Goal: Task Accomplishment & Management: Manage account settings

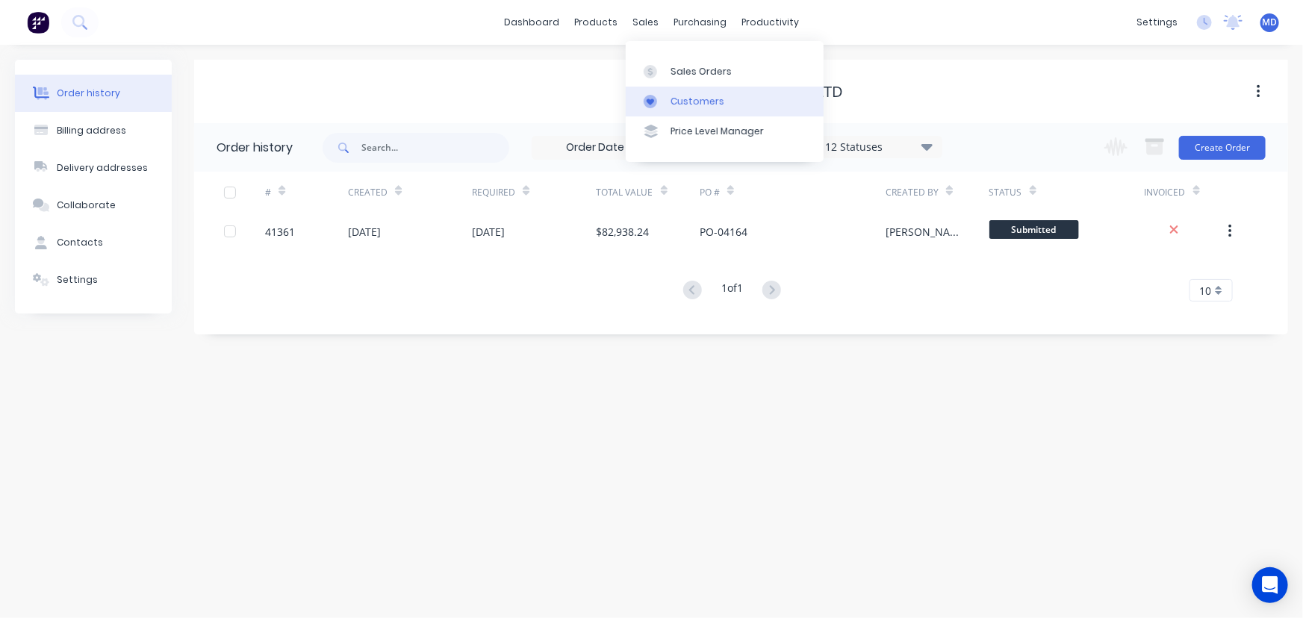
click at [705, 95] on div "Customers" at bounding box center [698, 101] width 54 height 13
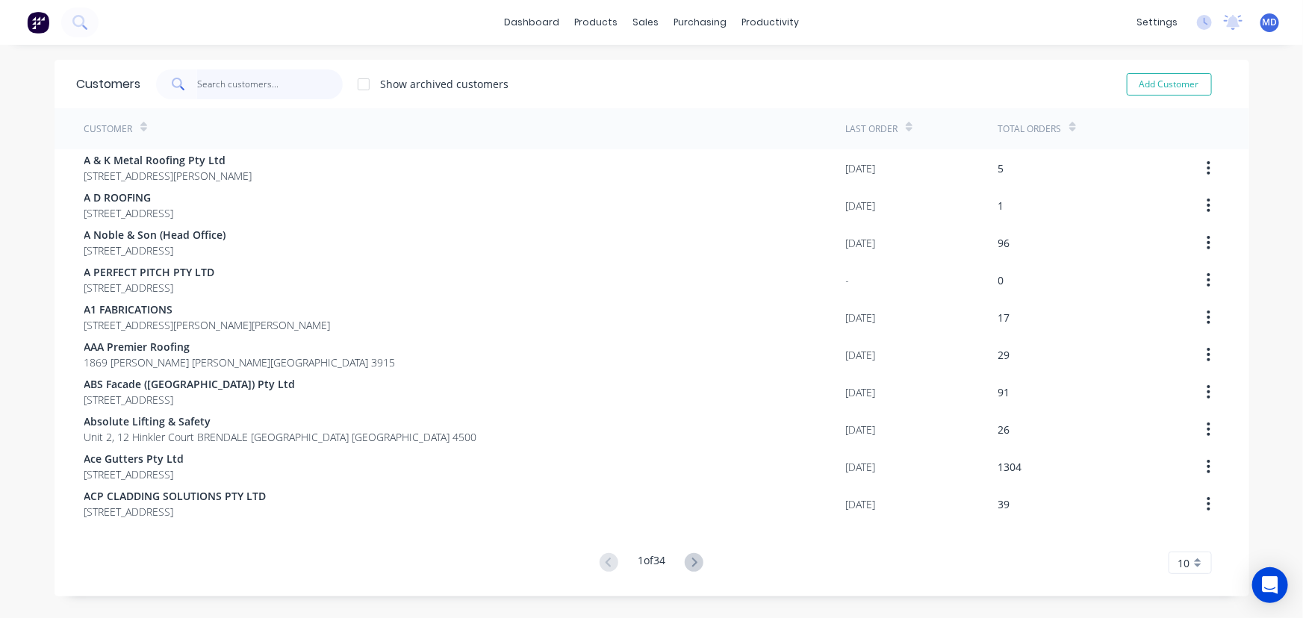
click at [262, 90] on input "text" at bounding box center [270, 84] width 146 height 30
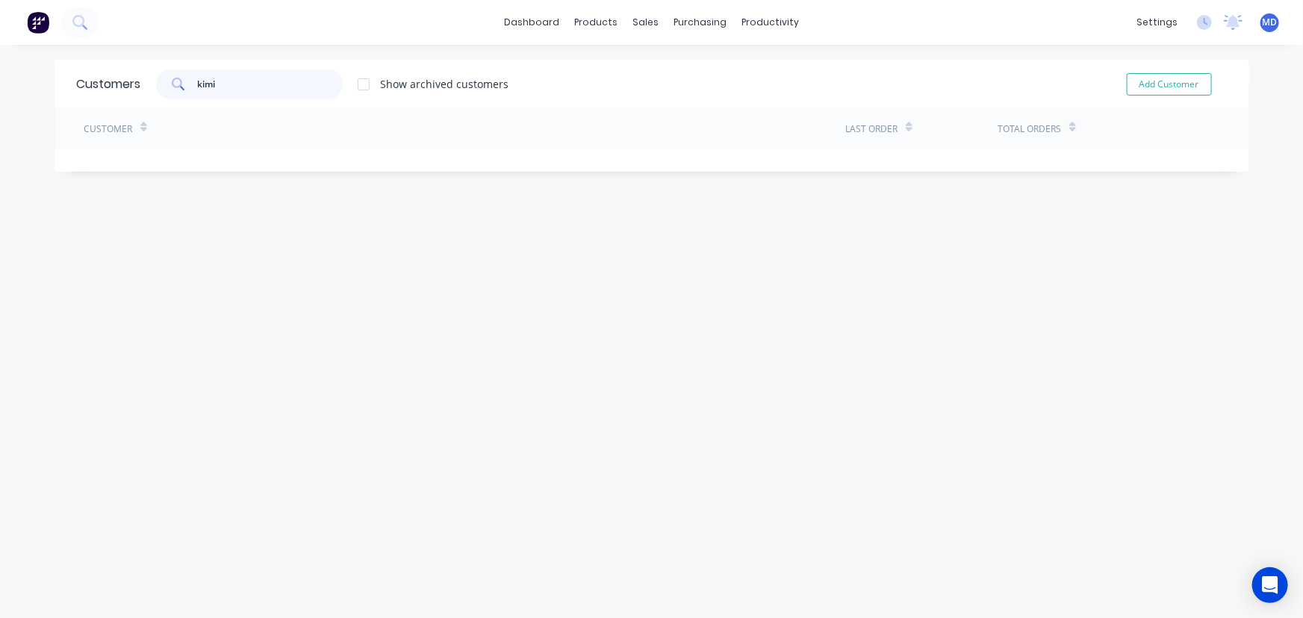
type input "kimi"
click at [1165, 83] on button "Add Customer" at bounding box center [1169, 84] width 85 height 22
select select "AU"
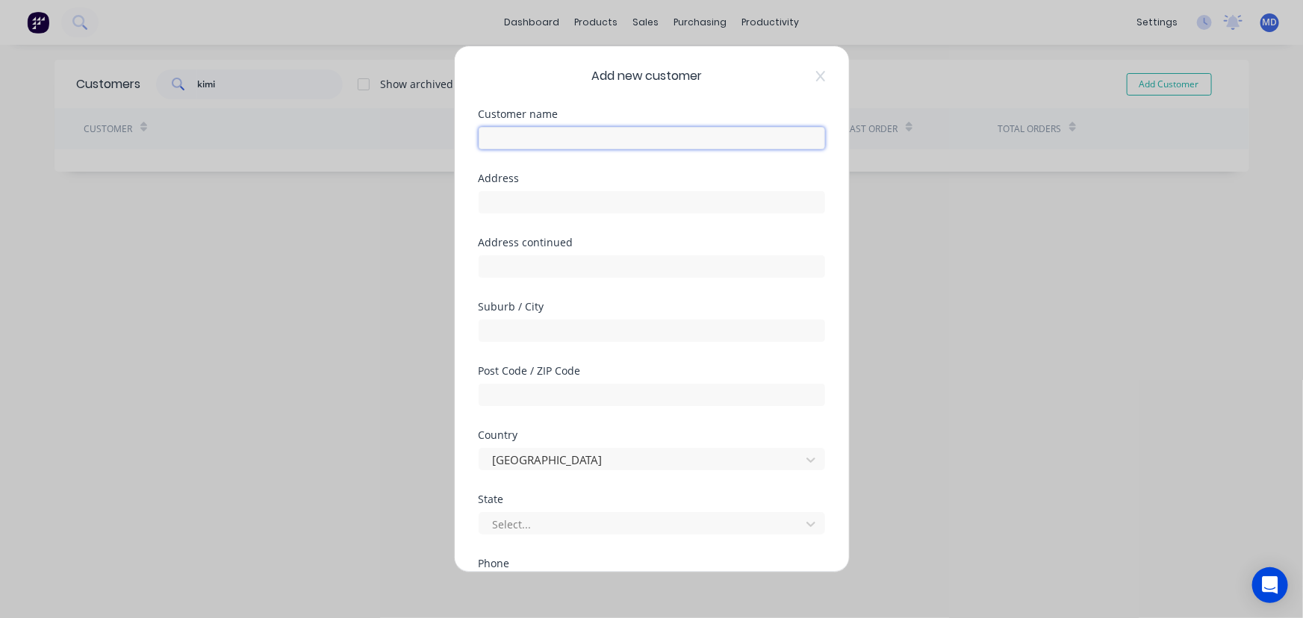
drag, startPoint x: 616, startPoint y: 133, endPoint x: 609, endPoint y: 138, distance: 9.1
click at [611, 137] on input "text" at bounding box center [652, 138] width 347 height 22
type input "Kimick Holdings Pty Ltd"
click at [545, 203] on input "text" at bounding box center [652, 202] width 347 height 22
type input "[STREET_ADDRESS]"
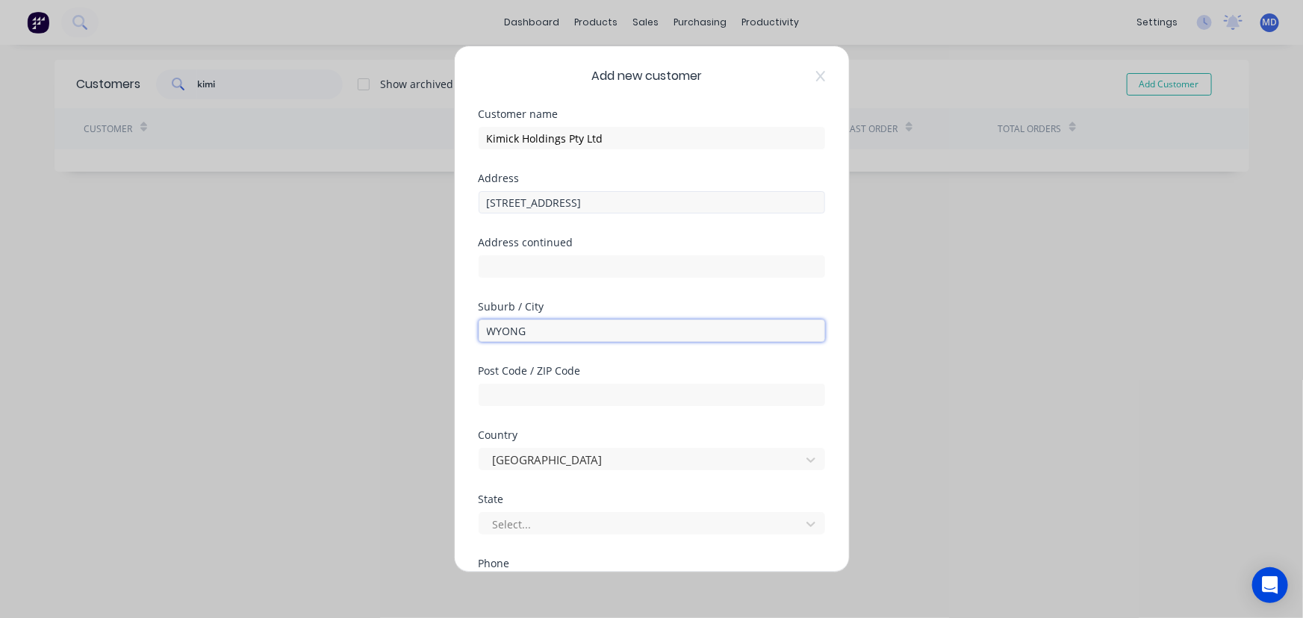
type input "WYONG"
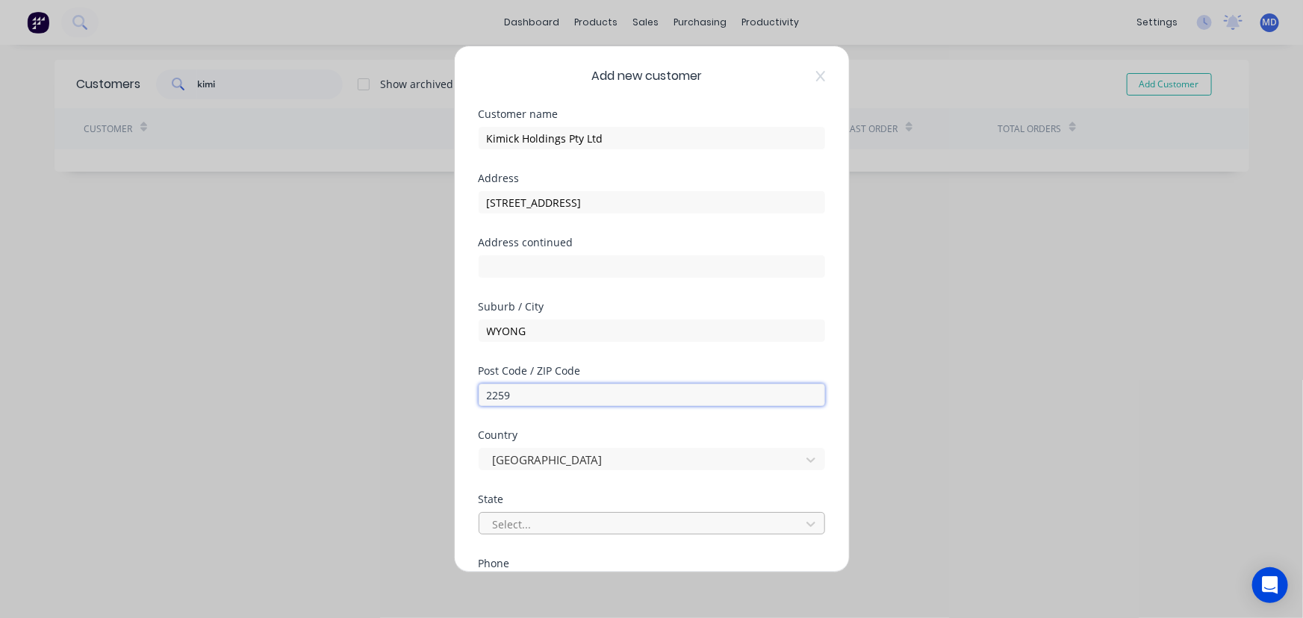
type input "2259"
click at [556, 524] on div at bounding box center [642, 524] width 302 height 19
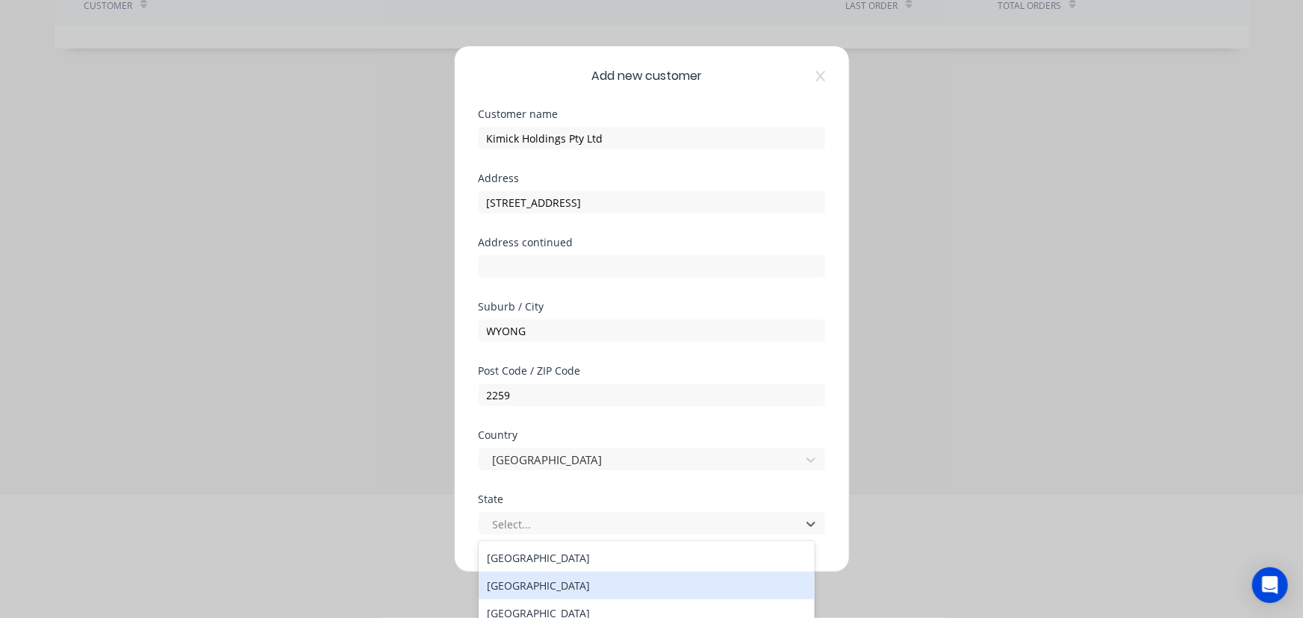
click at [544, 586] on div "[GEOGRAPHIC_DATA]" at bounding box center [647, 586] width 337 height 28
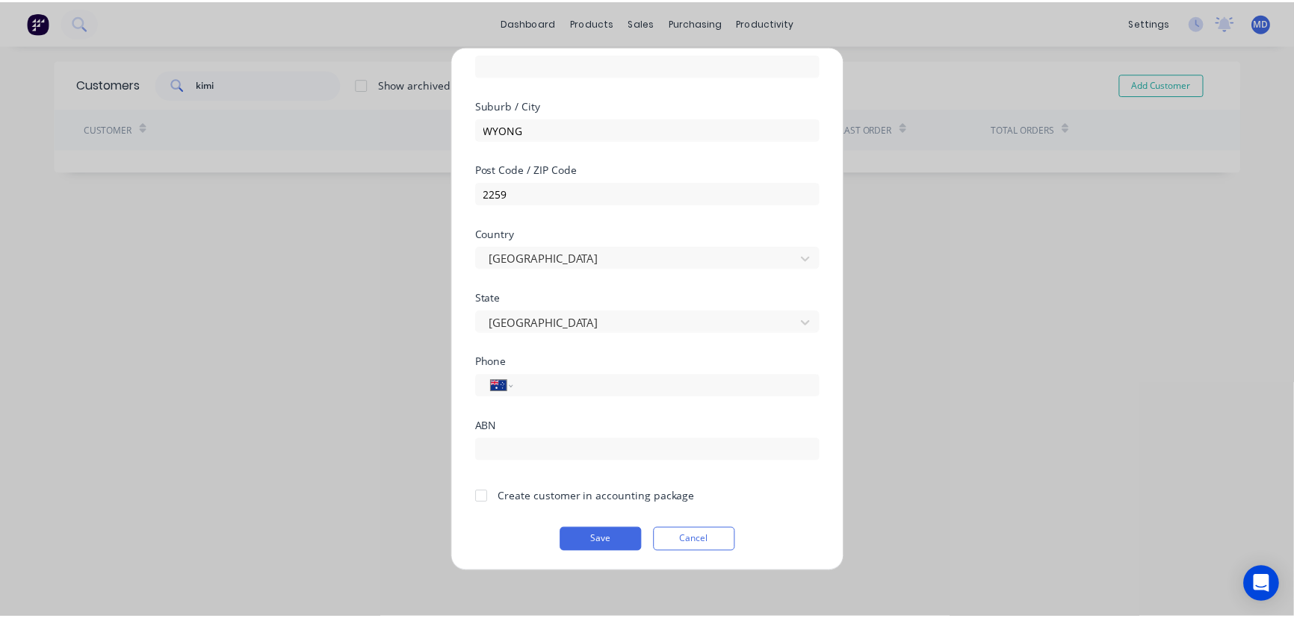
scroll to position [202, 0]
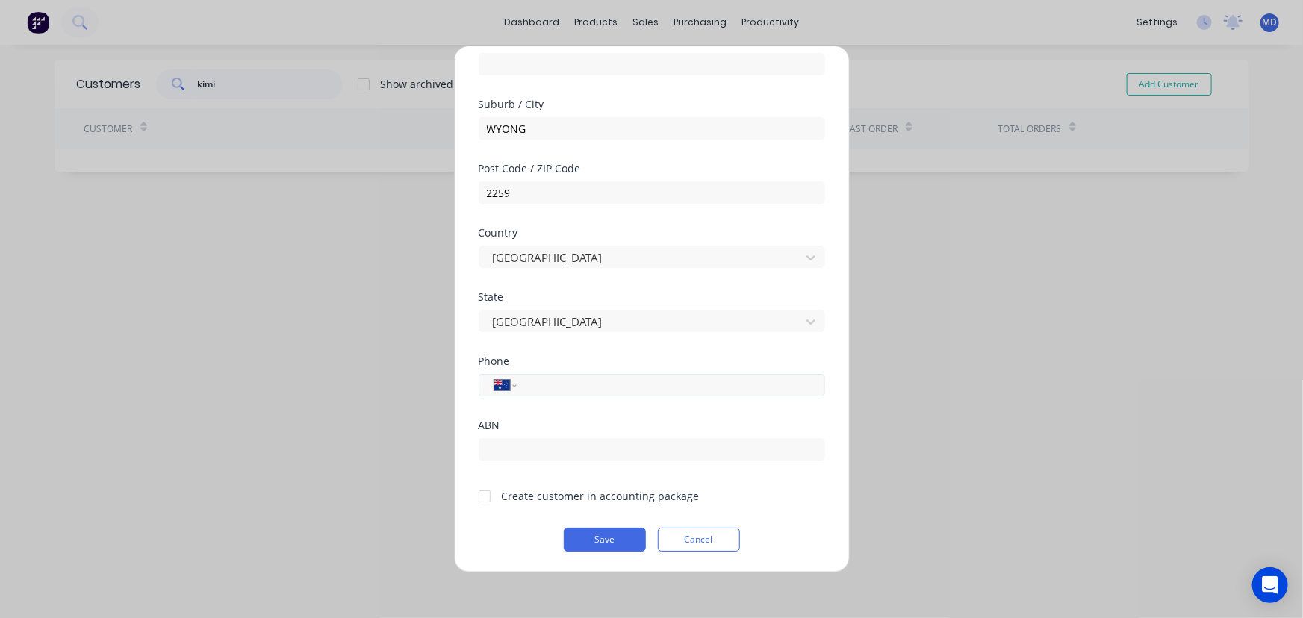
click at [603, 377] on input "tel" at bounding box center [668, 385] width 282 height 17
type input "[PHONE_NUMBER]"
click at [531, 444] on input "text" at bounding box center [652, 449] width 347 height 22
type input "67 136 602 063"
click at [487, 493] on div at bounding box center [485, 497] width 30 height 30
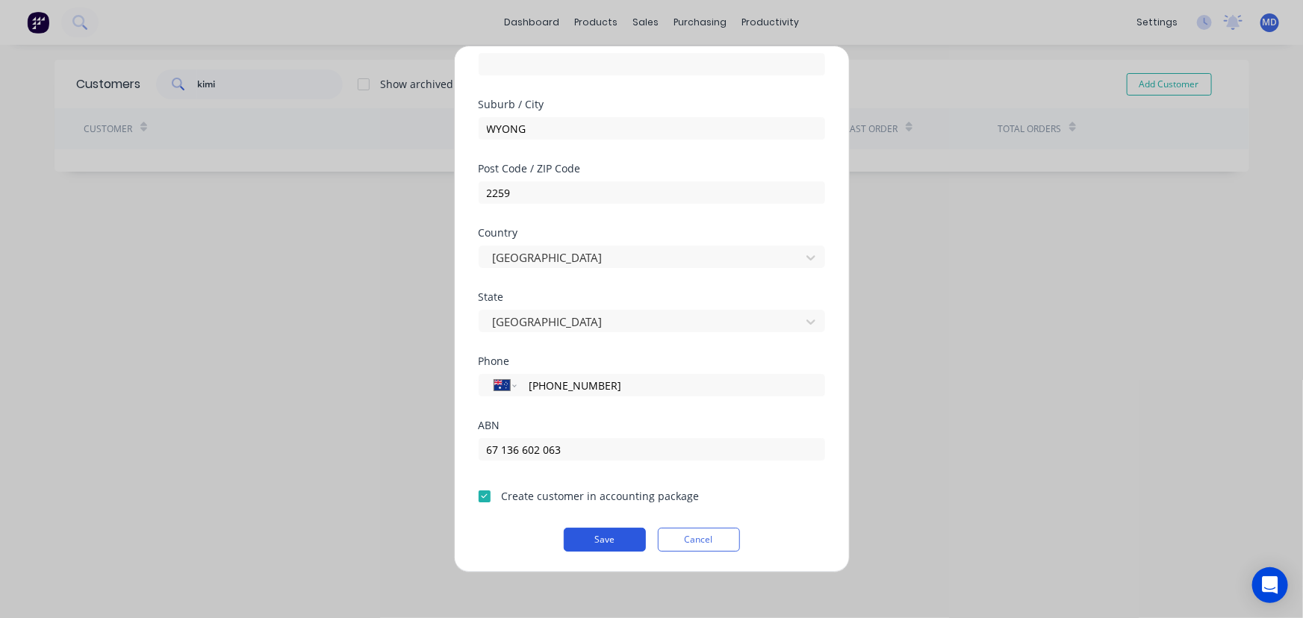
click at [589, 534] on button "Save" at bounding box center [605, 540] width 82 height 24
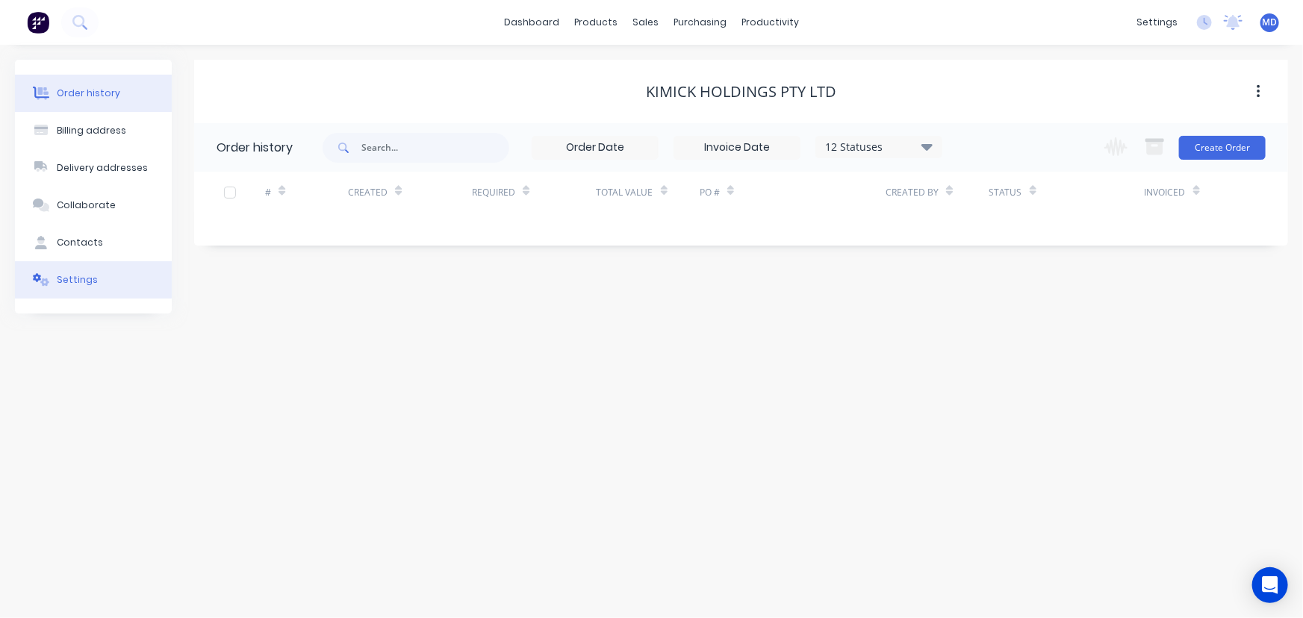
click at [72, 279] on div "Settings" at bounding box center [77, 279] width 41 height 13
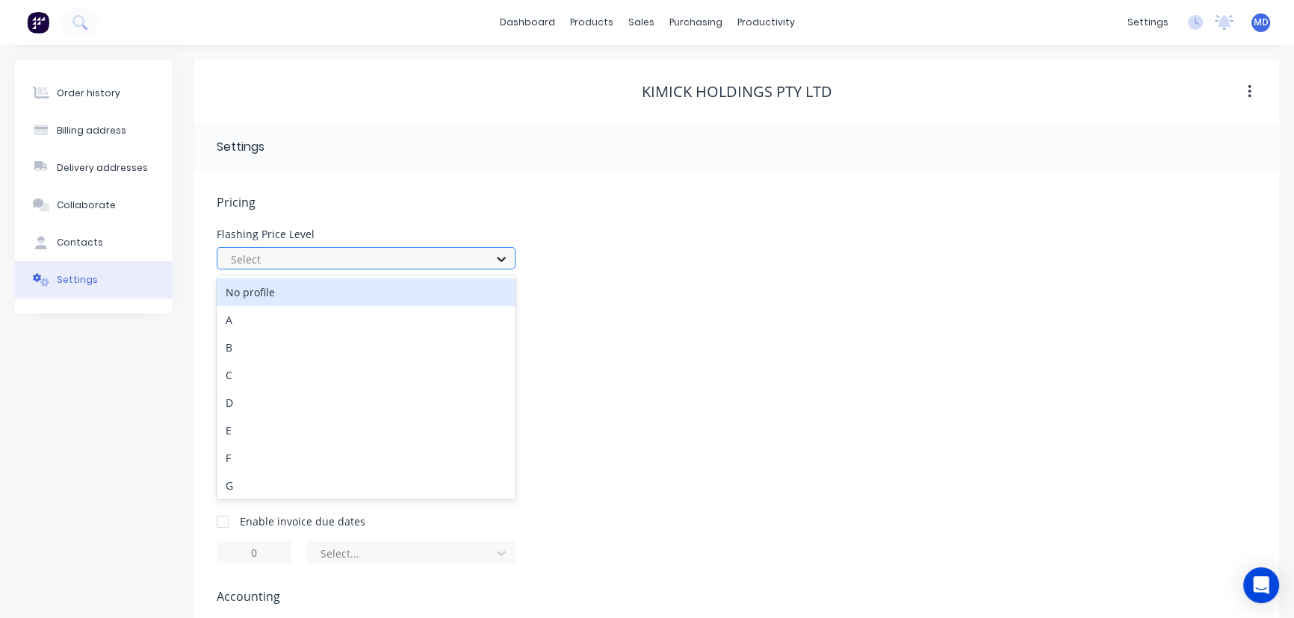
click at [499, 257] on icon at bounding box center [501, 259] width 15 height 15
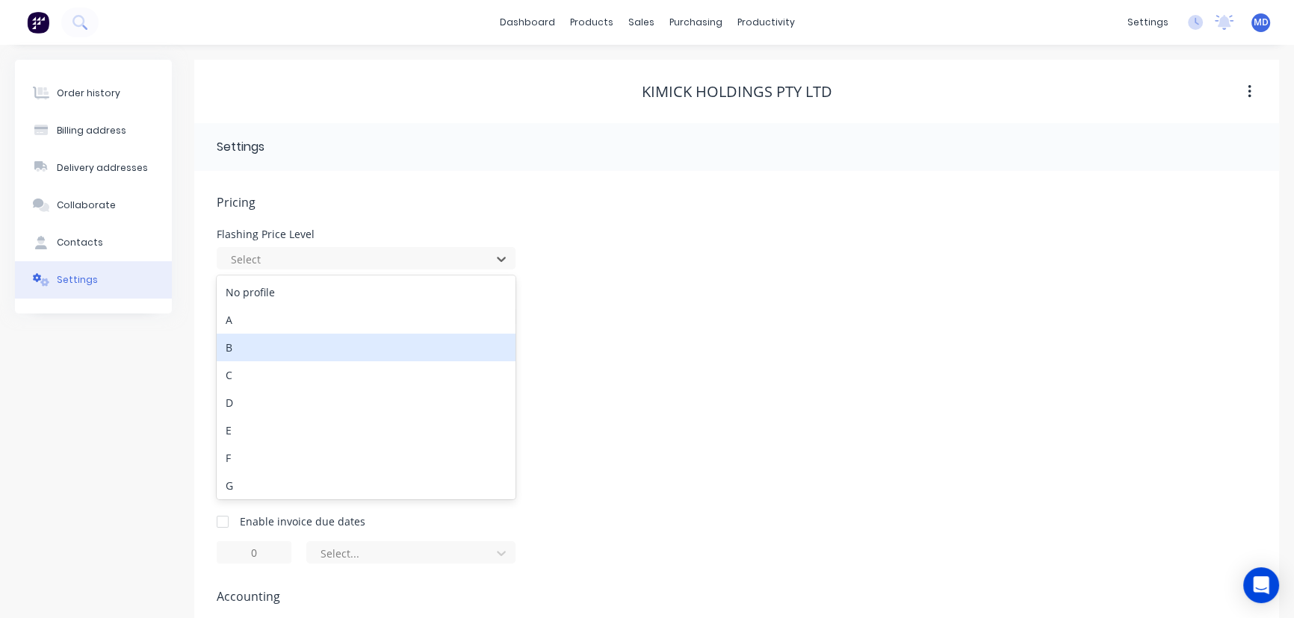
drag, startPoint x: 235, startPoint y: 347, endPoint x: 291, endPoint y: 322, distance: 61.2
click at [235, 347] on div "B" at bounding box center [366, 348] width 299 height 28
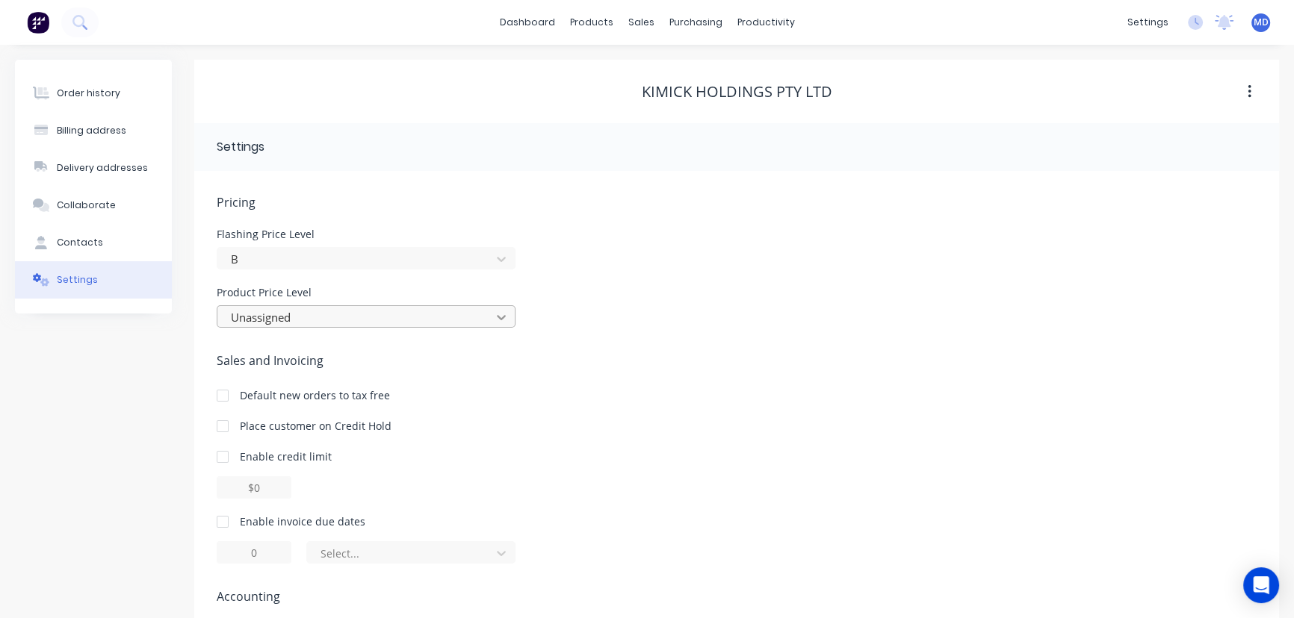
click at [498, 317] on icon at bounding box center [501, 317] width 9 height 5
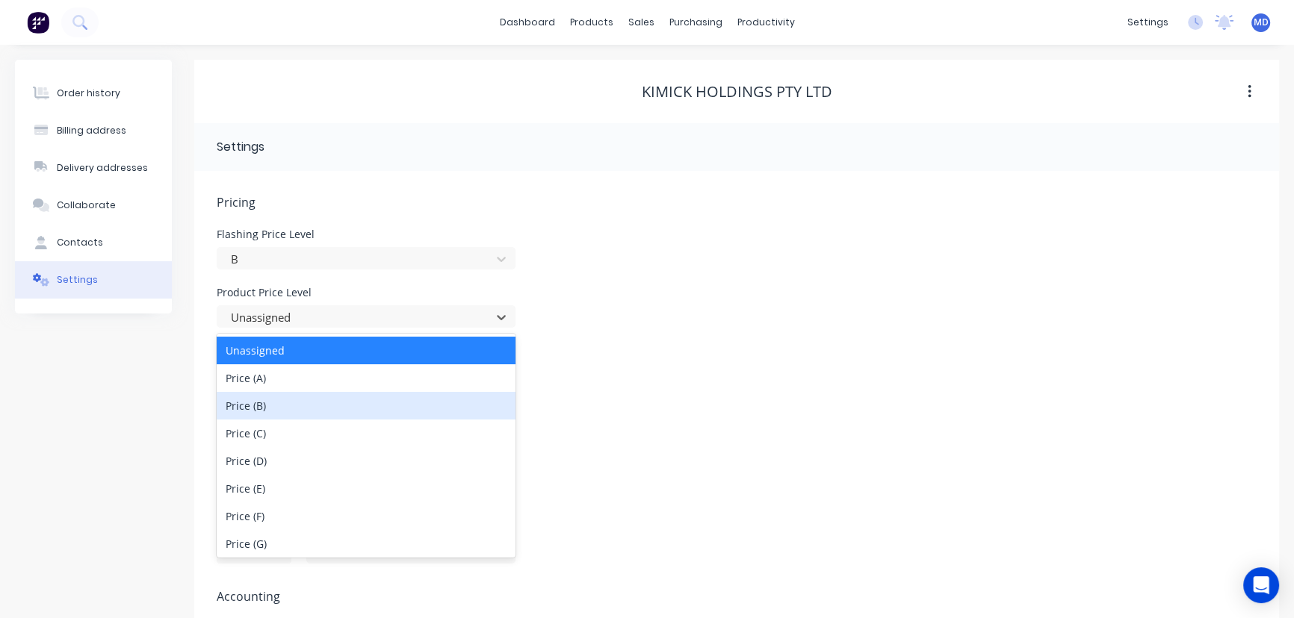
click at [258, 406] on div "Price (B)" at bounding box center [366, 406] width 299 height 28
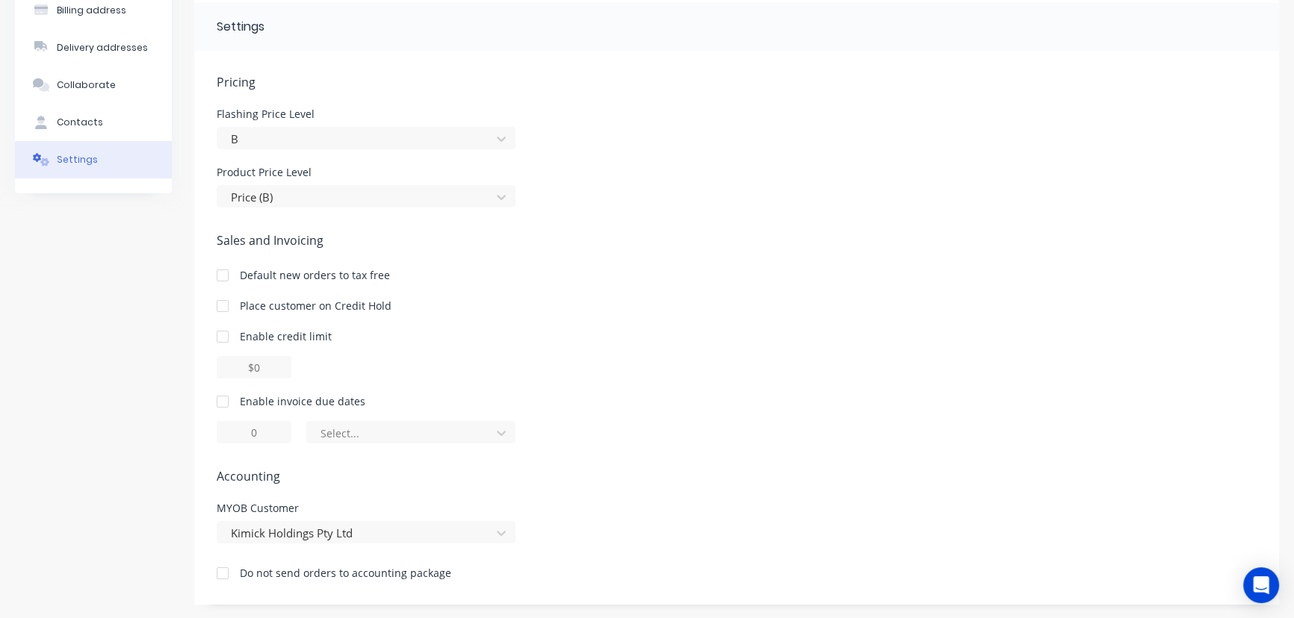
scroll to position [121, 0]
click at [220, 401] on div at bounding box center [223, 401] width 30 height 30
click at [503, 430] on icon at bounding box center [501, 432] width 15 height 15
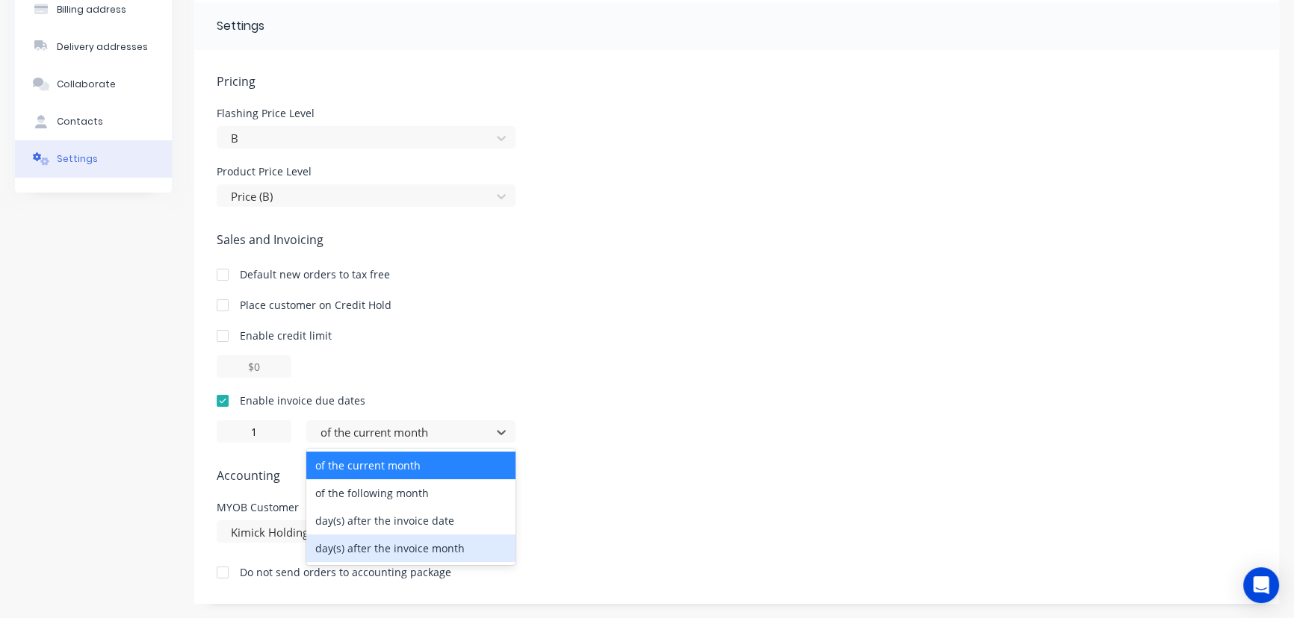
click at [433, 549] on div "day(s) after the invoice month" at bounding box center [410, 549] width 209 height 28
type input "0"
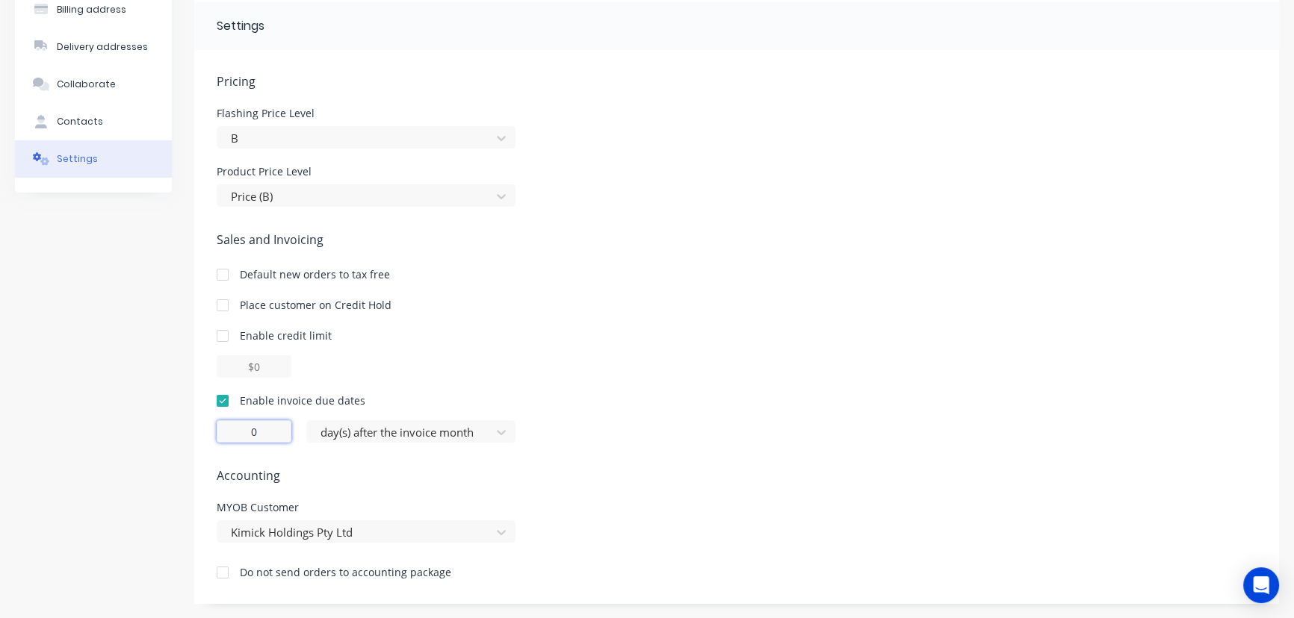
click at [266, 435] on input "0" at bounding box center [254, 432] width 75 height 22
type input "30"
click at [914, 358] on div at bounding box center [737, 367] width 1040 height 22
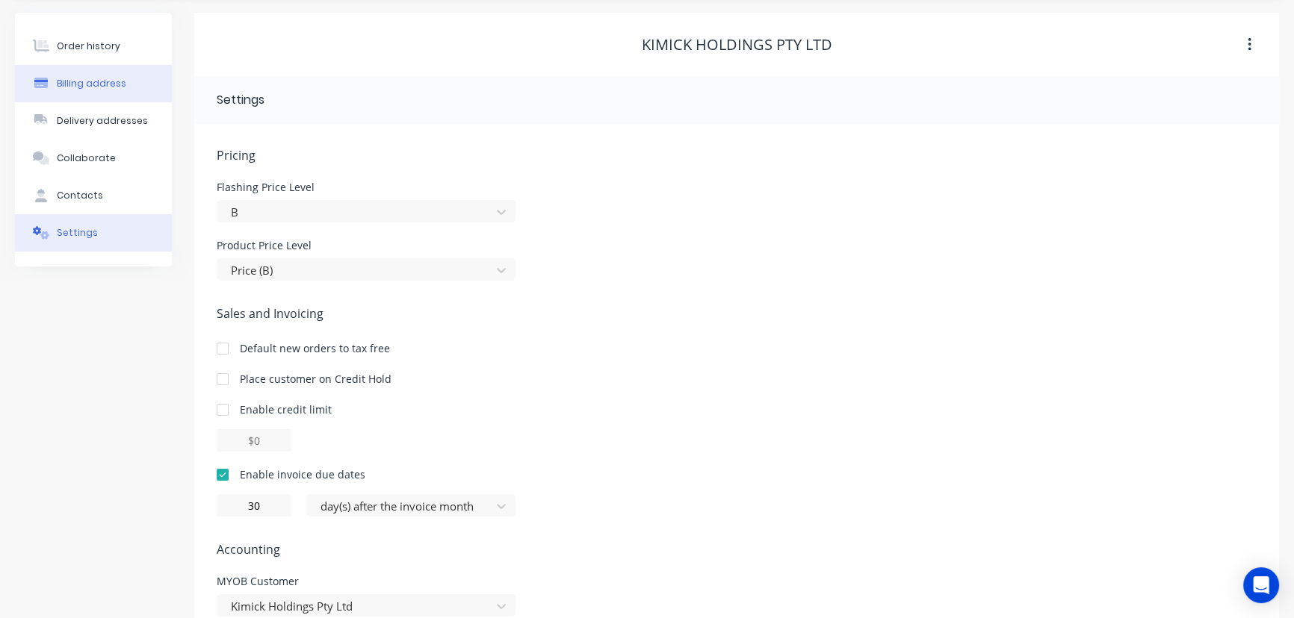
scroll to position [0, 0]
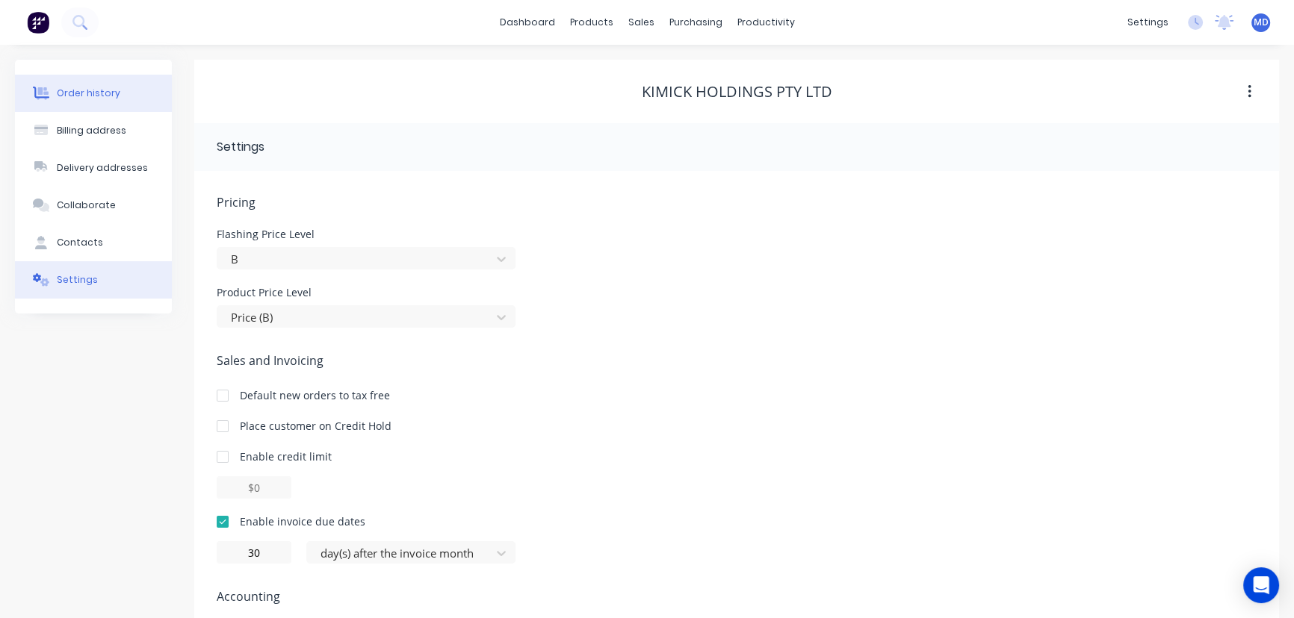
click at [93, 95] on div "Order history" at bounding box center [88, 93] width 63 height 13
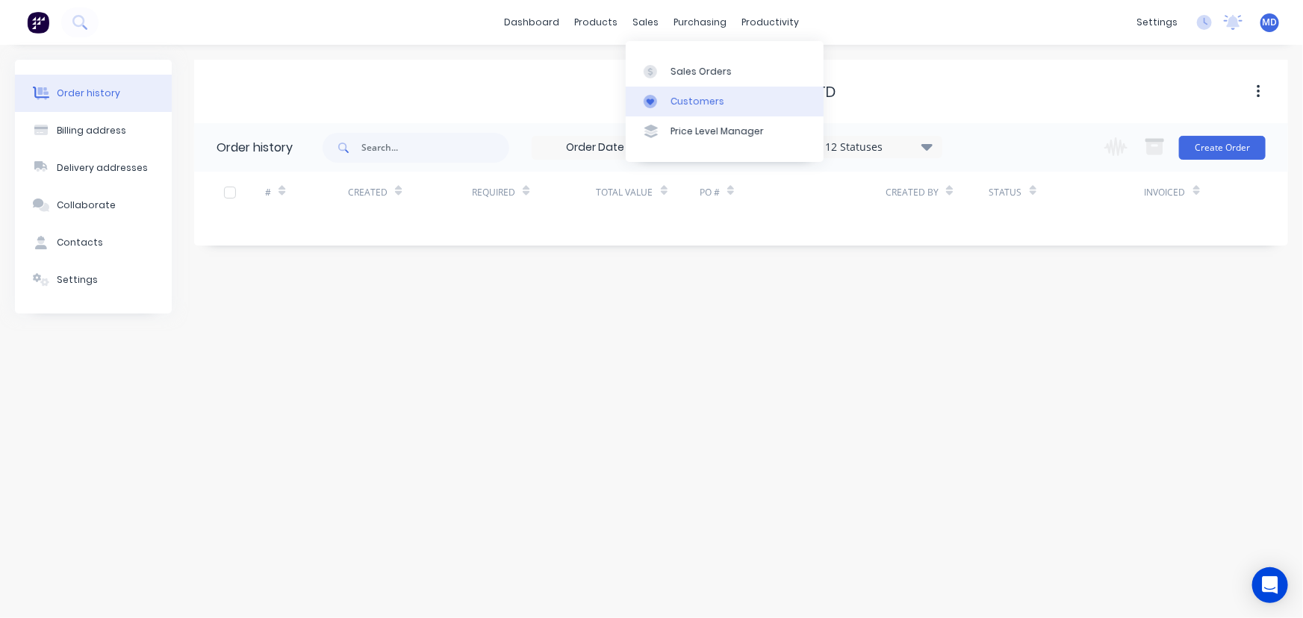
click at [710, 102] on div "Customers" at bounding box center [698, 101] width 54 height 13
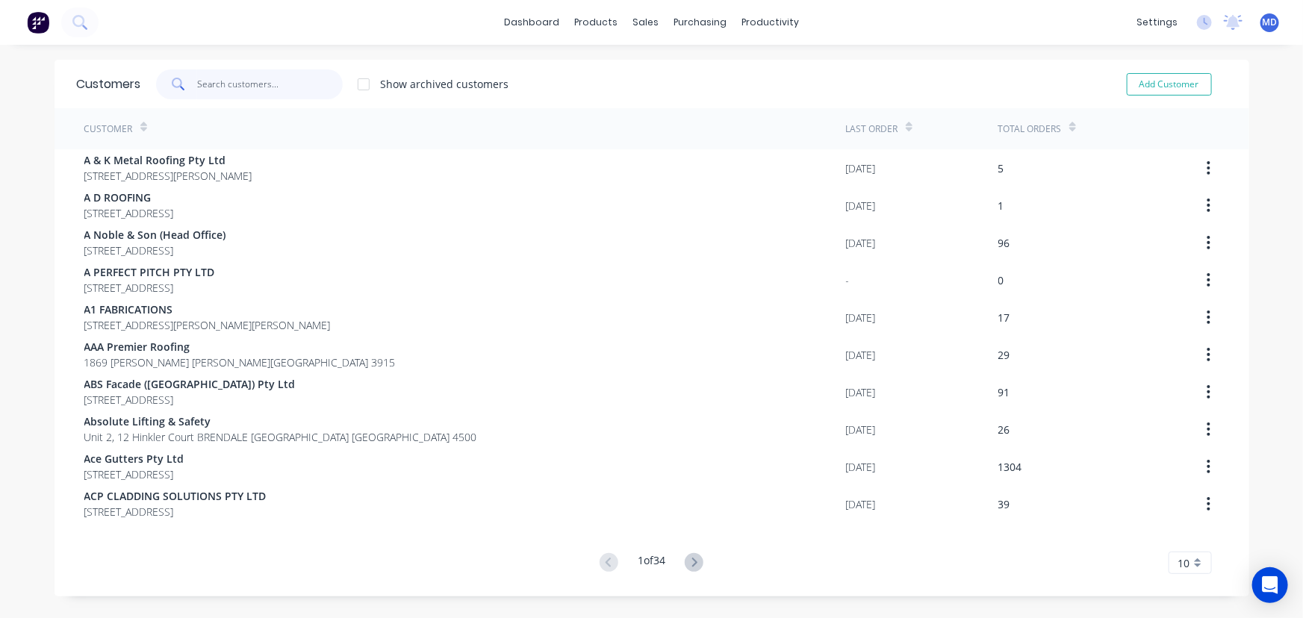
click at [279, 93] on input "text" at bounding box center [270, 84] width 146 height 30
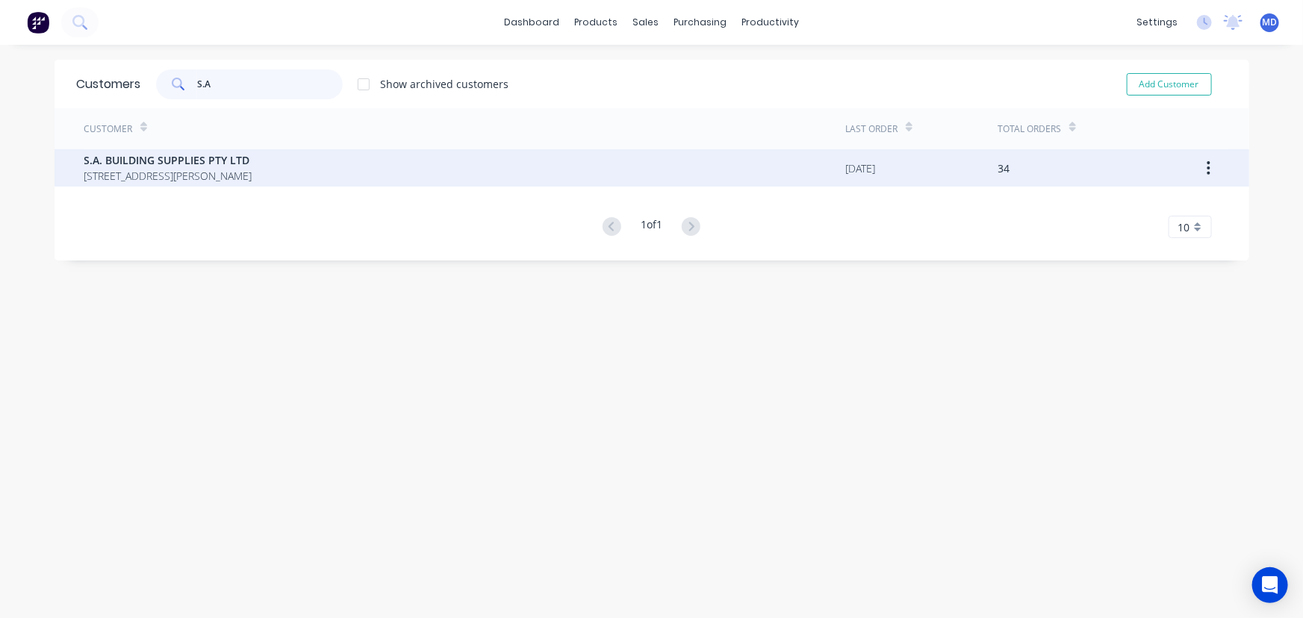
type input "S.A"
click at [182, 152] on span "S.A. BUILDING SUPPLIES PTY LTD" at bounding box center [168, 160] width 168 height 16
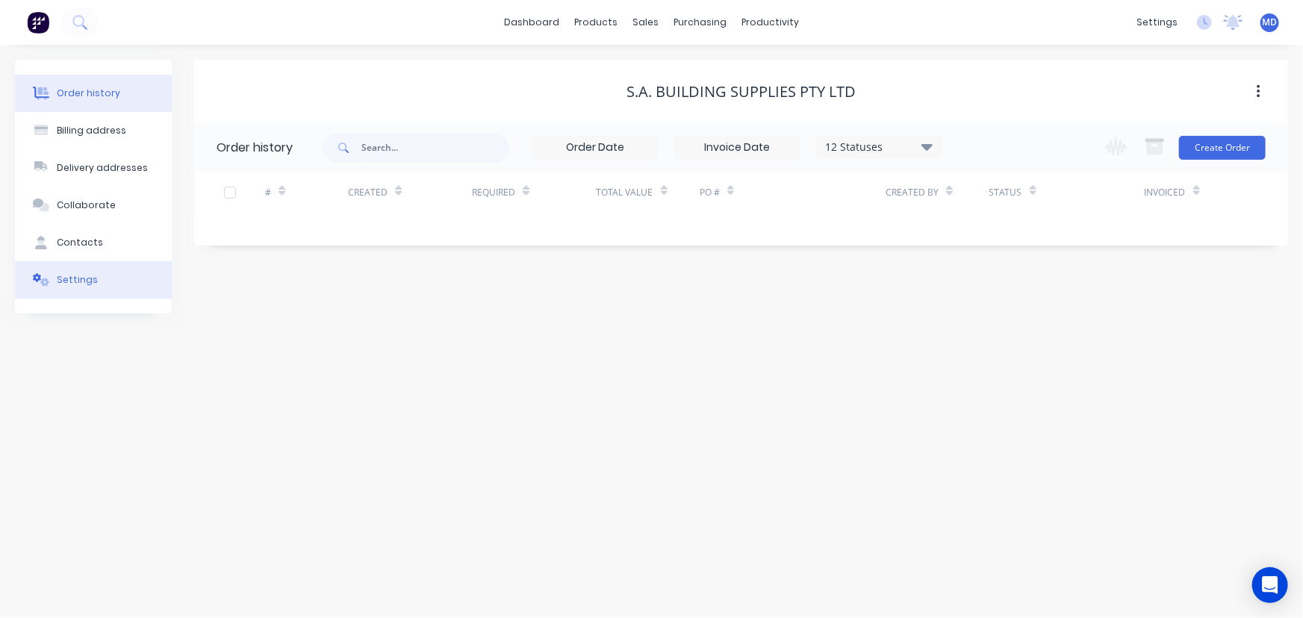
click at [96, 279] on button "Settings" at bounding box center [93, 279] width 157 height 37
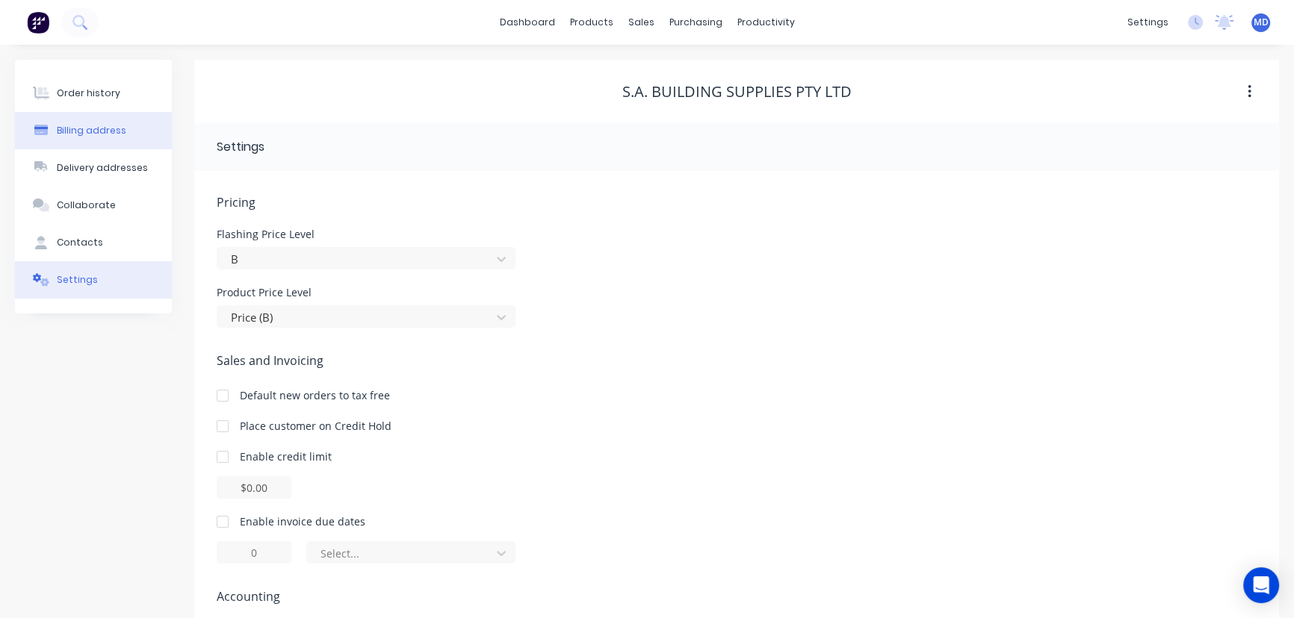
click at [88, 122] on button "Billing address" at bounding box center [93, 130] width 157 height 37
select select "AU"
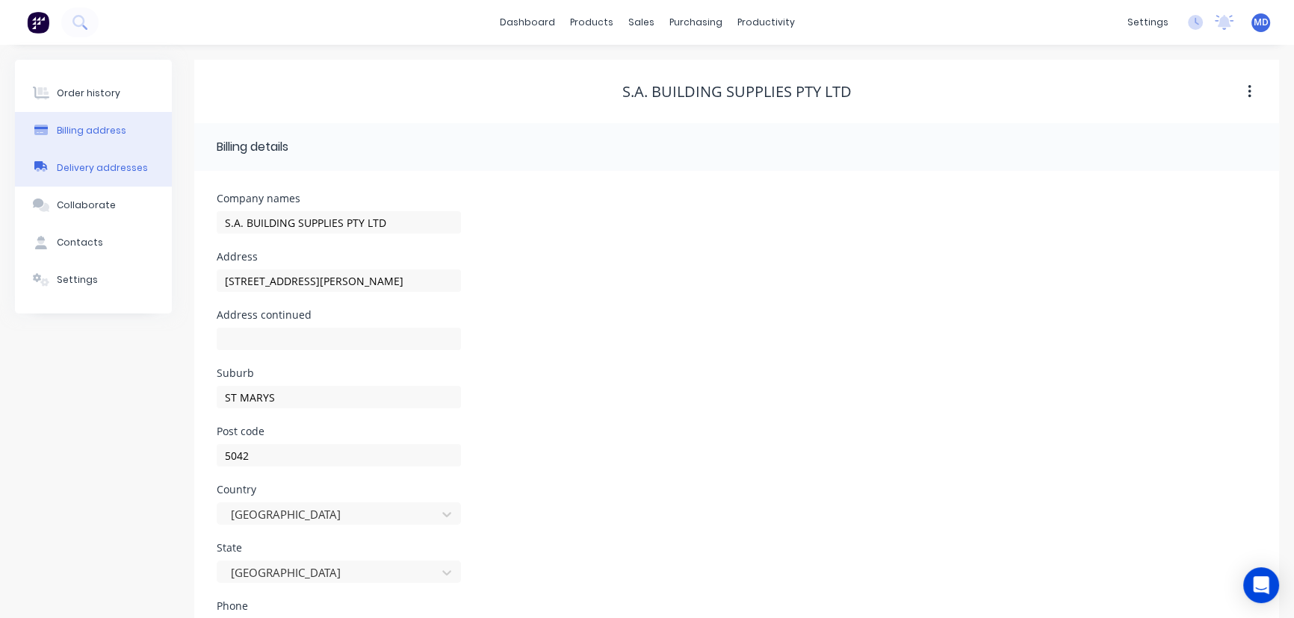
click at [128, 164] on div "Delivery addresses" at bounding box center [102, 167] width 91 height 13
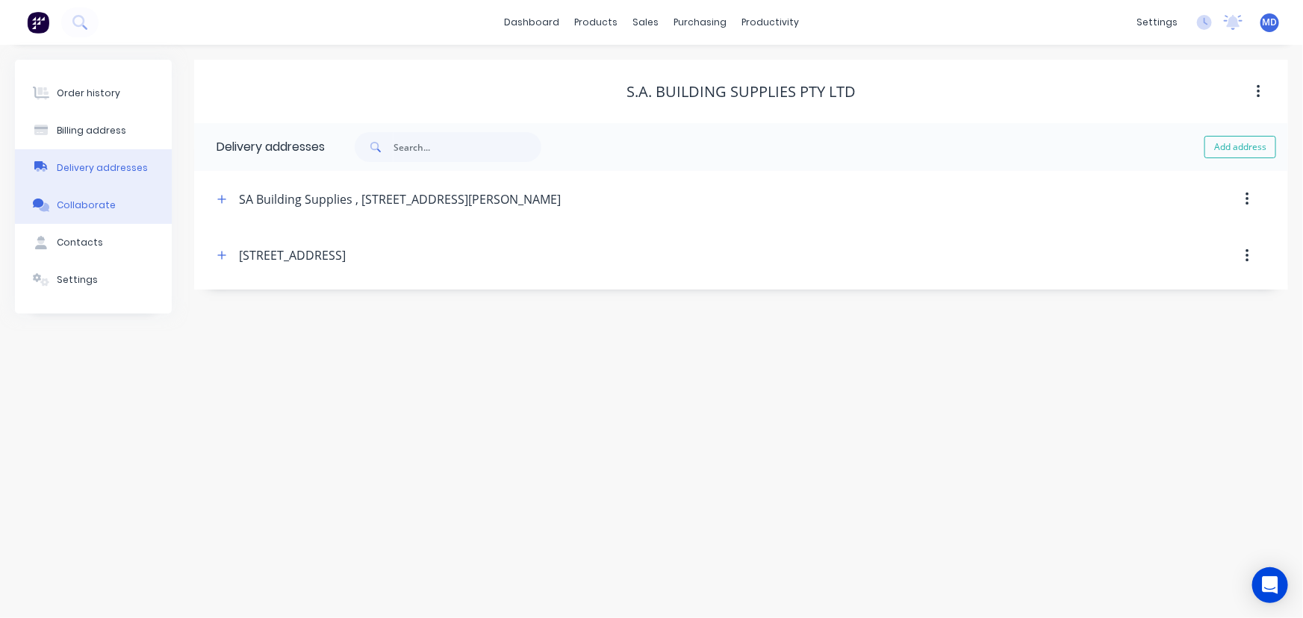
click at [88, 197] on button "Collaborate" at bounding box center [93, 205] width 157 height 37
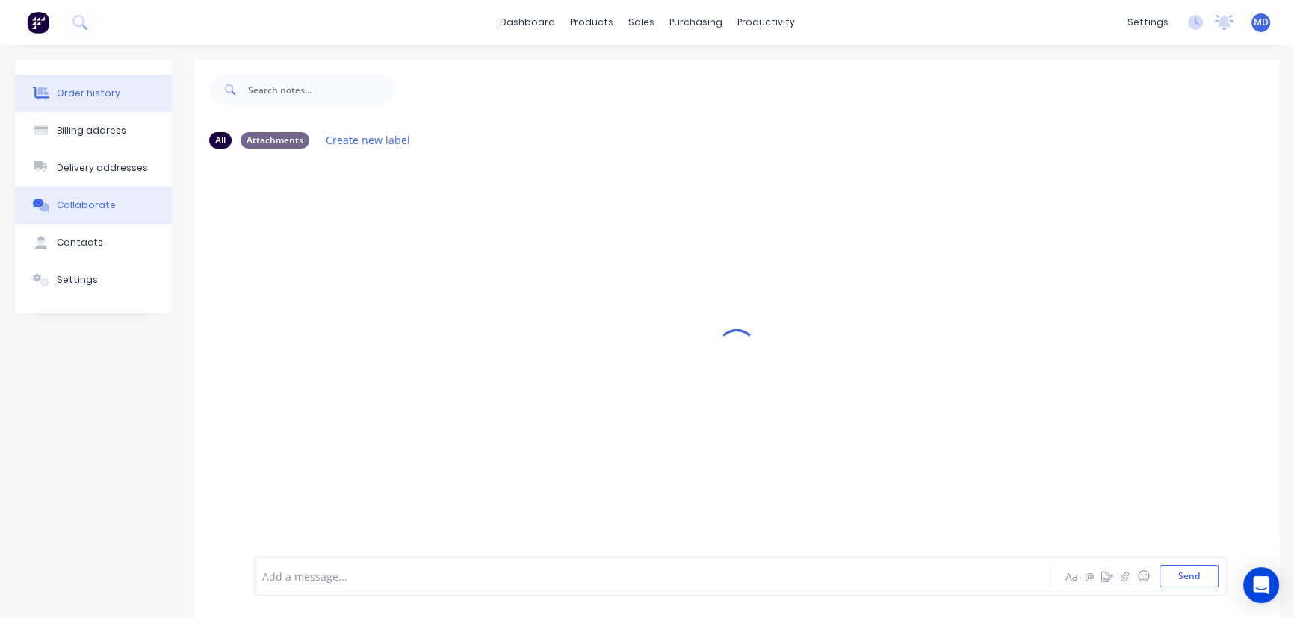
click at [84, 87] on div "Order history" at bounding box center [88, 93] width 63 height 13
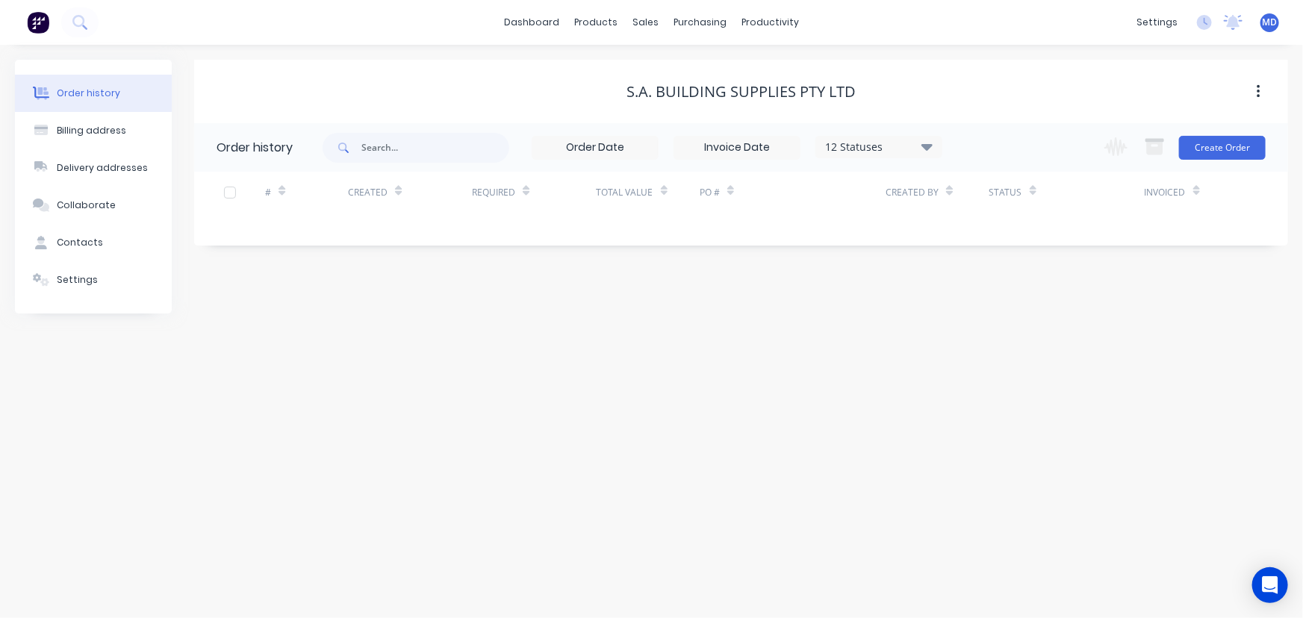
click at [934, 146] on div "12 Statuses" at bounding box center [878, 147] width 125 height 16
click at [1002, 319] on label at bounding box center [1002, 319] width 0 height 0
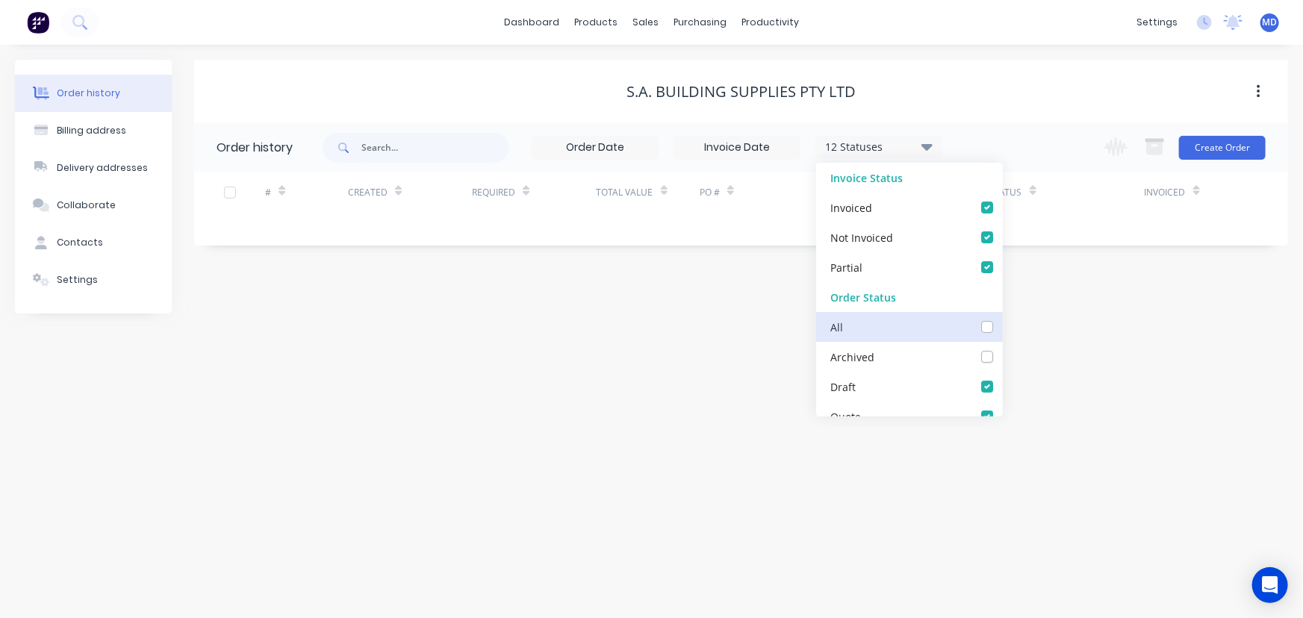
click at [1002, 326] on input "checkbox" at bounding box center [1008, 326] width 12 height 14
checkbox input "true"
click at [1085, 353] on div "Order history Billing address Delivery addresses Collaborate Contacts Settings …" at bounding box center [651, 332] width 1303 height 574
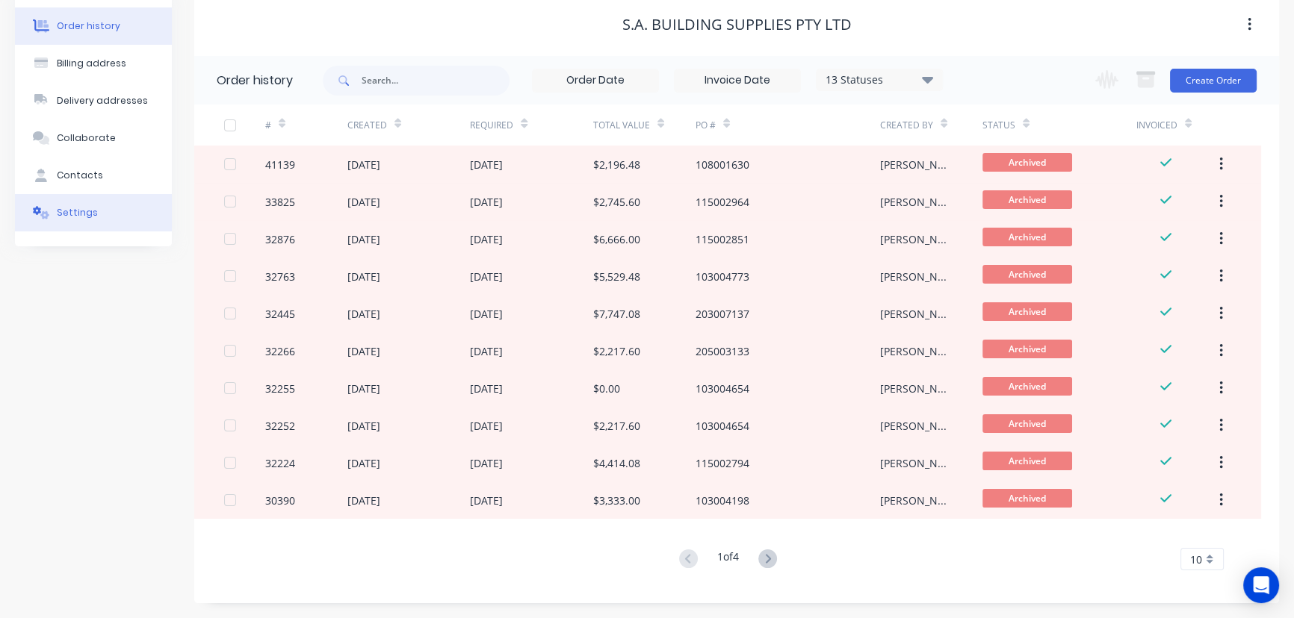
click at [81, 209] on div "Settings" at bounding box center [77, 212] width 41 height 13
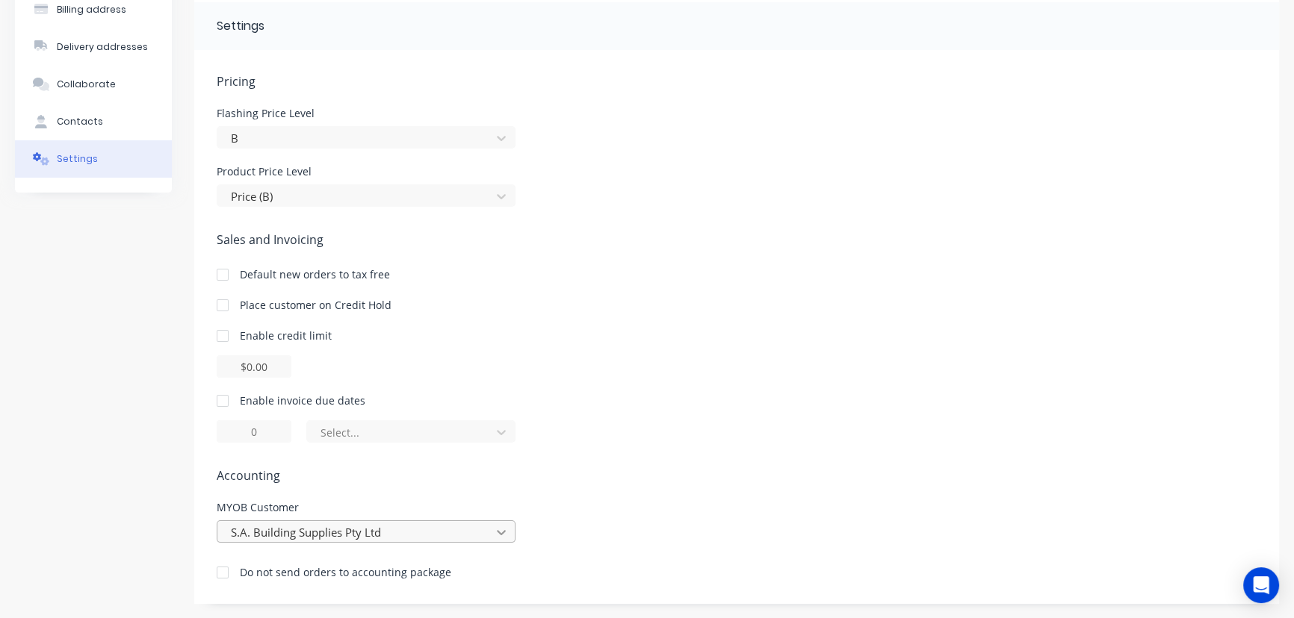
scroll to position [276, 0]
click at [502, 530] on div "S.A. Building Supplies Pty Ltd" at bounding box center [366, 531] width 299 height 22
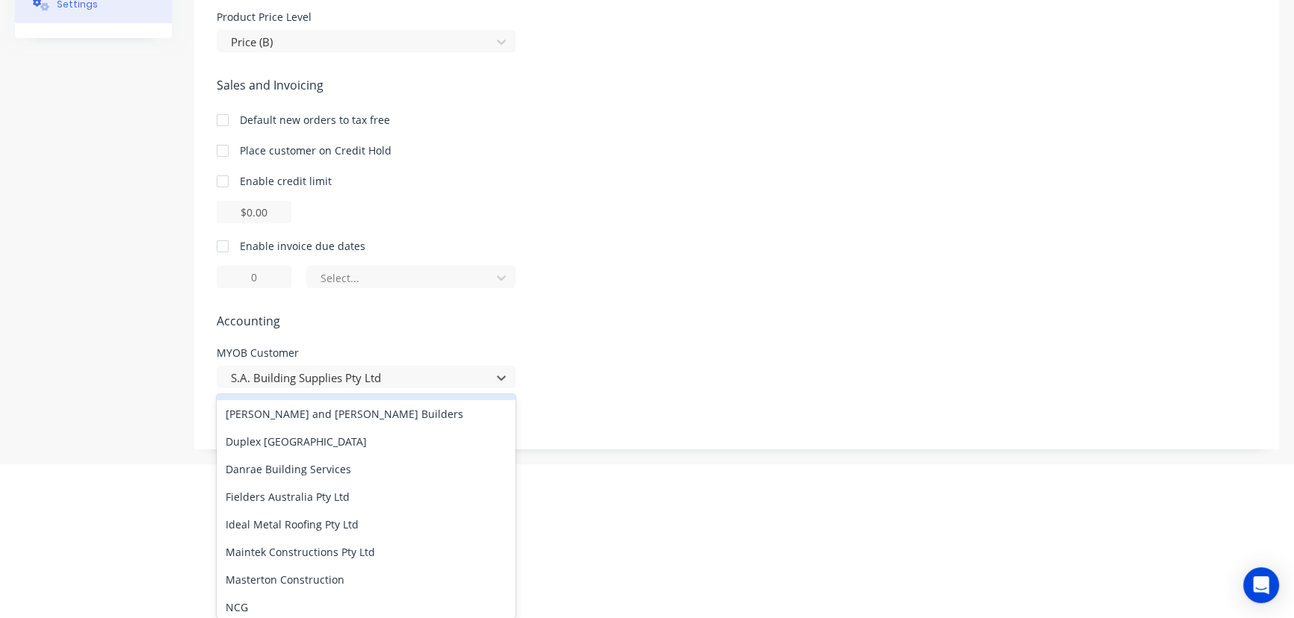
scroll to position [121, 0]
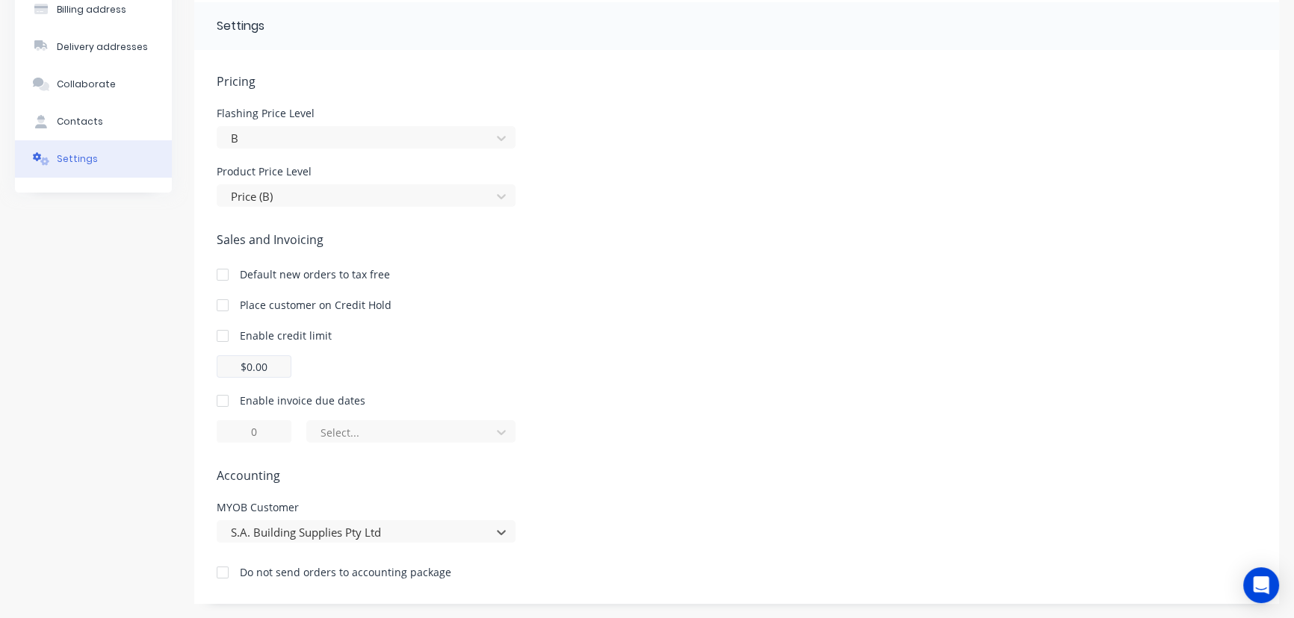
click at [275, 375] on div "Pricing Flashing Price Level B Product Price Level Price (B) Sales and Invoicin…" at bounding box center [737, 338] width 1040 height 532
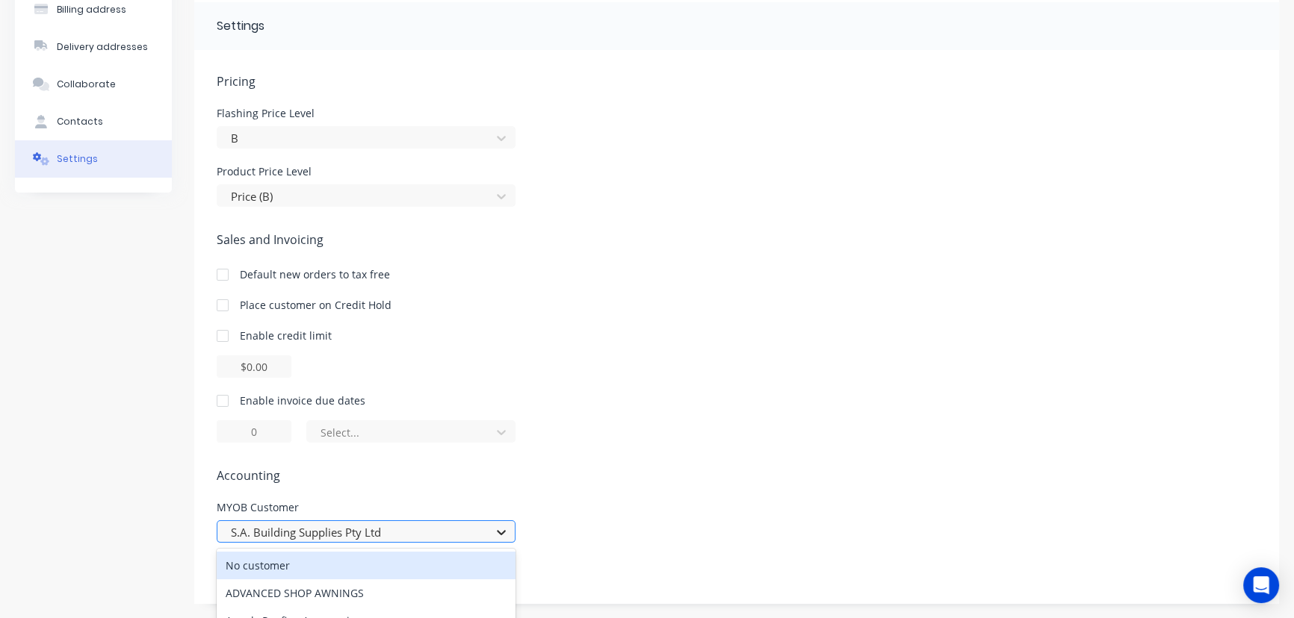
scroll to position [276, 0]
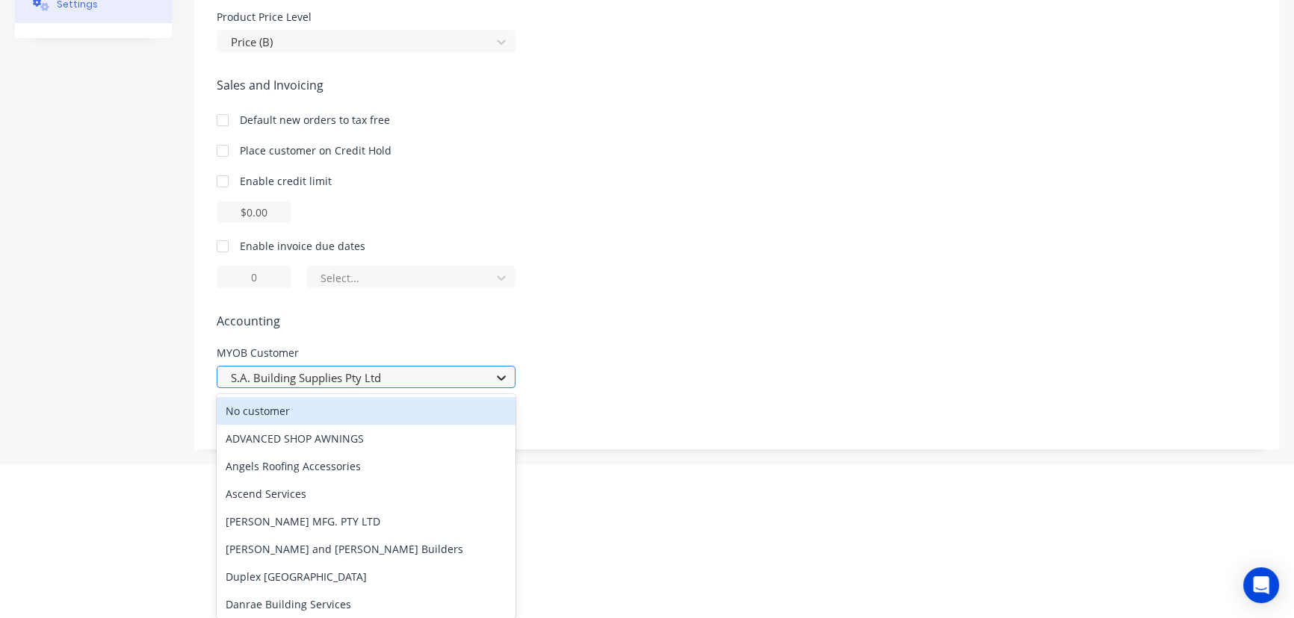
click at [508, 388] on div "831 results available. Use Up and Down to choose options, press Enter to select…" at bounding box center [366, 377] width 299 height 22
type input "A"
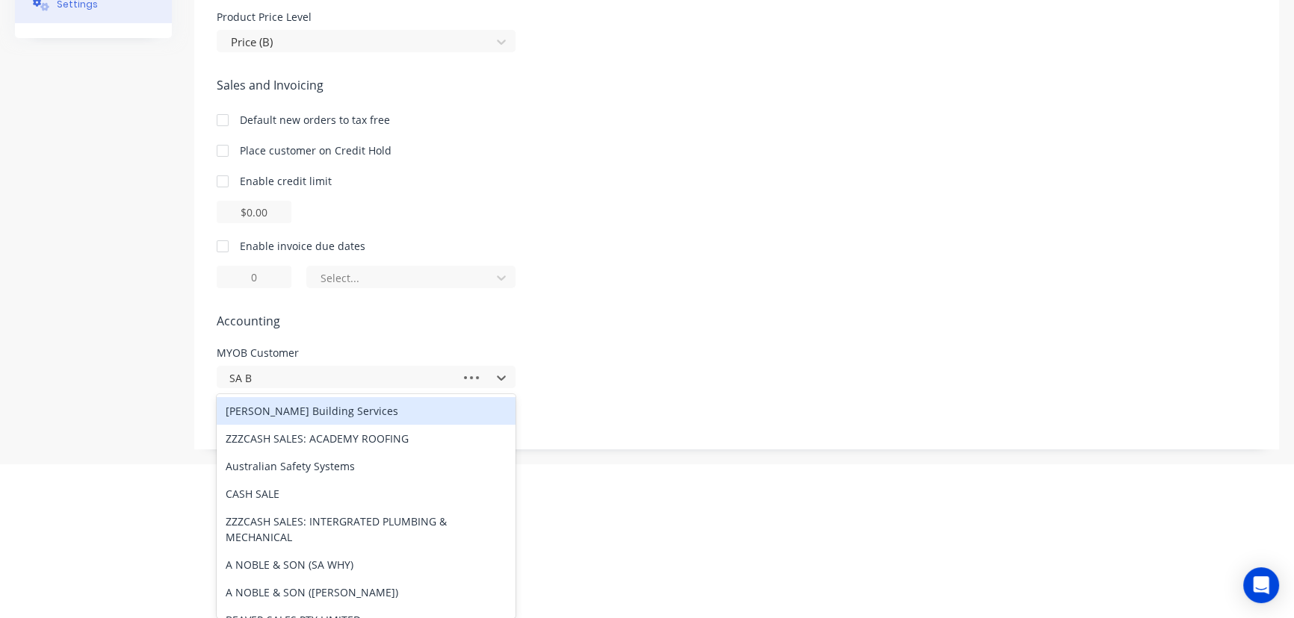
type input "SA BU"
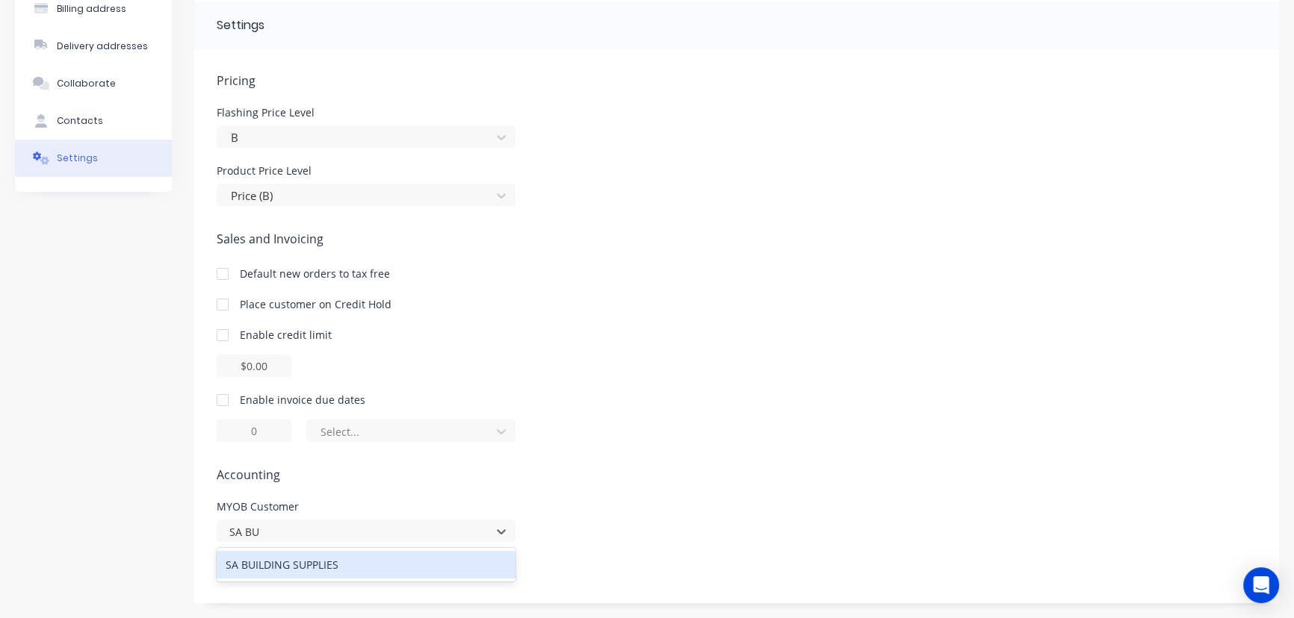
scroll to position [121, 0]
click at [303, 568] on div "SA BUILDING SUPPLIES" at bounding box center [366, 566] width 299 height 28
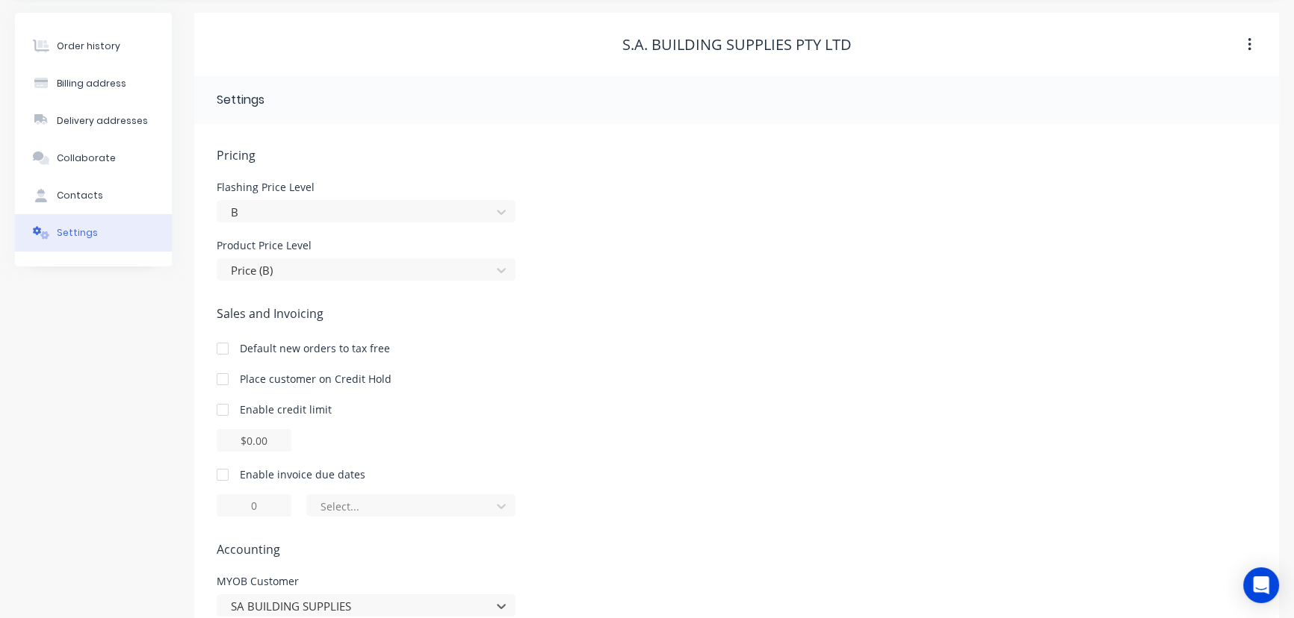
scroll to position [0, 0]
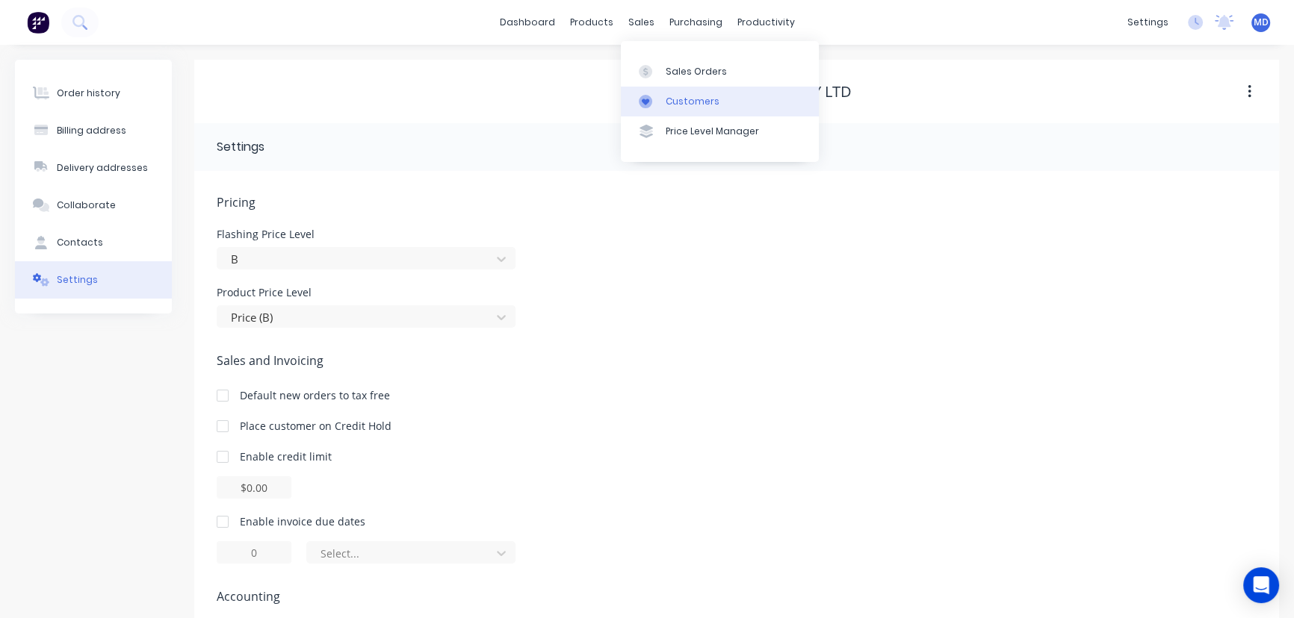
click at [697, 94] on link "Customers" at bounding box center [720, 102] width 198 height 30
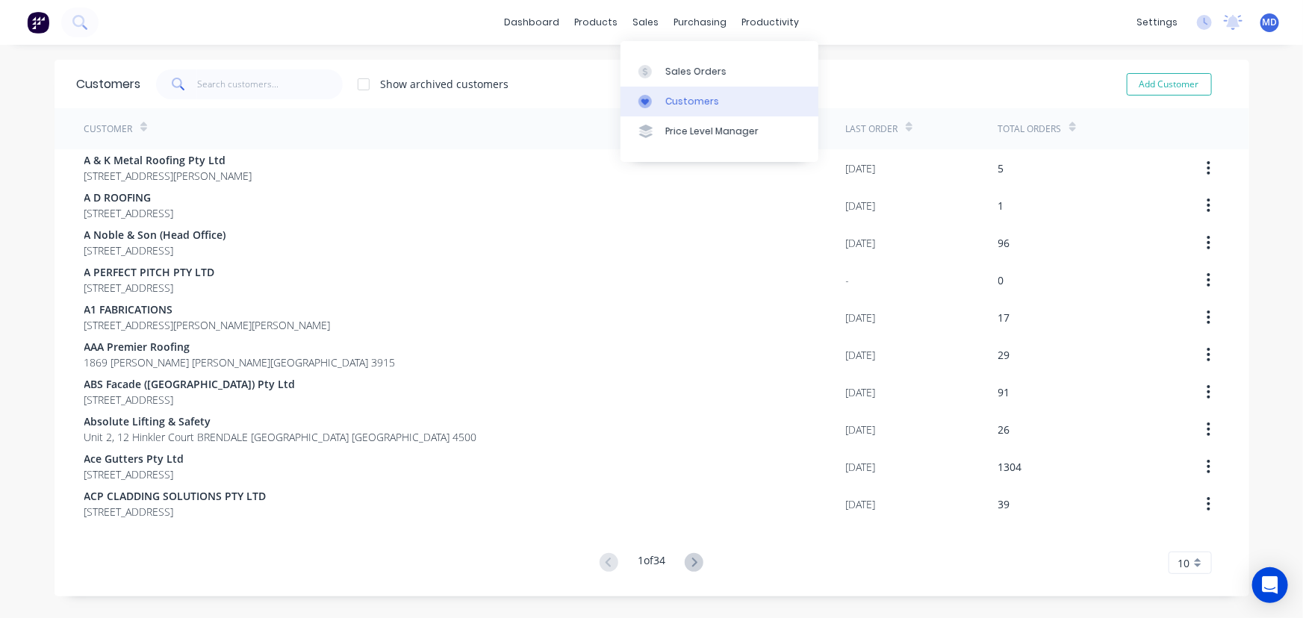
click at [679, 95] on div "Customers" at bounding box center [693, 101] width 54 height 13
click at [264, 87] on input "text" at bounding box center [270, 84] width 146 height 30
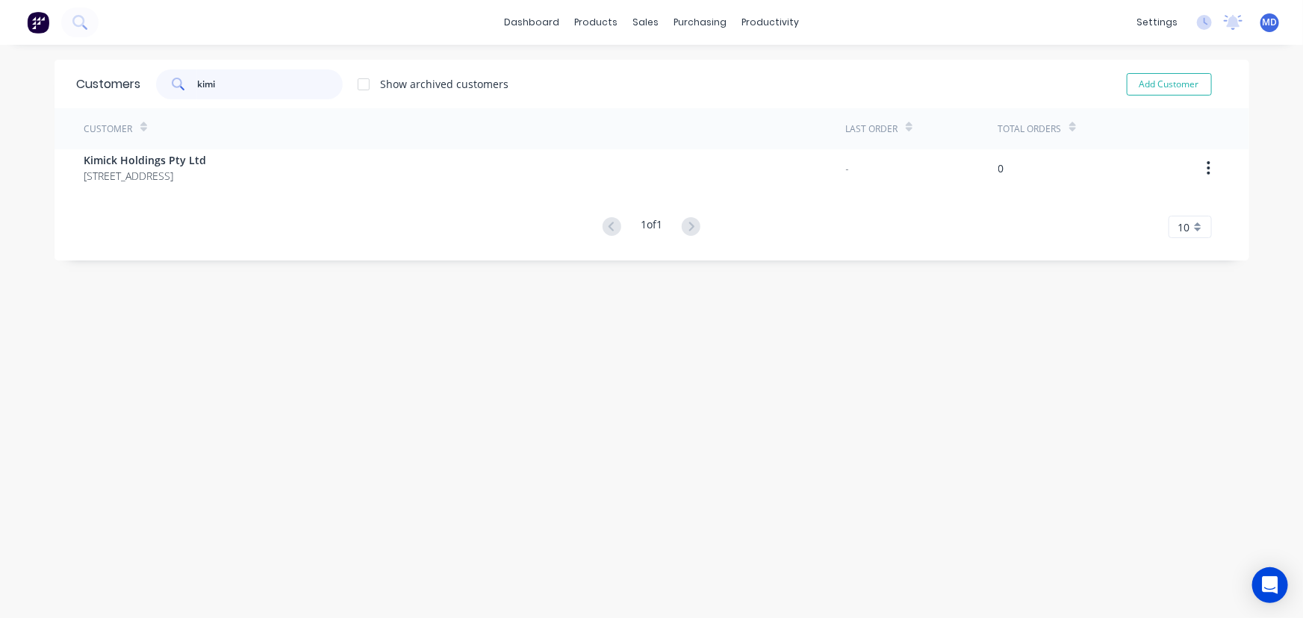
type input "kimi"
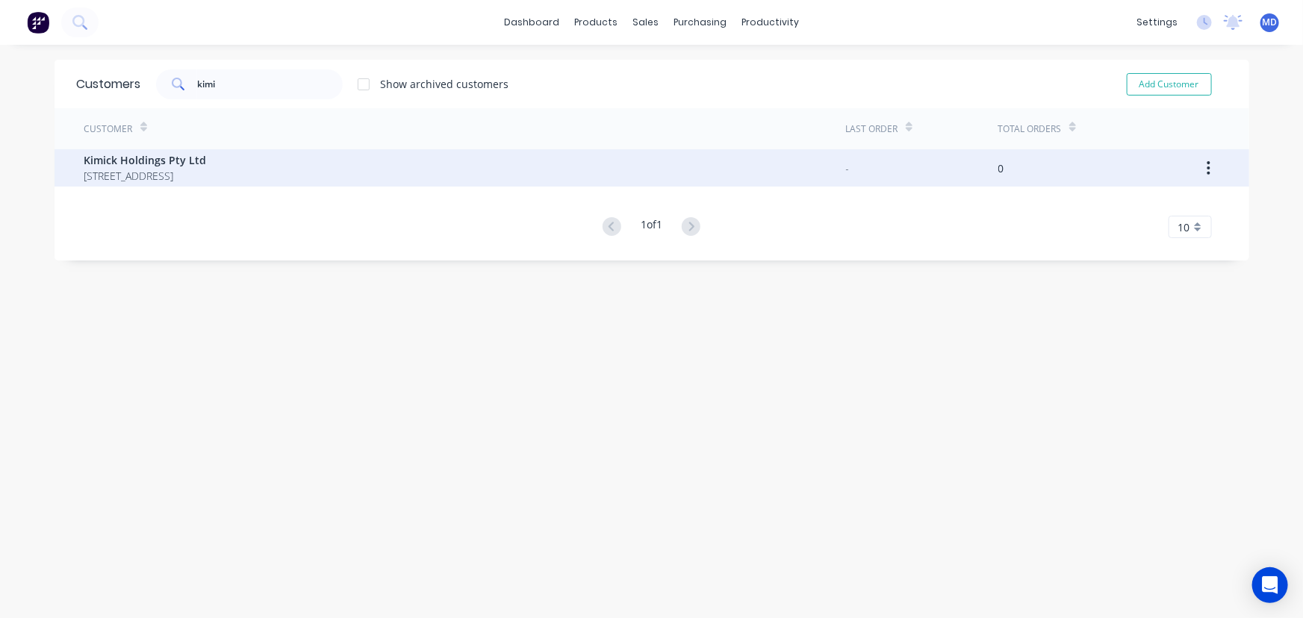
click at [173, 161] on span "Kimick Holdings Pty Ltd" at bounding box center [145, 160] width 122 height 16
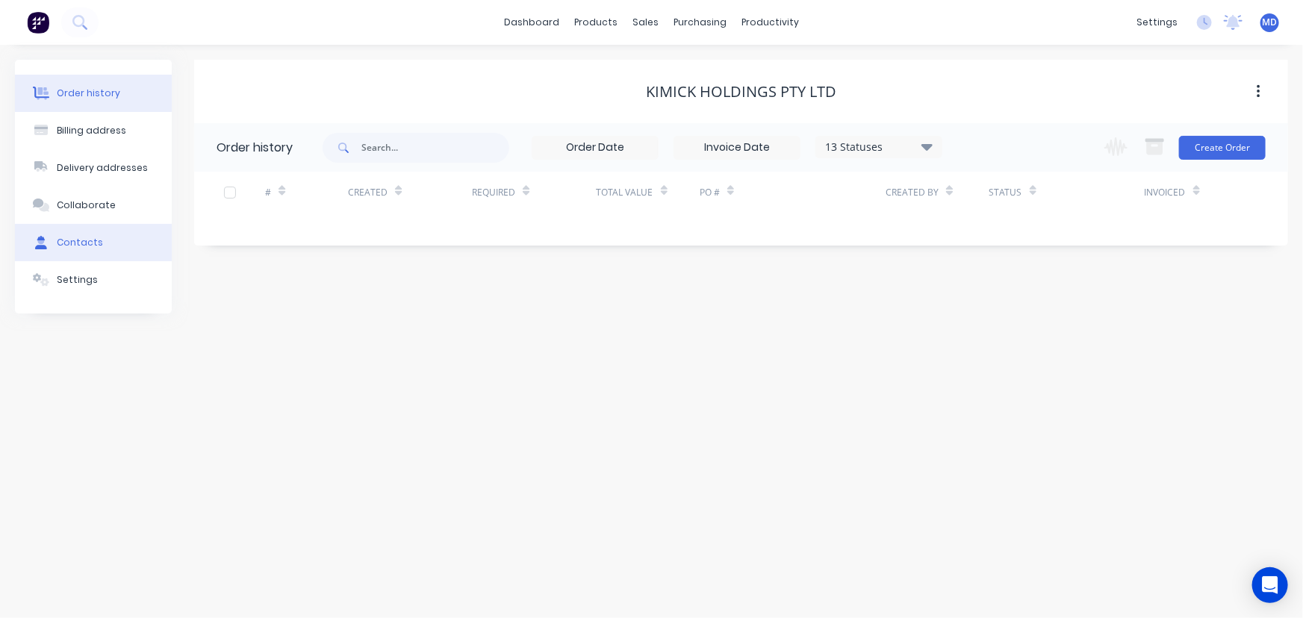
click at [81, 241] on div "Contacts" at bounding box center [80, 242] width 46 height 13
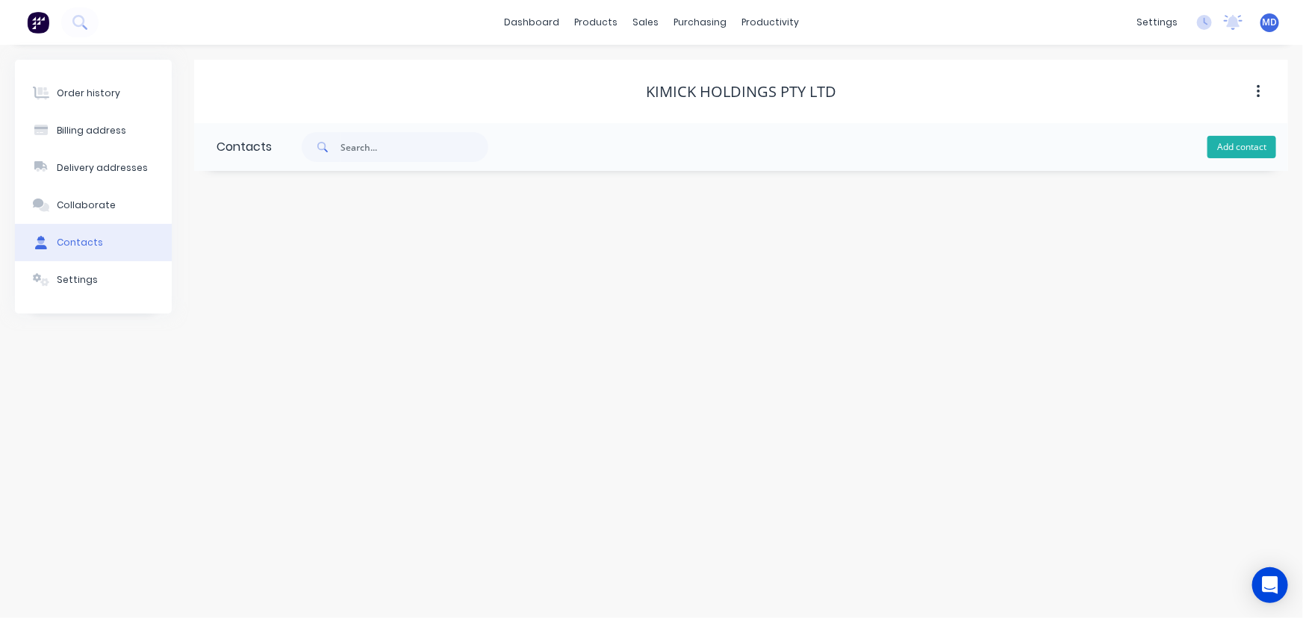
click at [1241, 143] on button "Add contact" at bounding box center [1242, 147] width 69 height 22
select select "AU"
click at [333, 255] on input "text" at bounding box center [339, 257] width 244 height 22
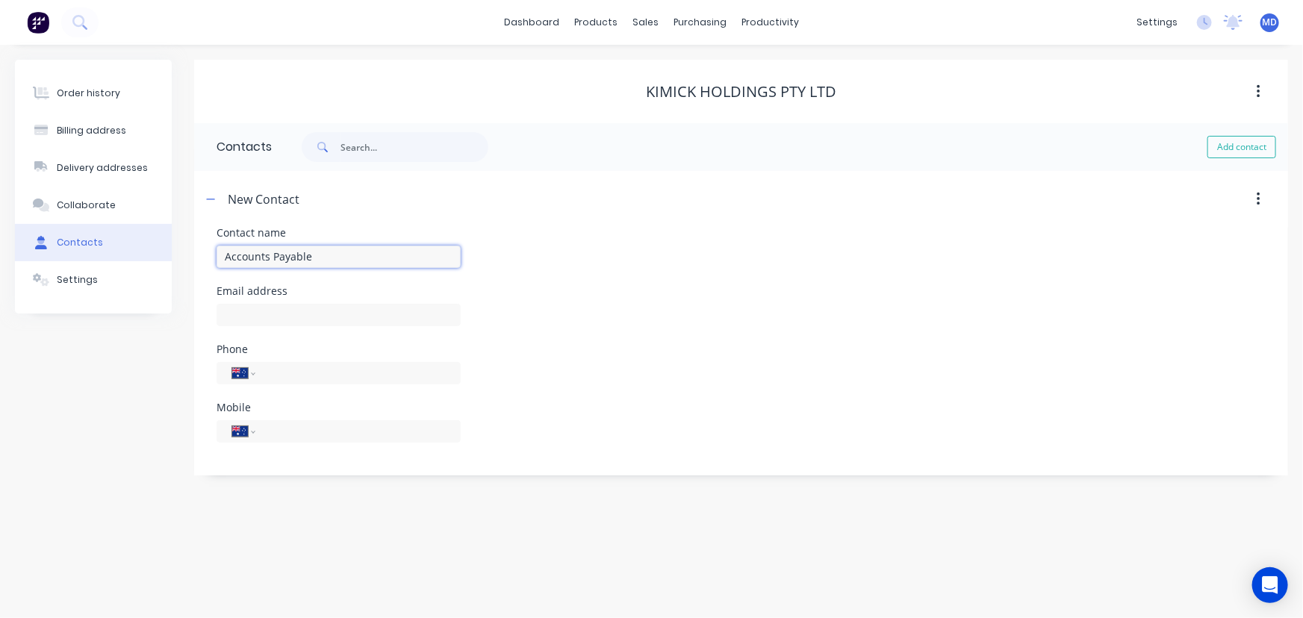
type input "Accounts Payable"
select select "AU"
click at [323, 311] on input "text" at bounding box center [339, 315] width 244 height 22
type input "c"
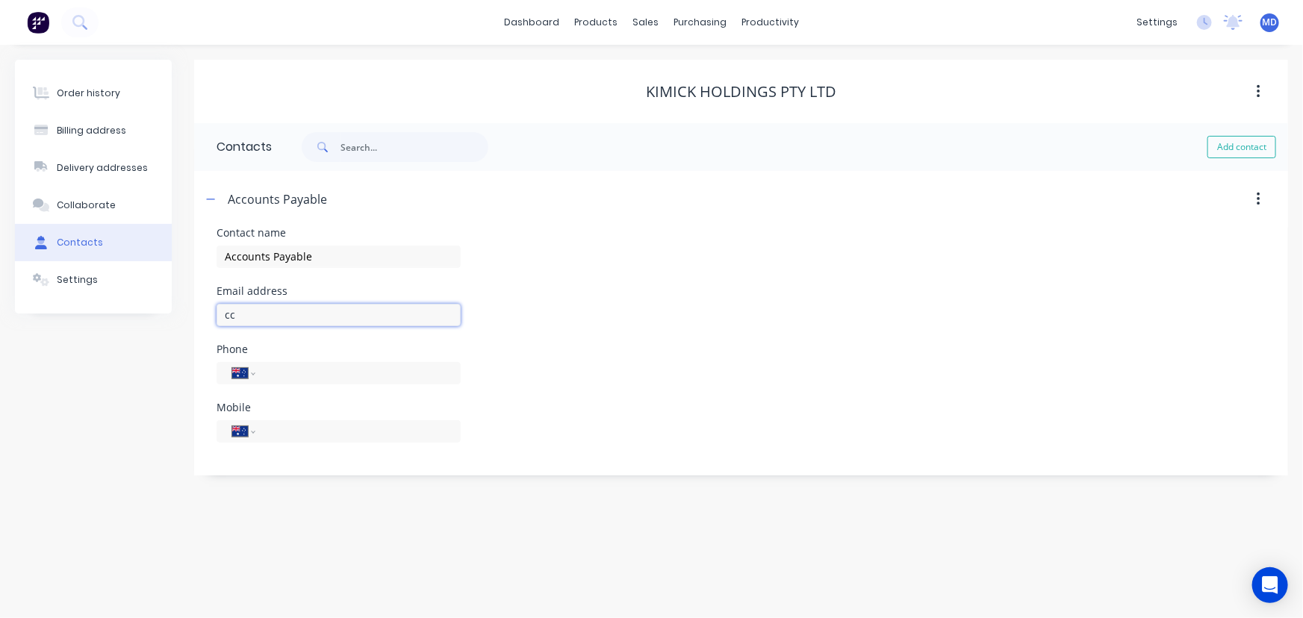
type input "c"
type input "[EMAIL_ADDRESS][DOMAIN_NAME]"
click at [311, 373] on input "tel" at bounding box center [355, 372] width 179 height 17
type input "[PHONE_NUMBER]"
click at [338, 432] on input "tel" at bounding box center [355, 431] width 179 height 17
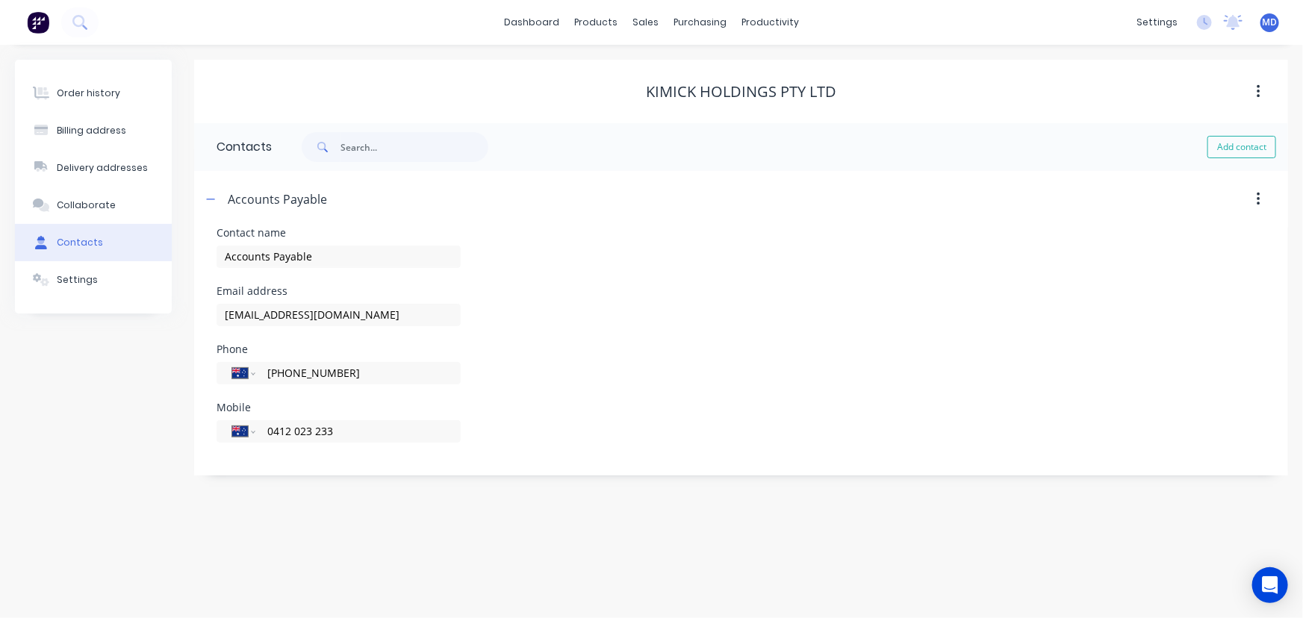
type input "0412 023 233"
click at [886, 286] on div "Email address [EMAIL_ADDRESS][DOMAIN_NAME]" at bounding box center [741, 315] width 1049 height 58
click at [1243, 145] on button "Add contact" at bounding box center [1242, 147] width 69 height 22
select select "AU"
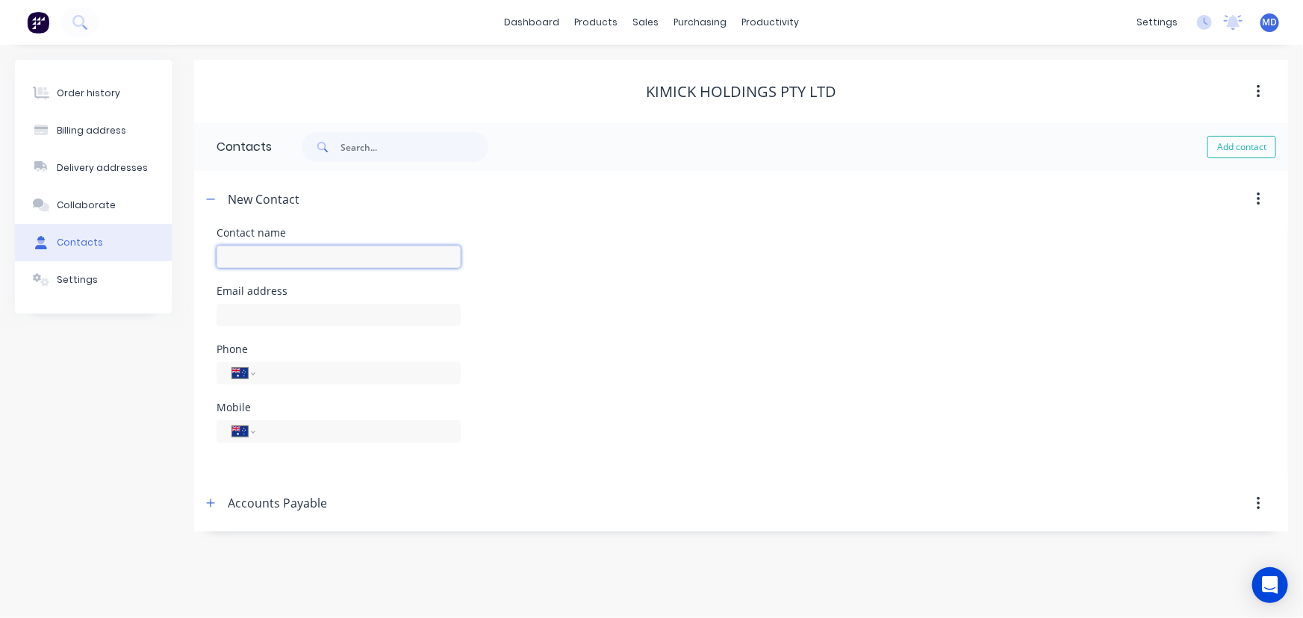
click at [326, 261] on input "text" at bounding box center [339, 257] width 244 height 22
type input "[PERSON_NAME]"
select select "AU"
click at [298, 314] on input "text" at bounding box center [339, 315] width 244 height 22
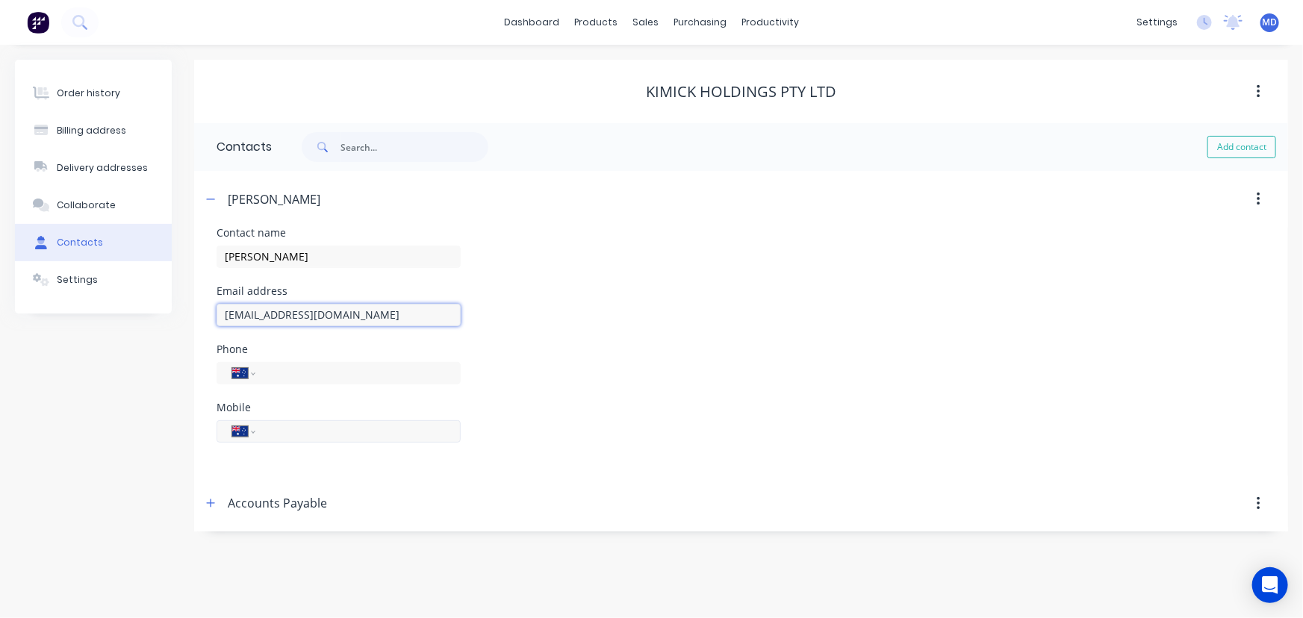
type input "[EMAIL_ADDRESS][DOMAIN_NAME]"
click at [326, 434] on input "tel" at bounding box center [355, 431] width 179 height 17
type input "0412 023 233"
drag, startPoint x: 849, startPoint y: 345, endPoint x: 562, endPoint y: 172, distance: 335.1
click at [849, 344] on div "Phone International [GEOGRAPHIC_DATA] [GEOGRAPHIC_DATA] [GEOGRAPHIC_DATA] [GEOG…" at bounding box center [741, 373] width 1049 height 58
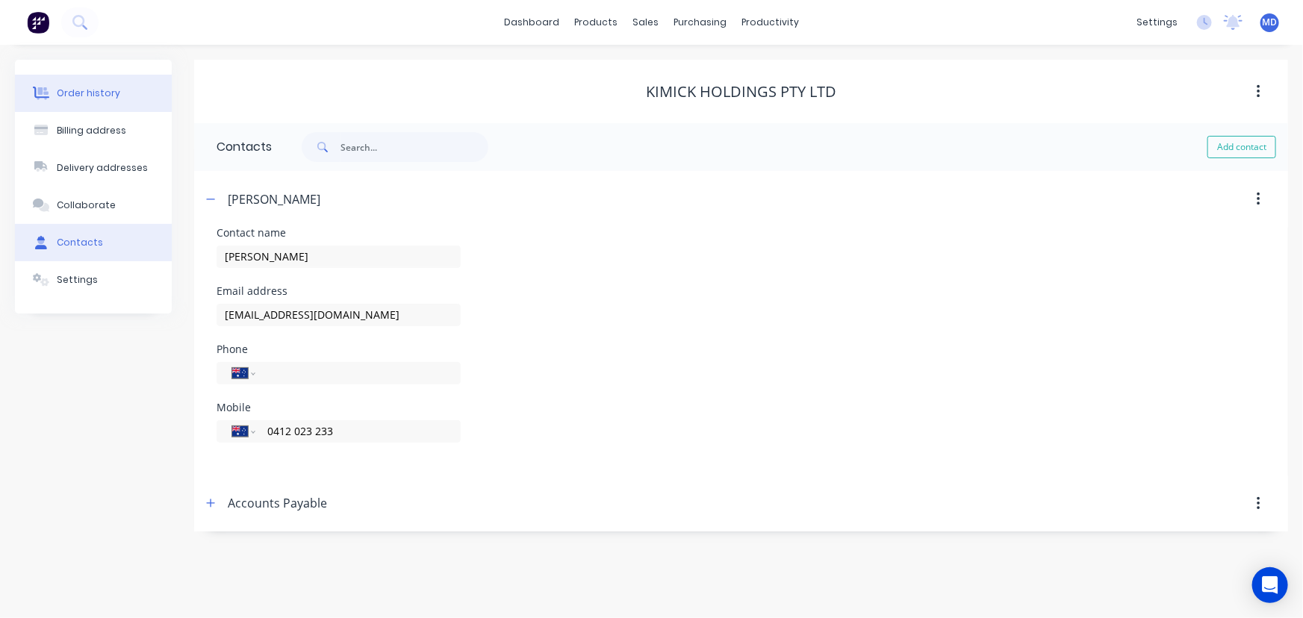
click at [93, 88] on div "Order history" at bounding box center [88, 93] width 63 height 13
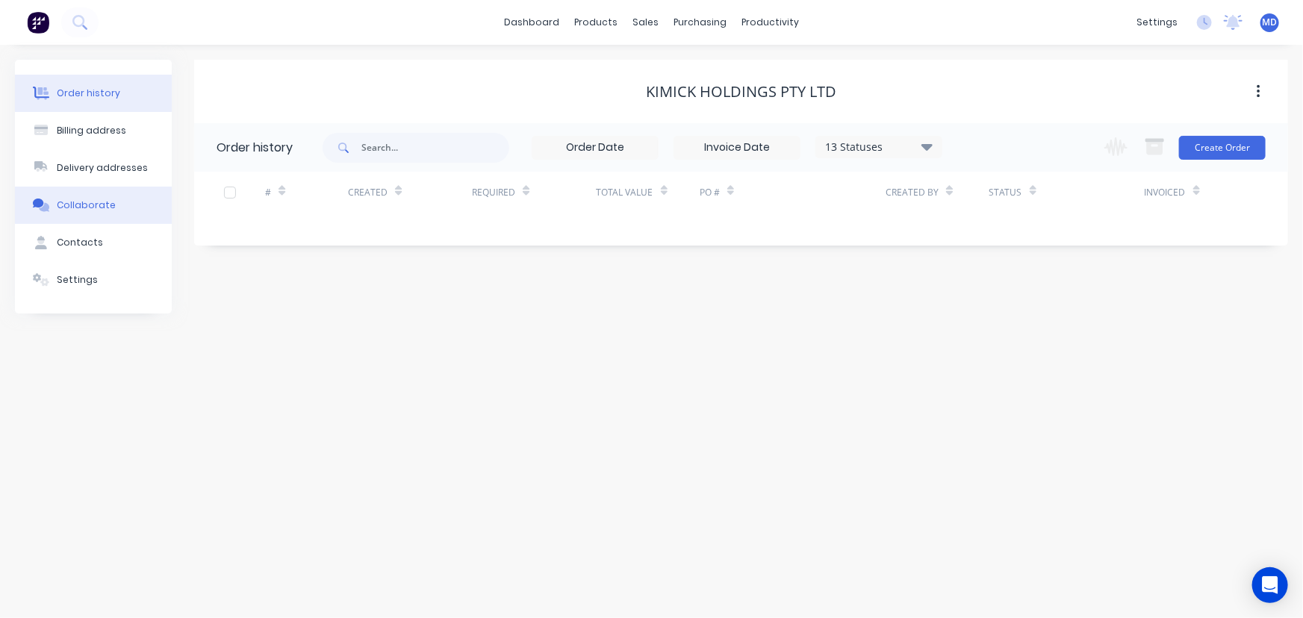
click at [84, 204] on div "Collaborate" at bounding box center [86, 205] width 59 height 13
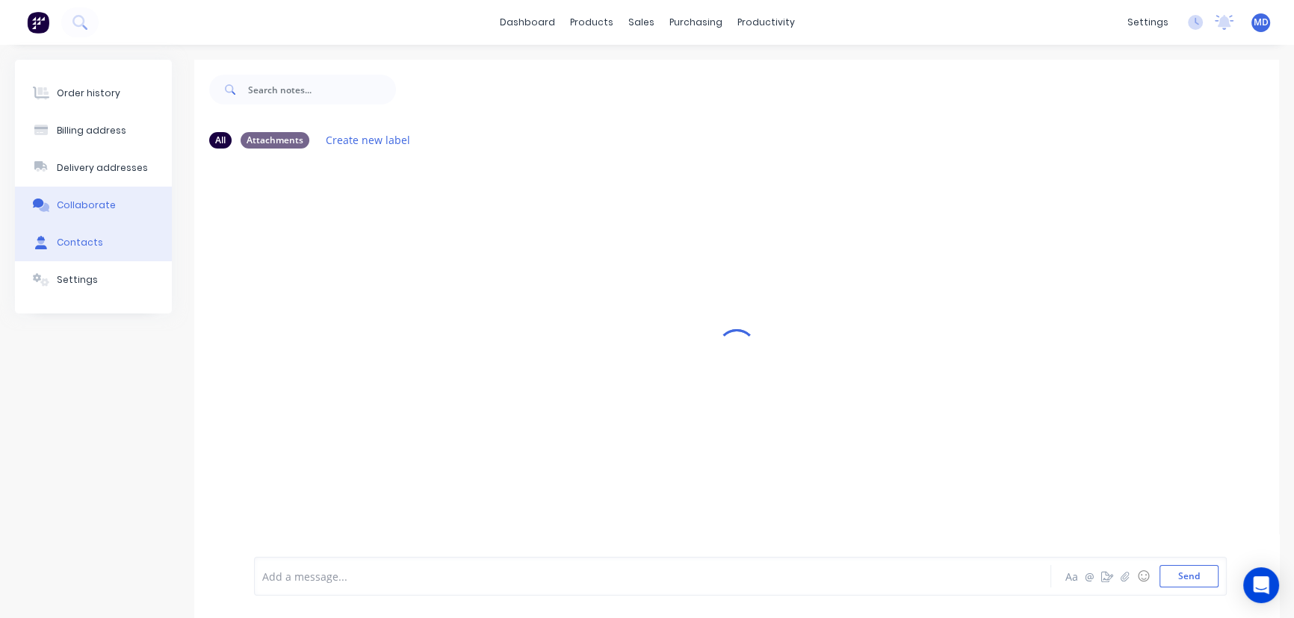
click at [78, 236] on div "Contacts" at bounding box center [80, 242] width 46 height 13
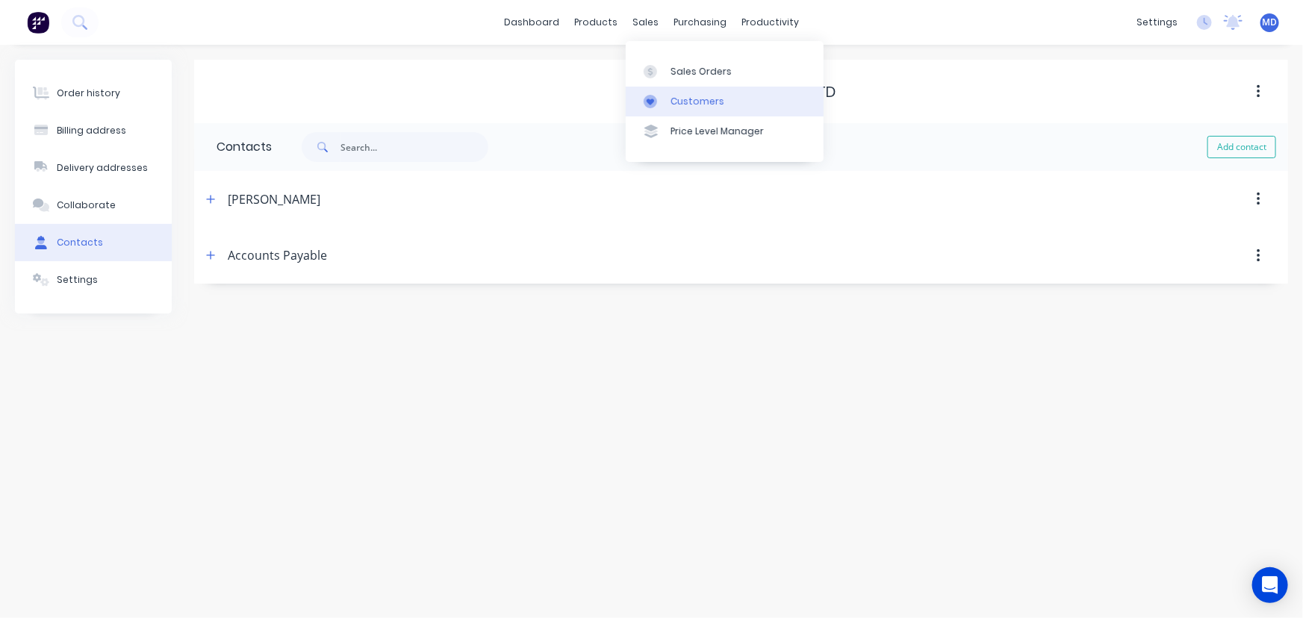
click at [695, 102] on div "Customers" at bounding box center [698, 101] width 54 height 13
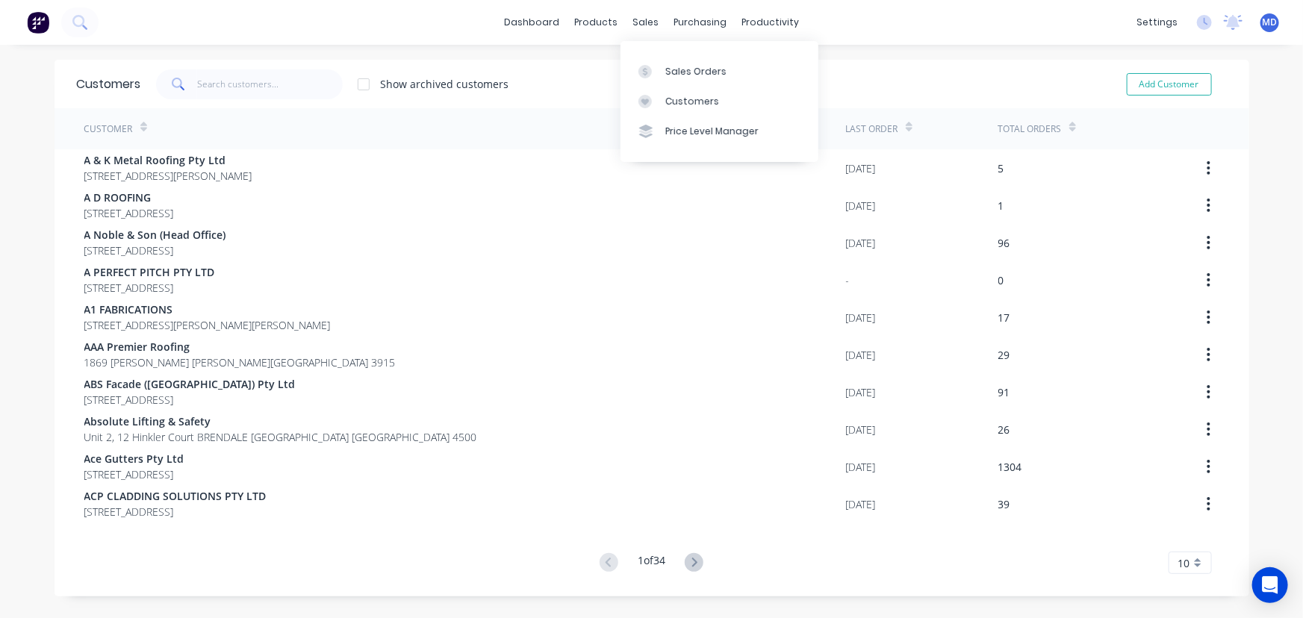
drag, startPoint x: 677, startPoint y: 95, endPoint x: 609, endPoint y: 106, distance: 68.2
click at [677, 96] on div "Customers" at bounding box center [693, 101] width 54 height 13
click at [274, 88] on input "text" at bounding box center [270, 84] width 146 height 30
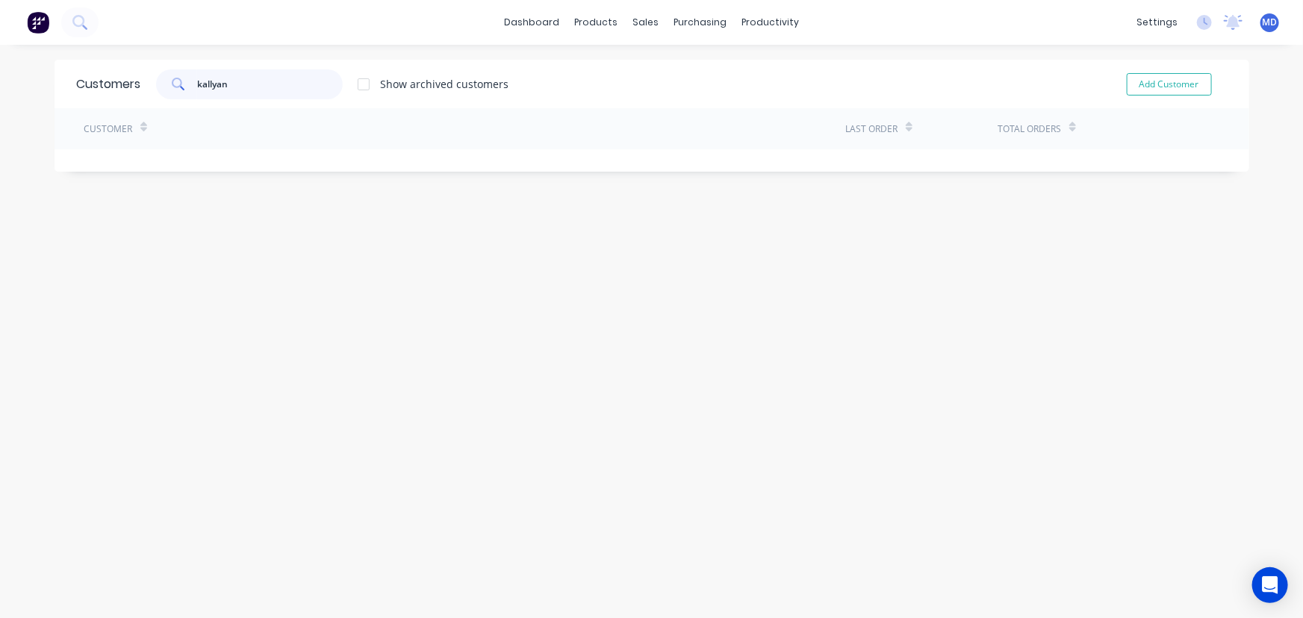
type input "kallyan"
drag, startPoint x: 709, startPoint y: 82, endPoint x: 670, endPoint y: 76, distance: 39.3
click at [707, 81] on link "Sales Orders" at bounding box center [720, 71] width 198 height 30
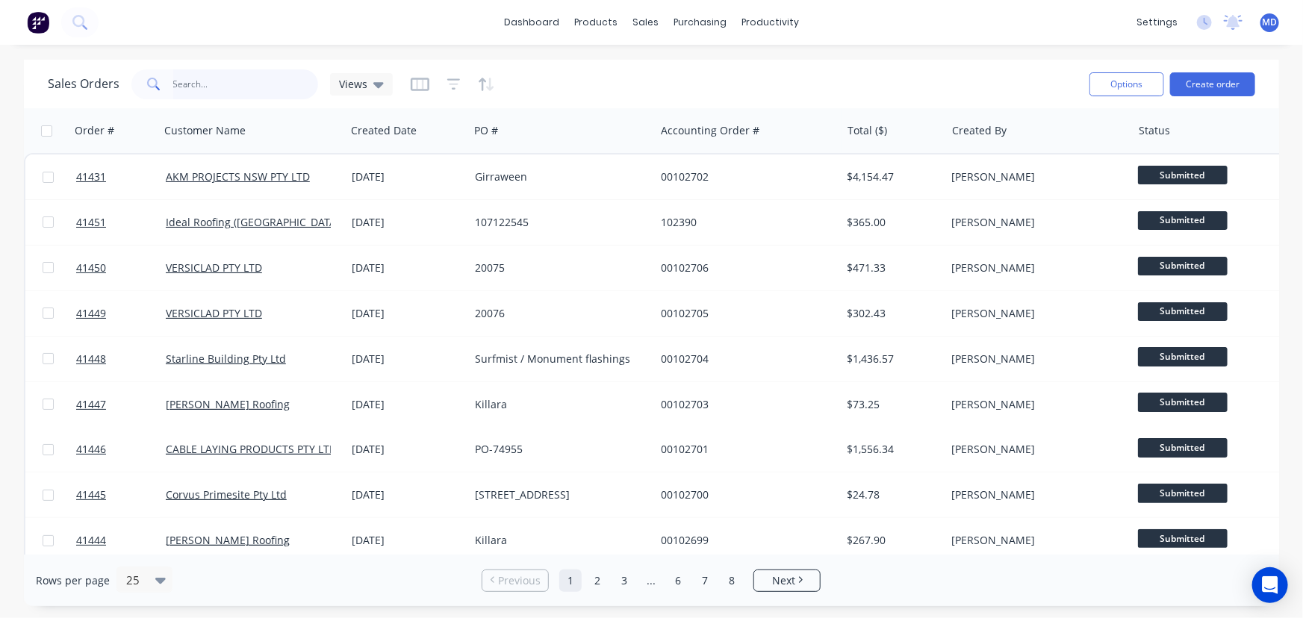
click at [249, 84] on input "text" at bounding box center [246, 84] width 146 height 30
type input "41418"
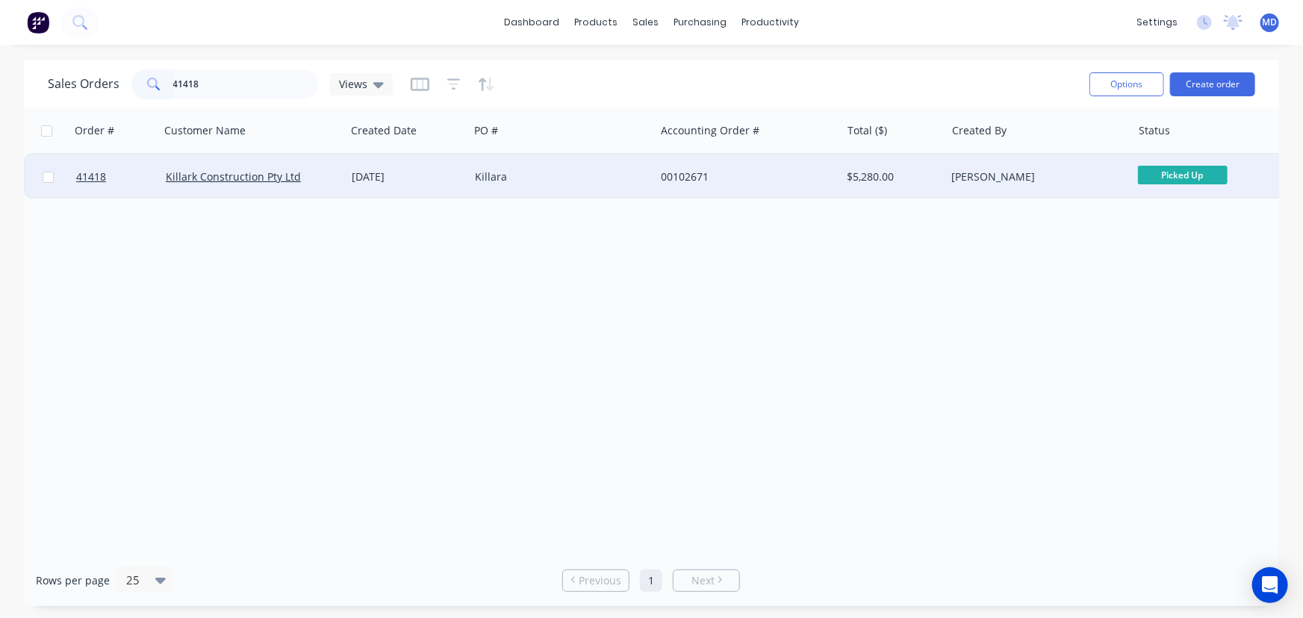
click at [578, 171] on div "Killara" at bounding box center [558, 177] width 166 height 15
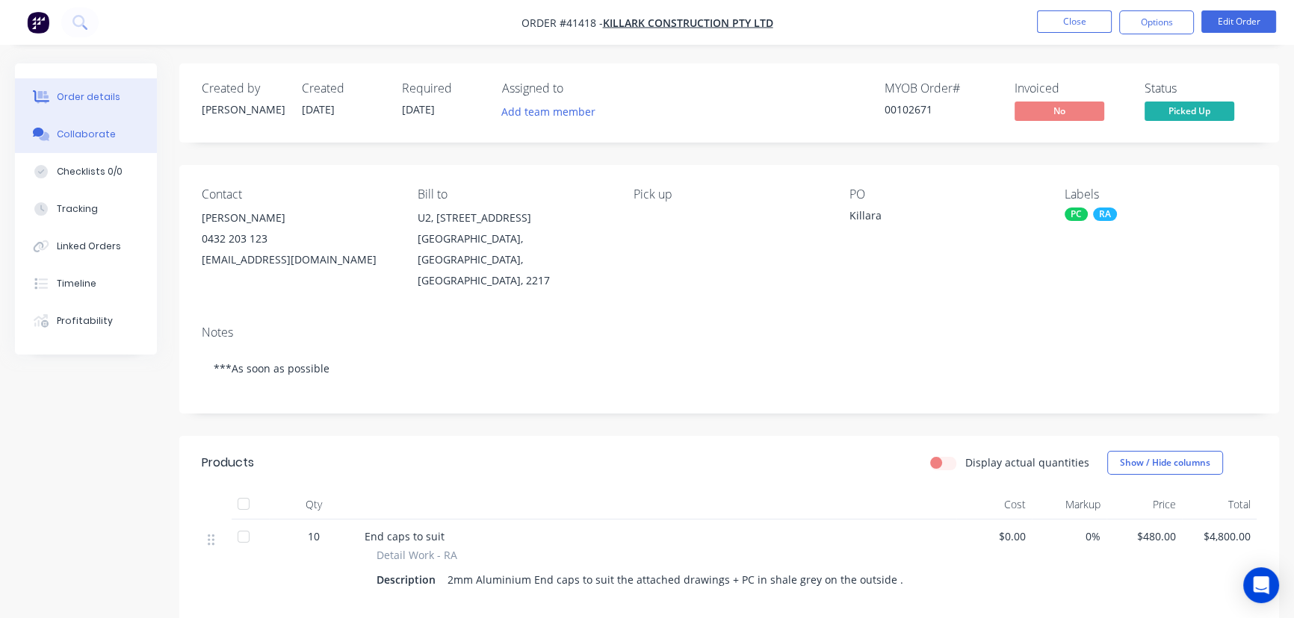
click at [74, 134] on div "Collaborate" at bounding box center [86, 134] width 59 height 13
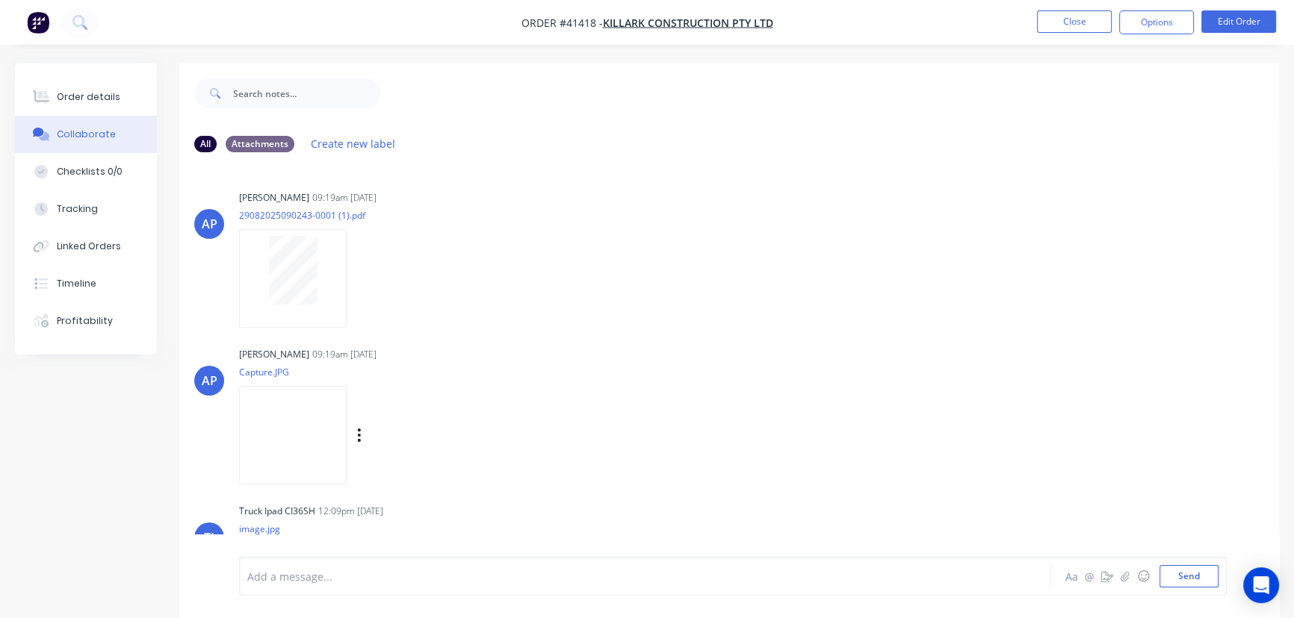
click at [255, 426] on img at bounding box center [293, 435] width 108 height 98
click at [67, 281] on div "Timeline" at bounding box center [77, 283] width 40 height 13
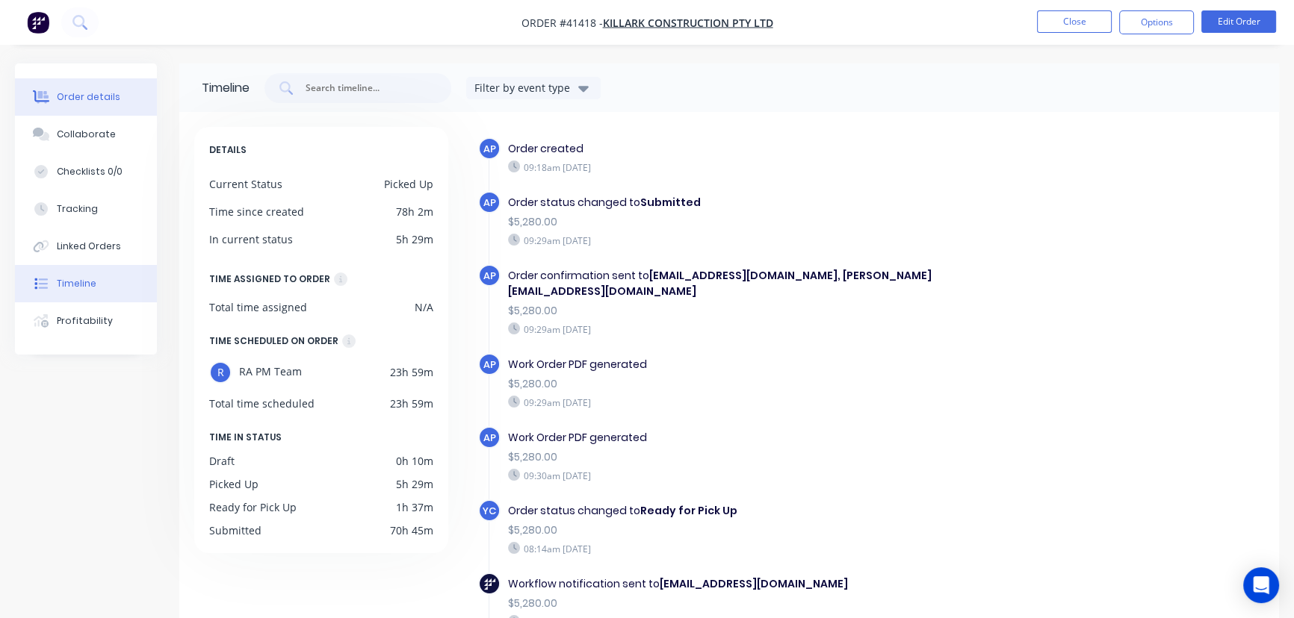
click at [85, 100] on div "Order details" at bounding box center [88, 96] width 63 height 13
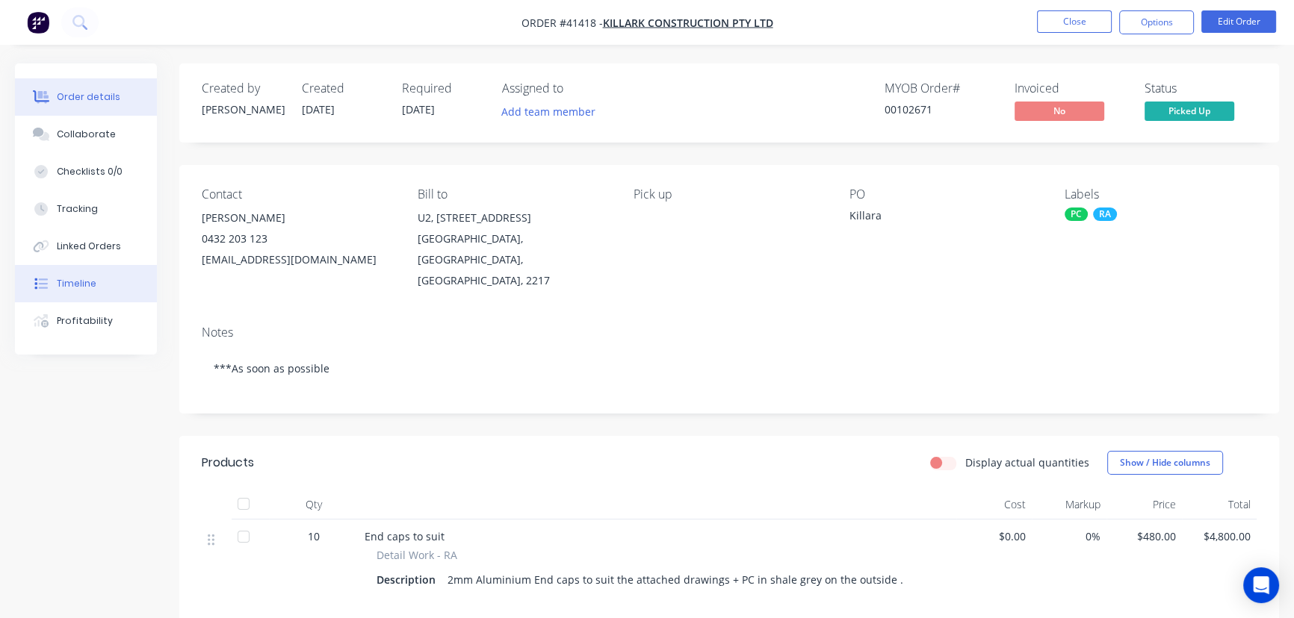
click at [93, 286] on div "Timeline" at bounding box center [77, 283] width 40 height 13
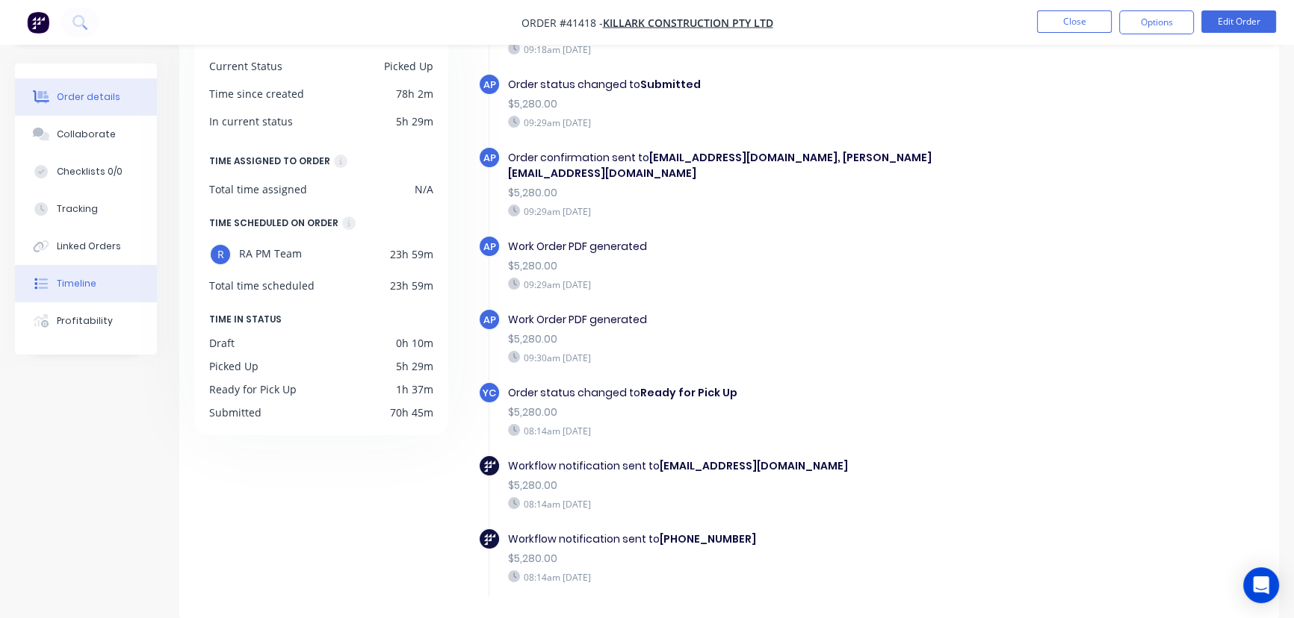
click at [81, 97] on div "Order details" at bounding box center [88, 96] width 63 height 13
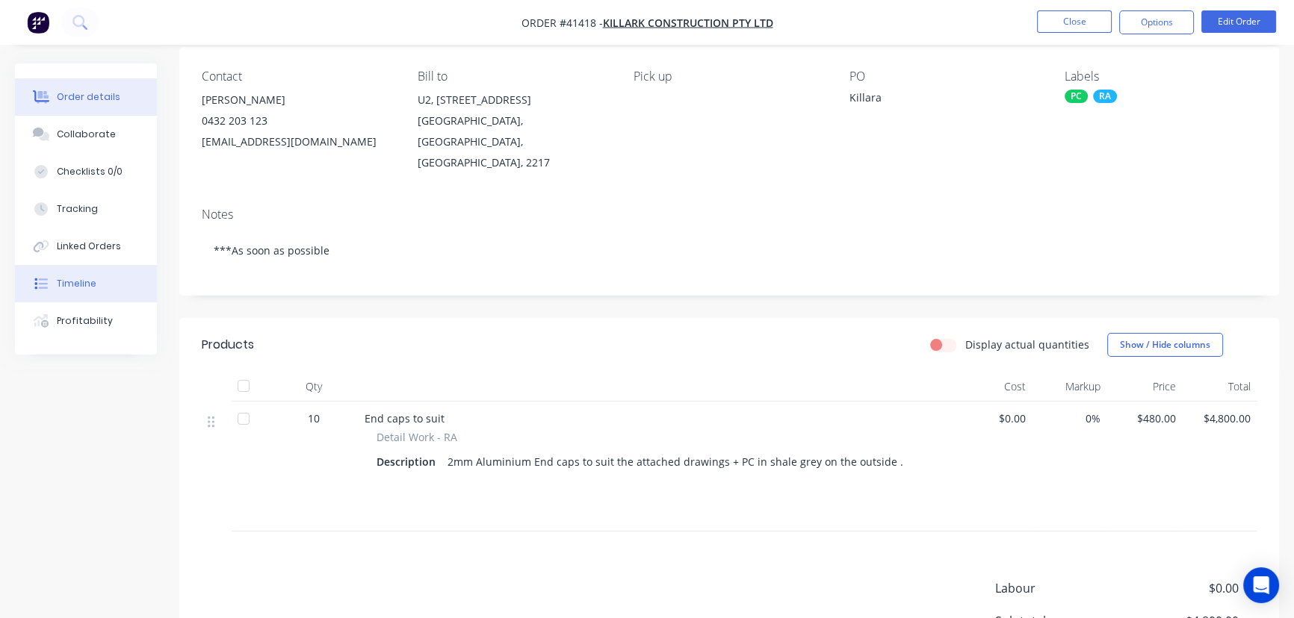
drag, startPoint x: 78, startPoint y: 280, endPoint x: 103, endPoint y: 300, distance: 31.8
click at [79, 280] on div "Timeline" at bounding box center [77, 283] width 40 height 13
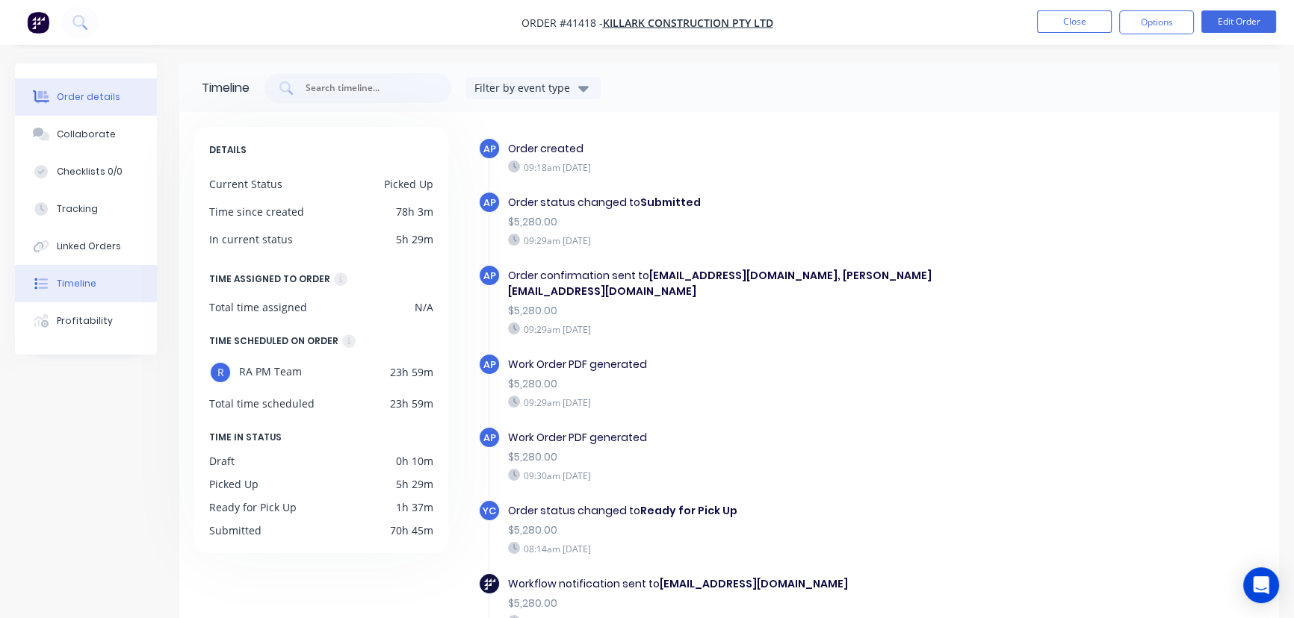
click at [93, 99] on div "Order details" at bounding box center [88, 96] width 63 height 13
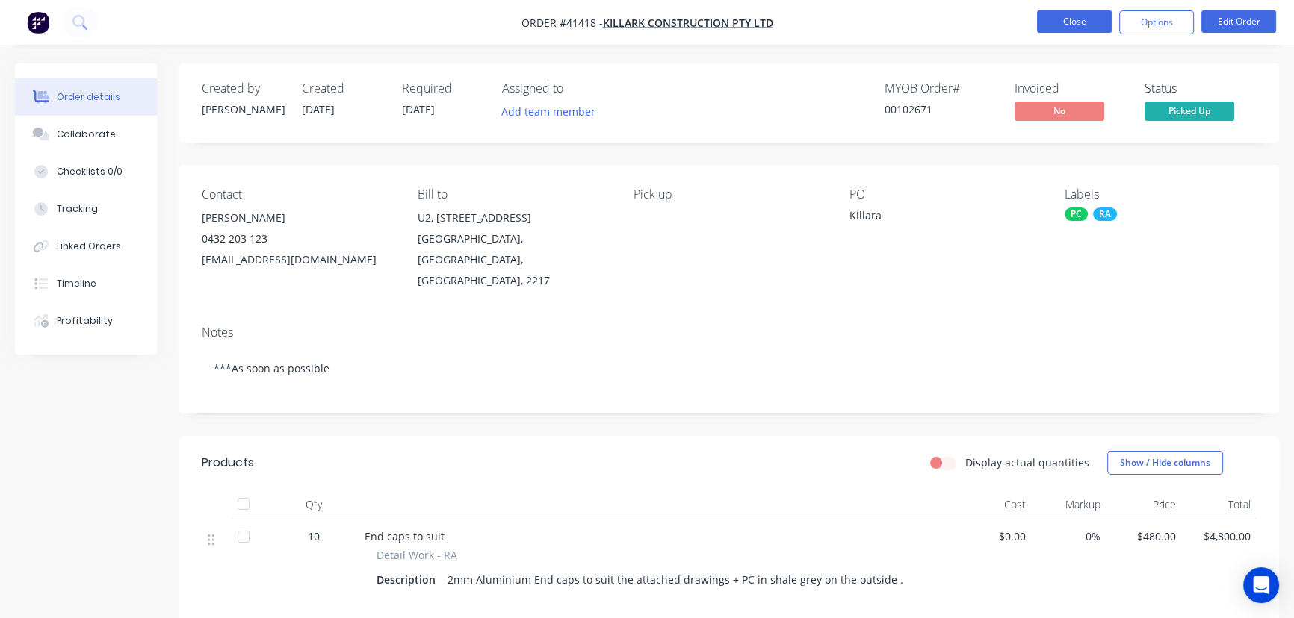
click at [1076, 21] on button "Close" at bounding box center [1074, 21] width 75 height 22
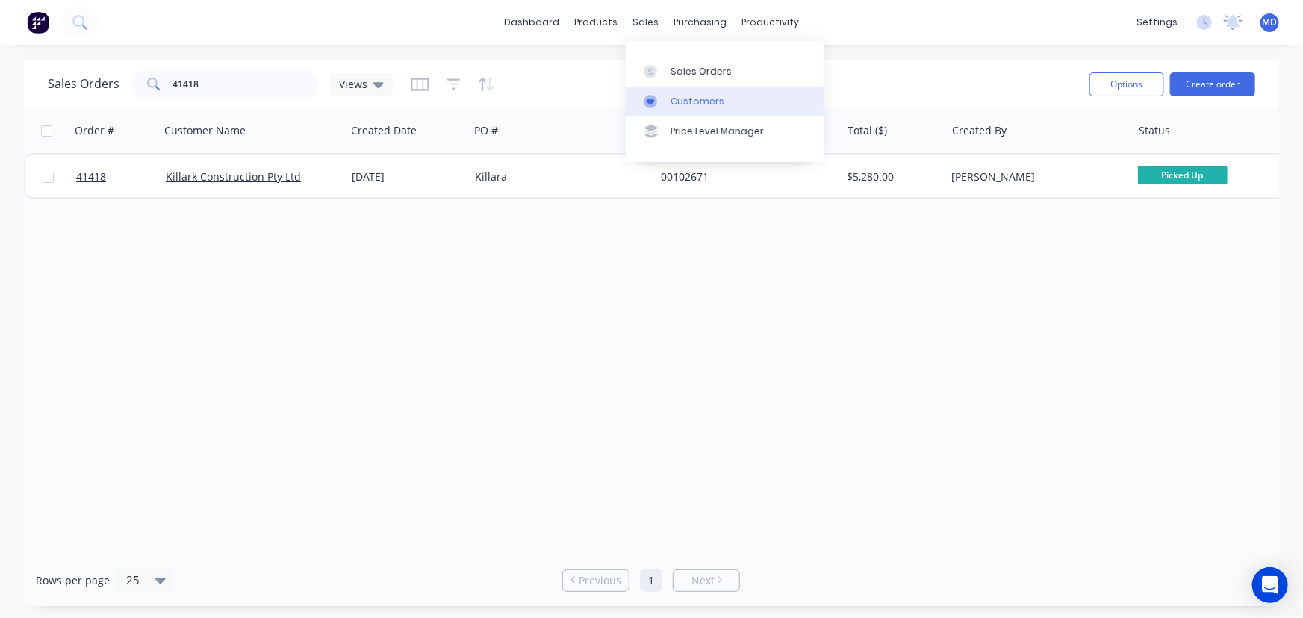
click at [707, 104] on div "Customers" at bounding box center [698, 101] width 54 height 13
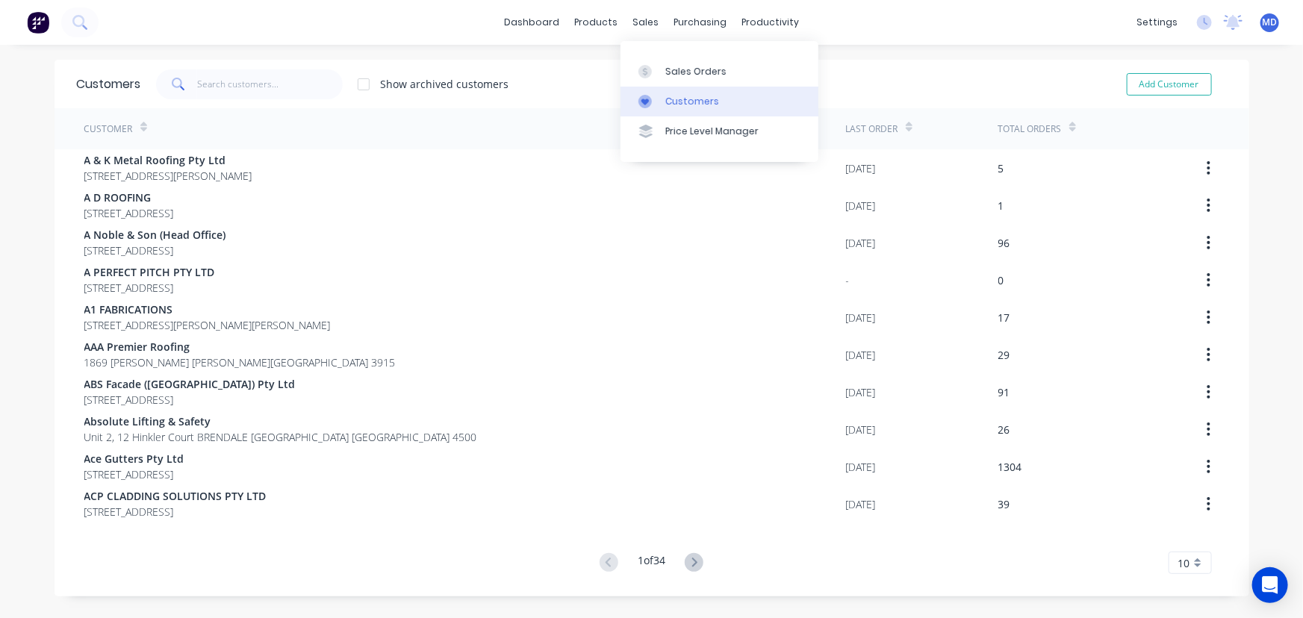
click at [693, 99] on div "Customers" at bounding box center [693, 101] width 54 height 13
click at [276, 84] on input "text" at bounding box center [270, 84] width 146 height 30
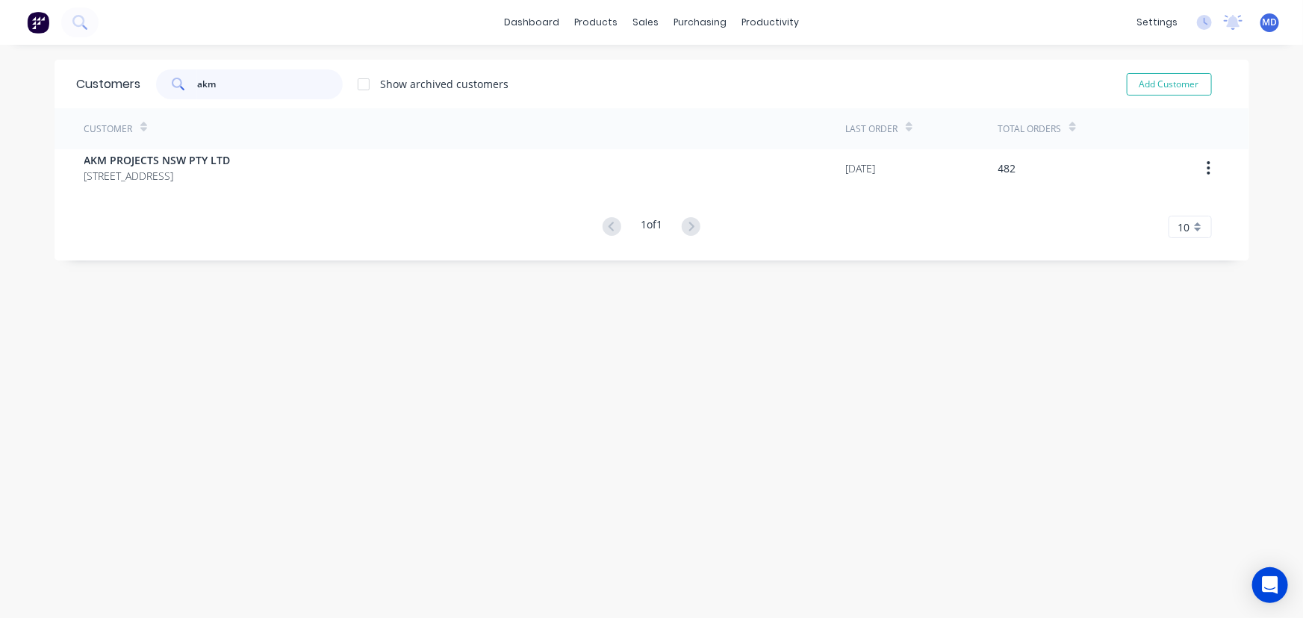
type input "akm"
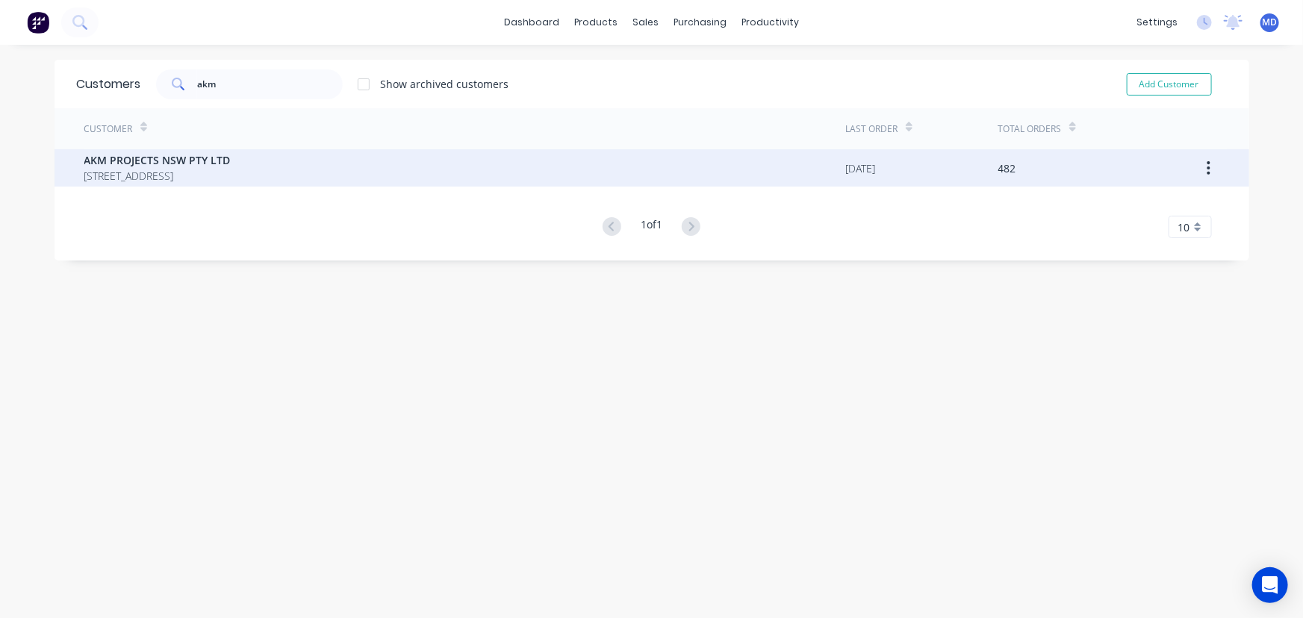
click at [164, 168] on span "[STREET_ADDRESS]" at bounding box center [157, 176] width 146 height 16
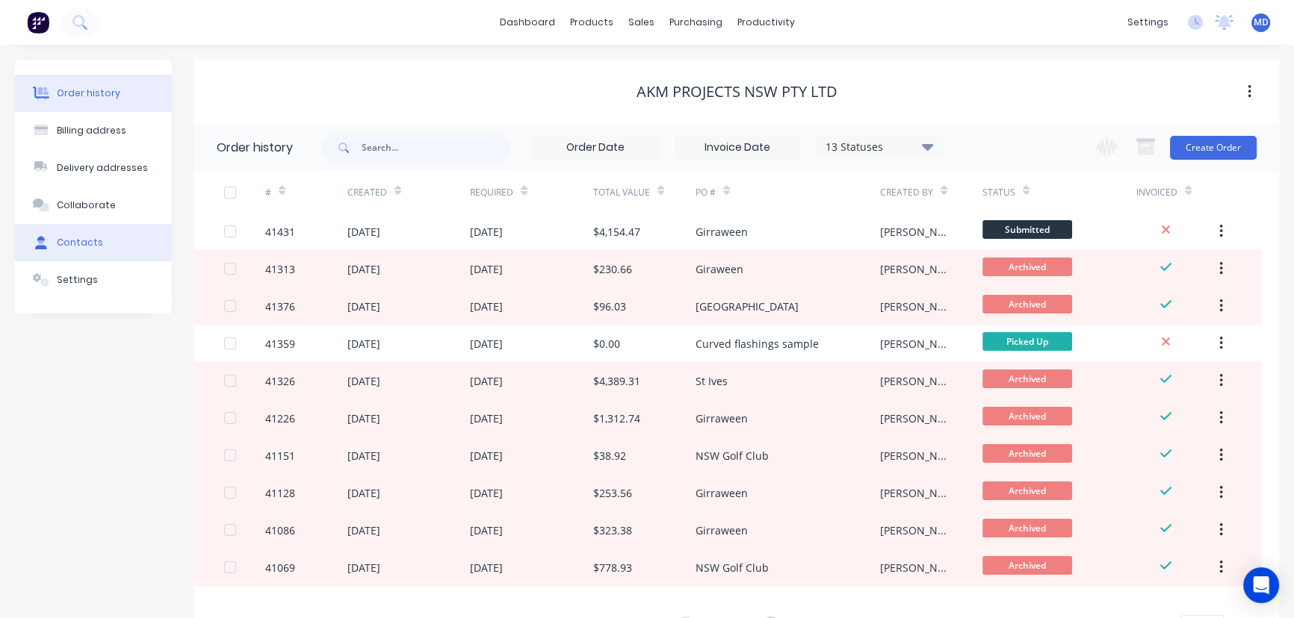
click at [75, 240] on div "Contacts" at bounding box center [80, 242] width 46 height 13
select select "AU"
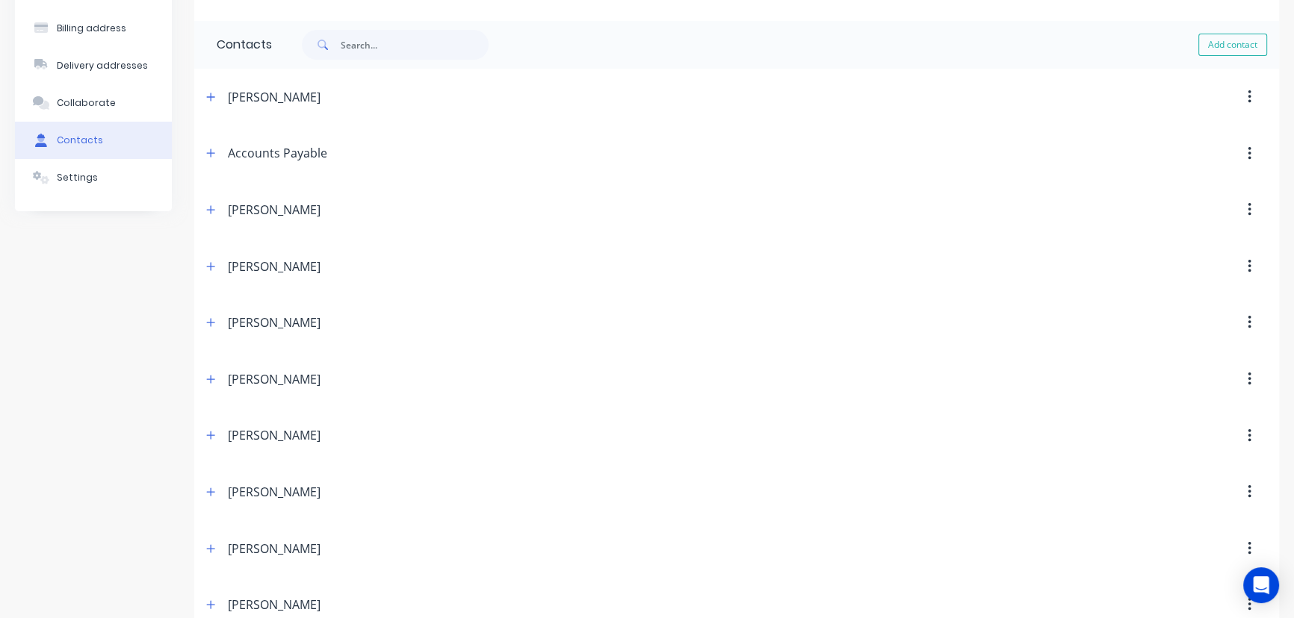
scroll to position [299, 0]
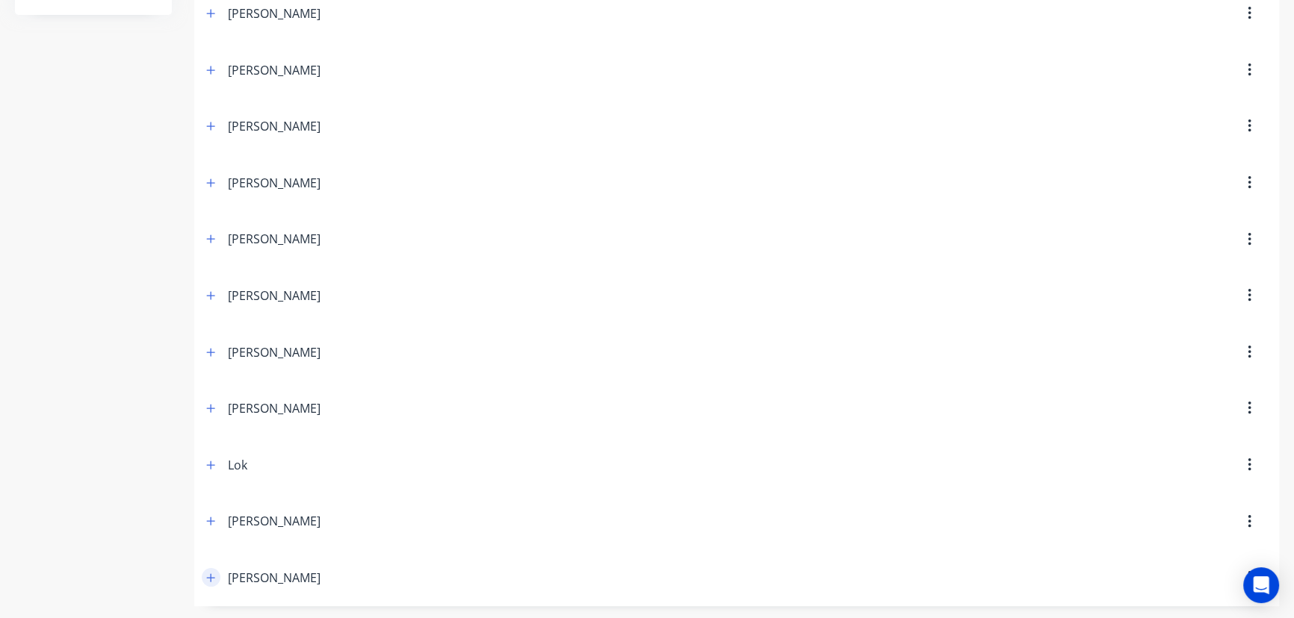
click at [210, 575] on icon "button" at bounding box center [211, 578] width 8 height 8
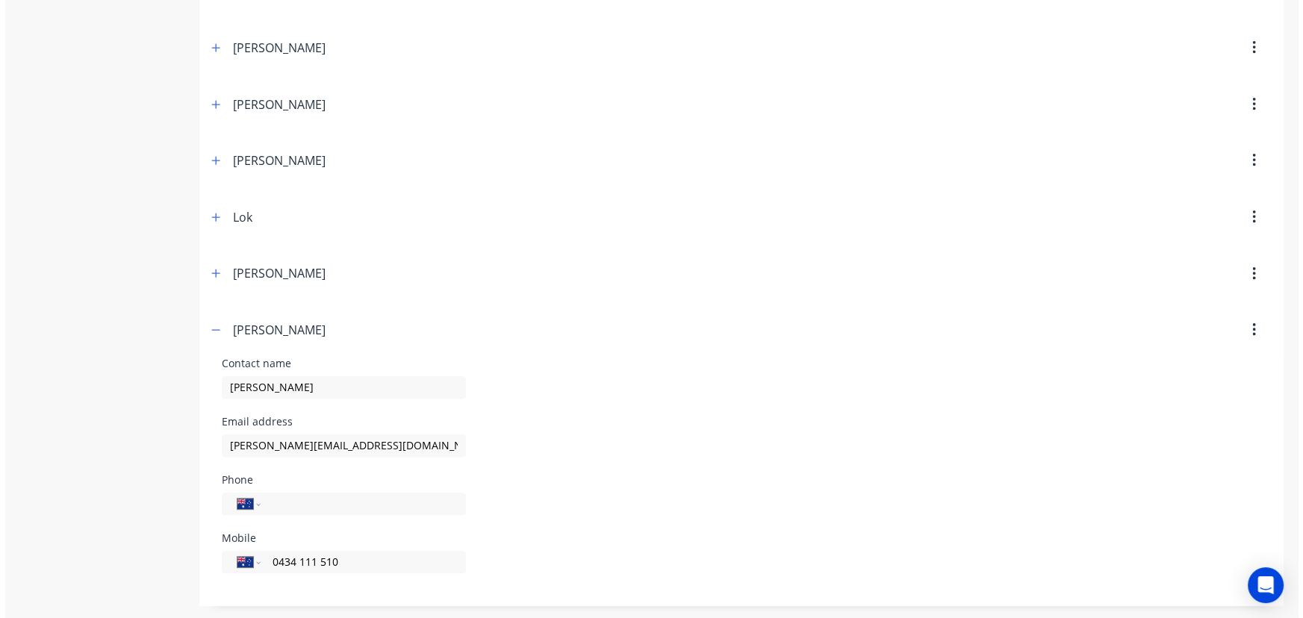
scroll to position [0, 0]
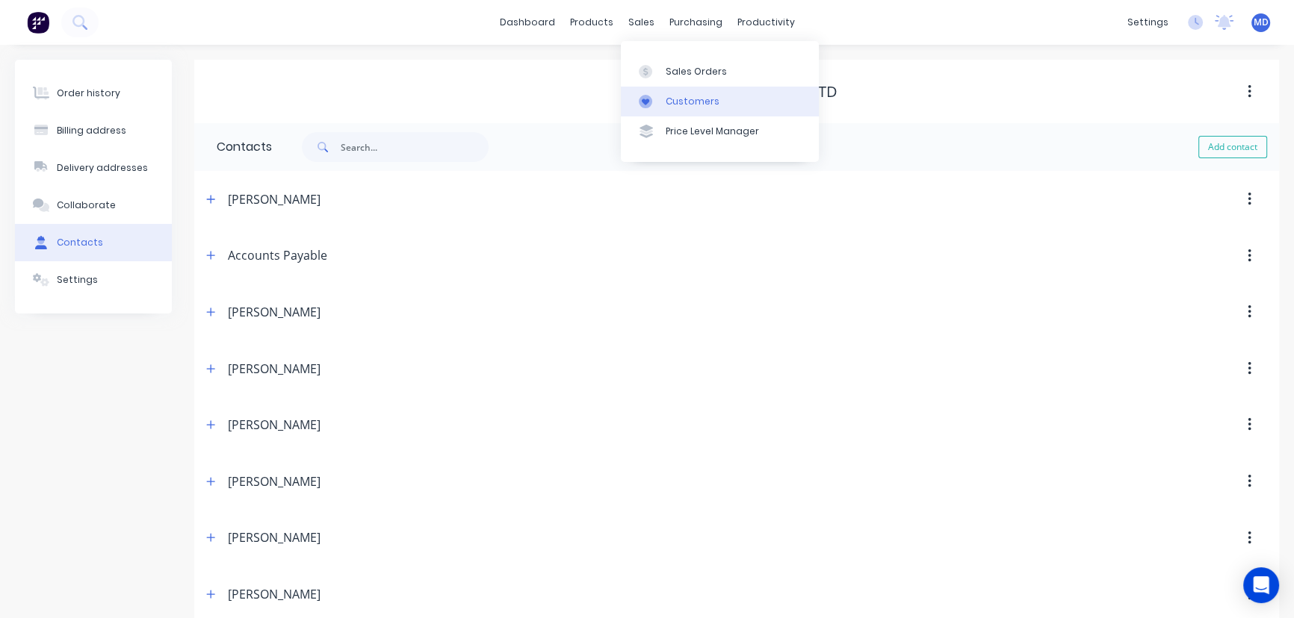
click at [686, 97] on div "Customers" at bounding box center [693, 101] width 54 height 13
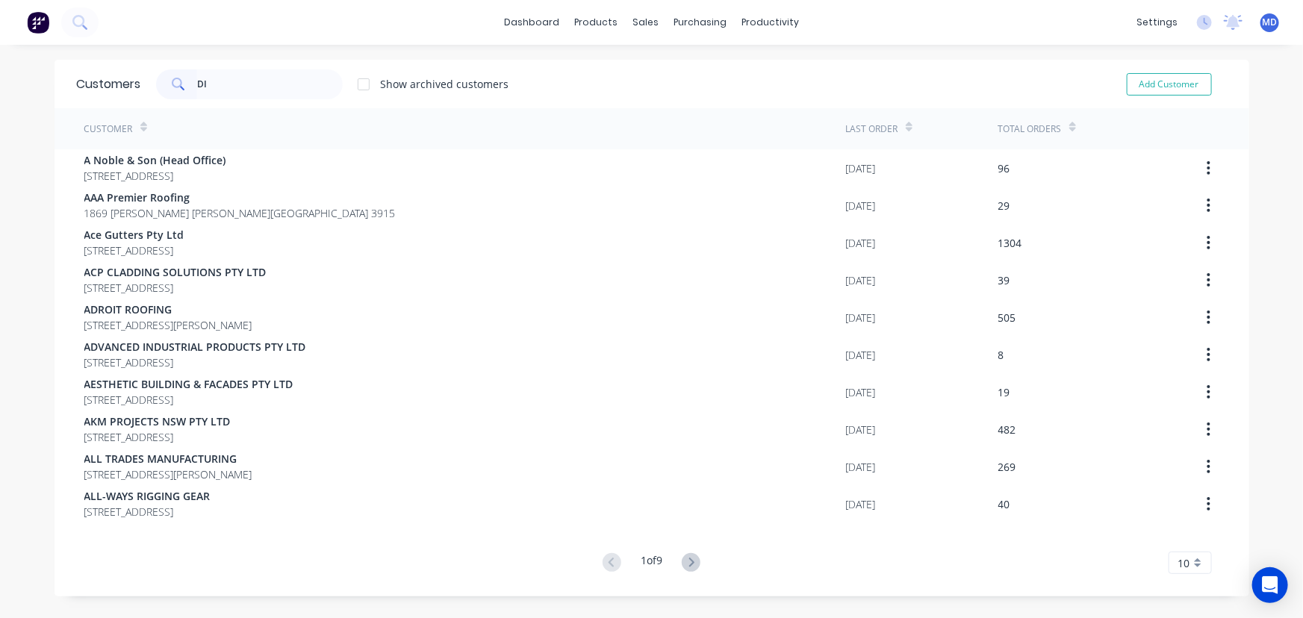
type input "D"
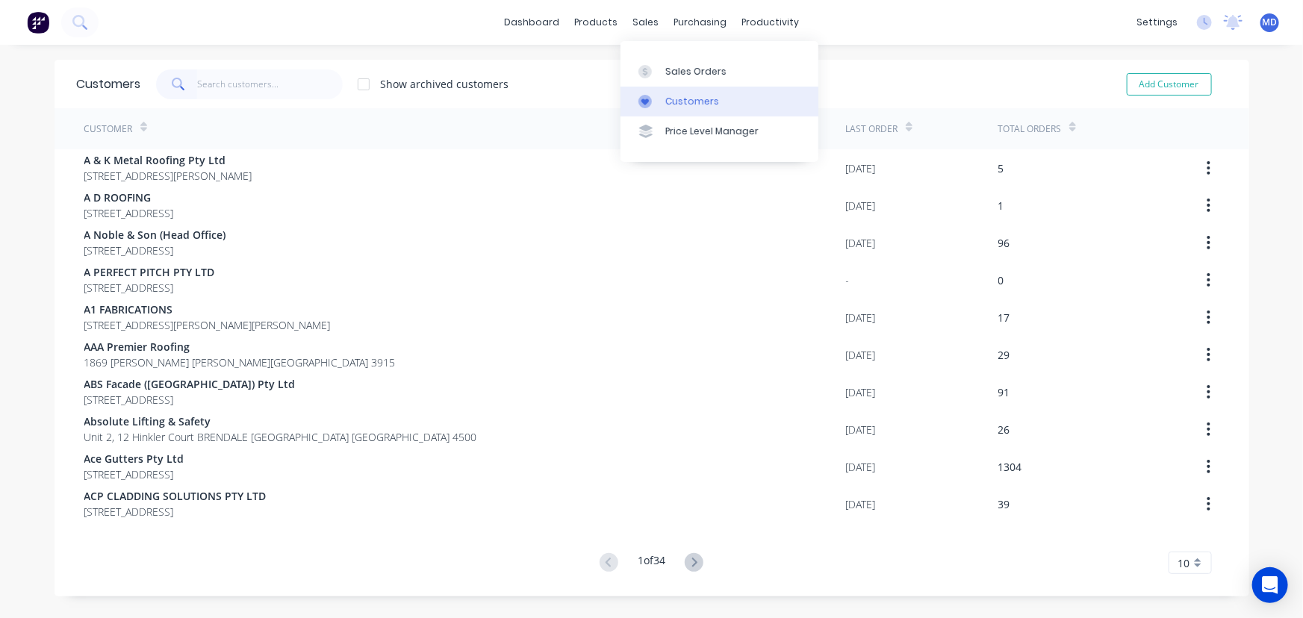
click at [683, 98] on div "Customers" at bounding box center [693, 101] width 54 height 13
click at [300, 84] on input "text" at bounding box center [270, 84] width 146 height 30
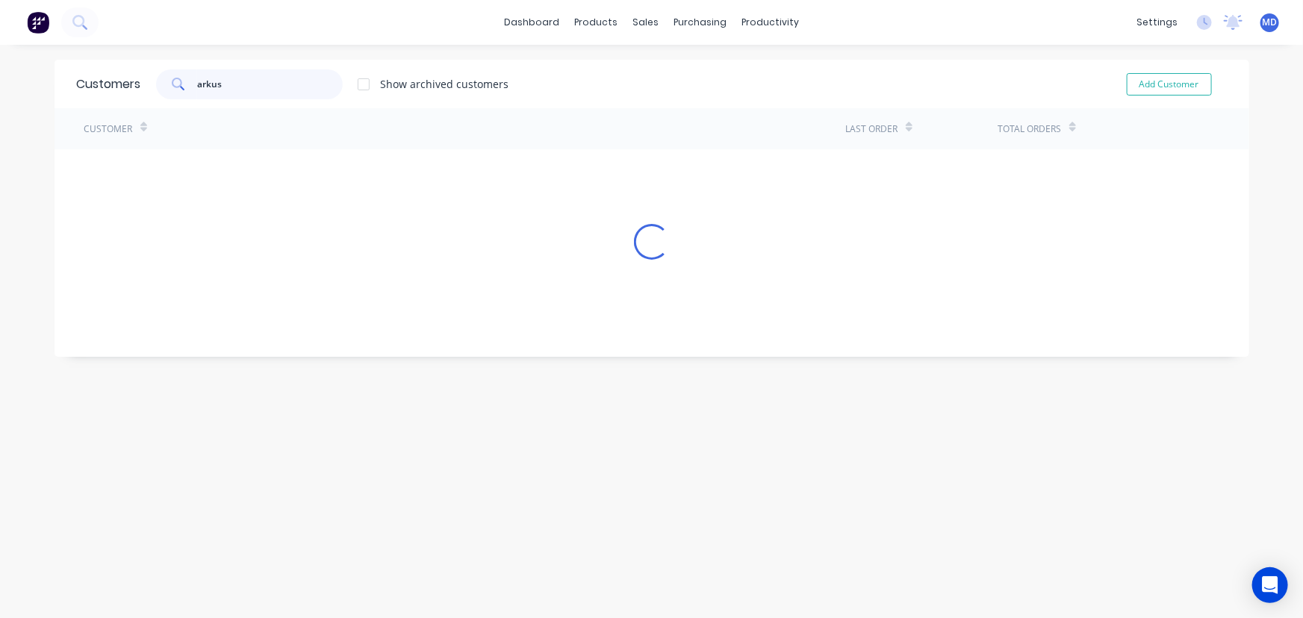
type input "arkus"
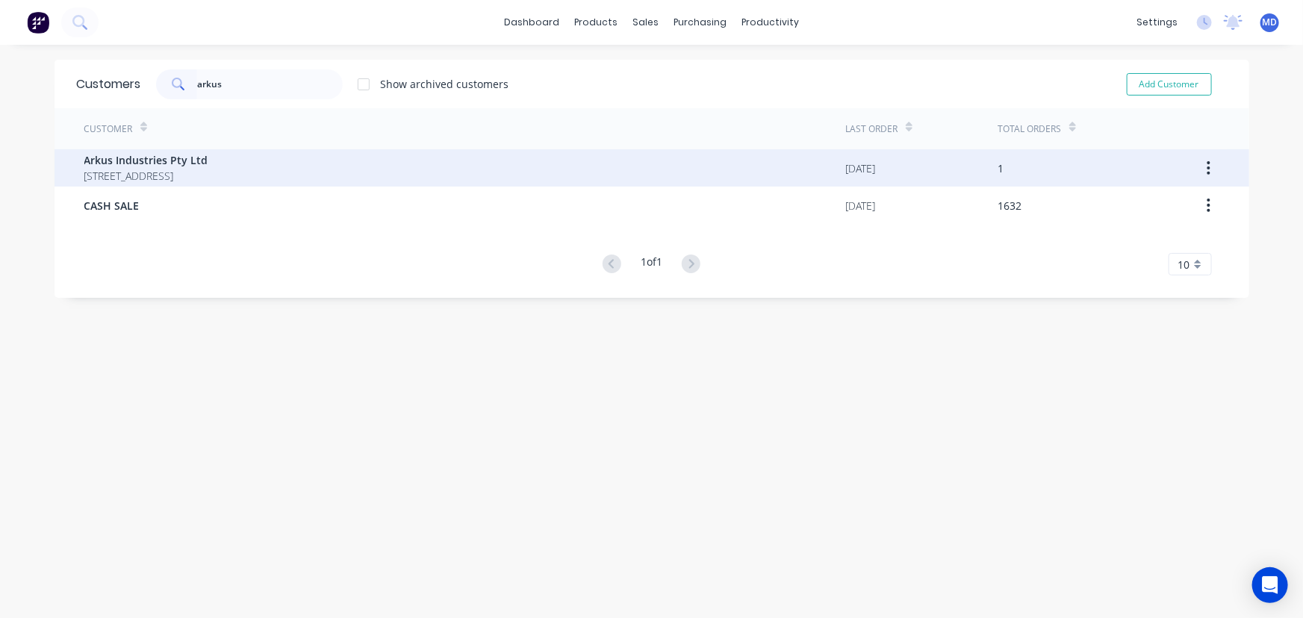
click at [162, 166] on span "Arkus Industries Pty Ltd" at bounding box center [146, 160] width 124 height 16
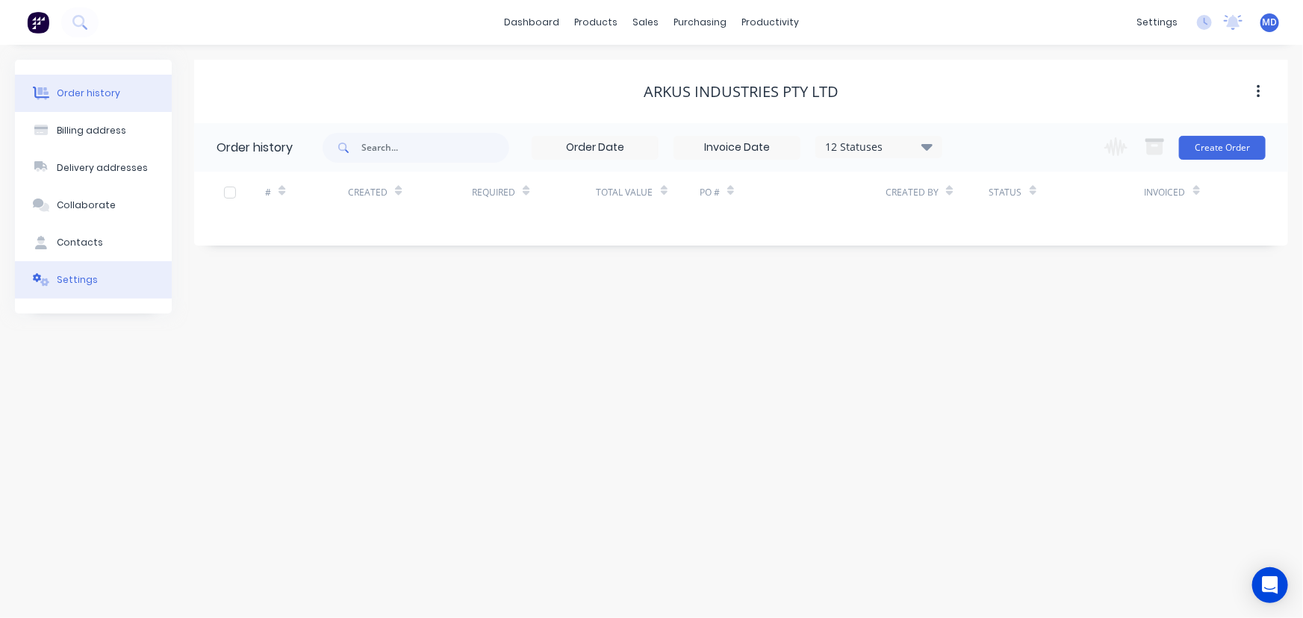
click at [76, 281] on div "Settings" at bounding box center [77, 279] width 41 height 13
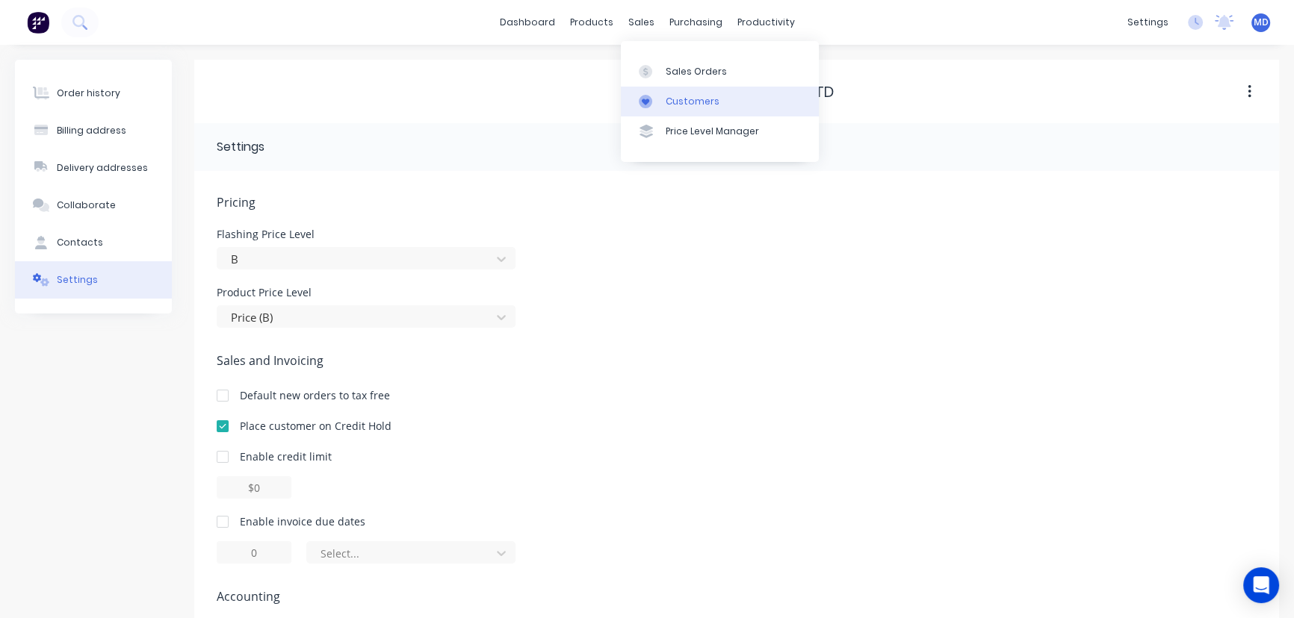
click at [685, 104] on div "Customers" at bounding box center [693, 101] width 54 height 13
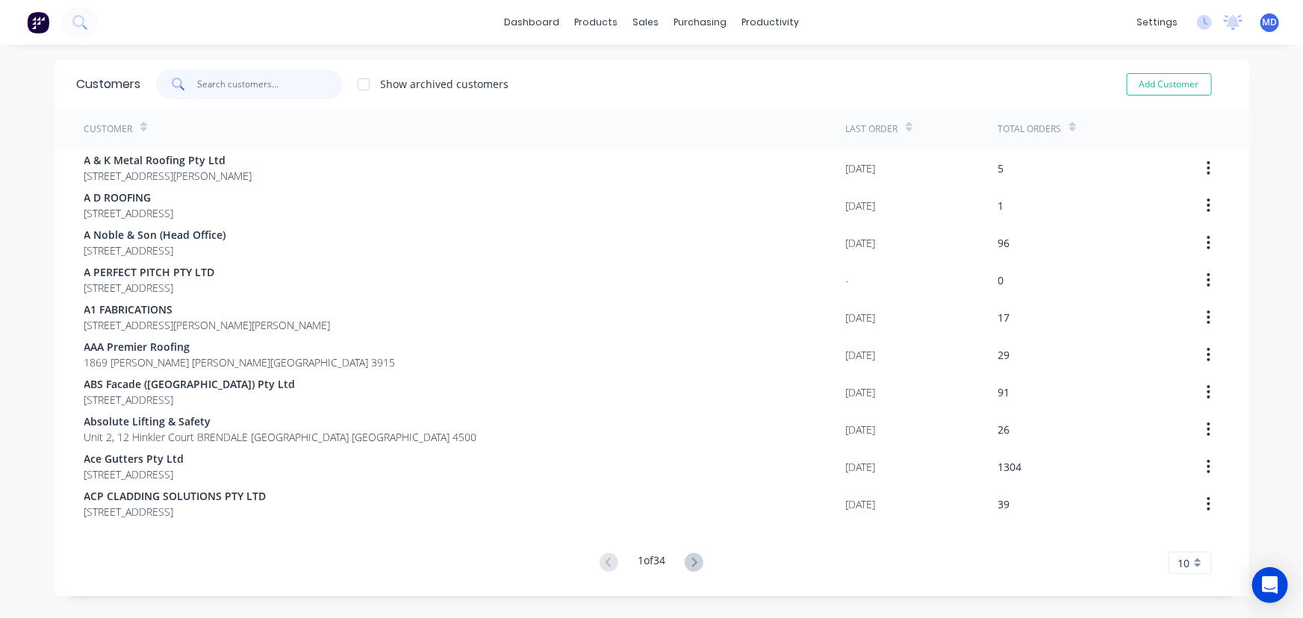
click at [244, 82] on input "text" at bounding box center [270, 84] width 146 height 30
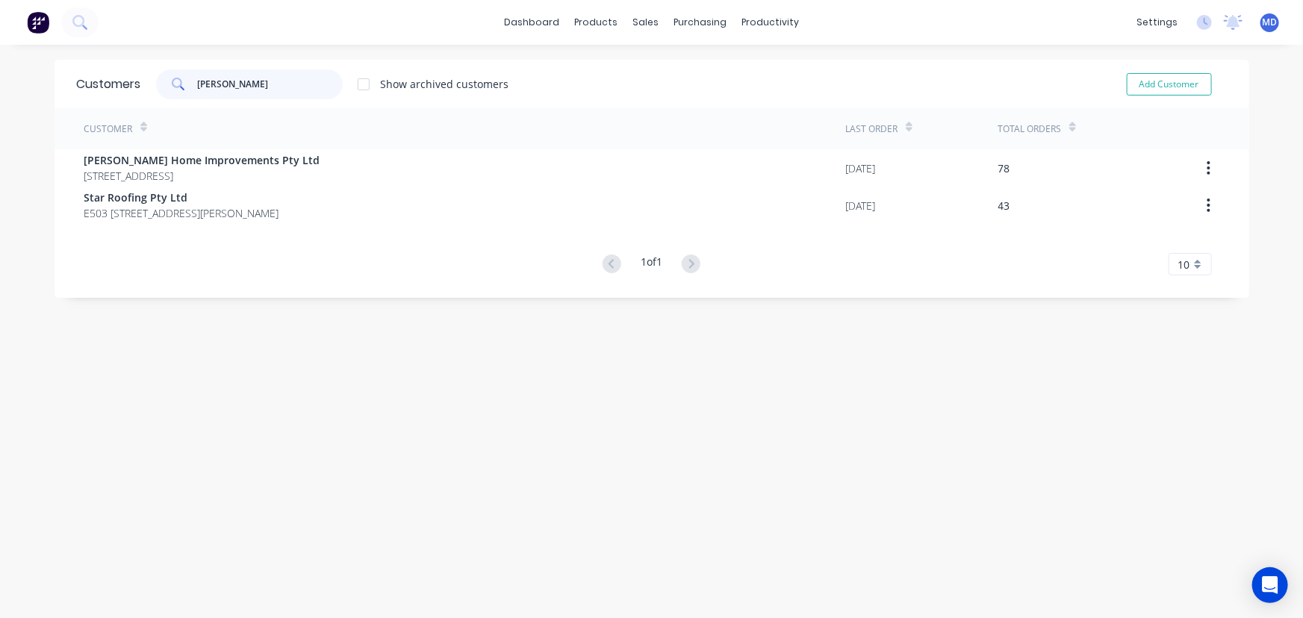
type input "gordon"
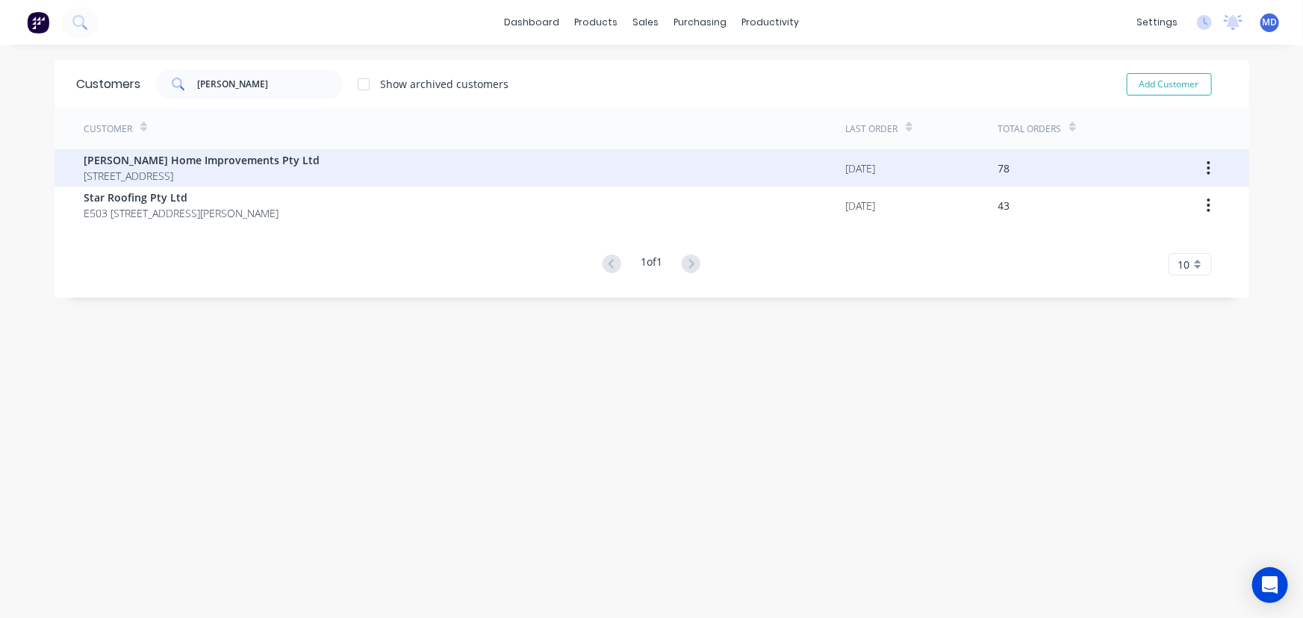
click at [214, 172] on span "86A Kiora Street Canley Heights New South Wales Australia 2166" at bounding box center [202, 176] width 236 height 16
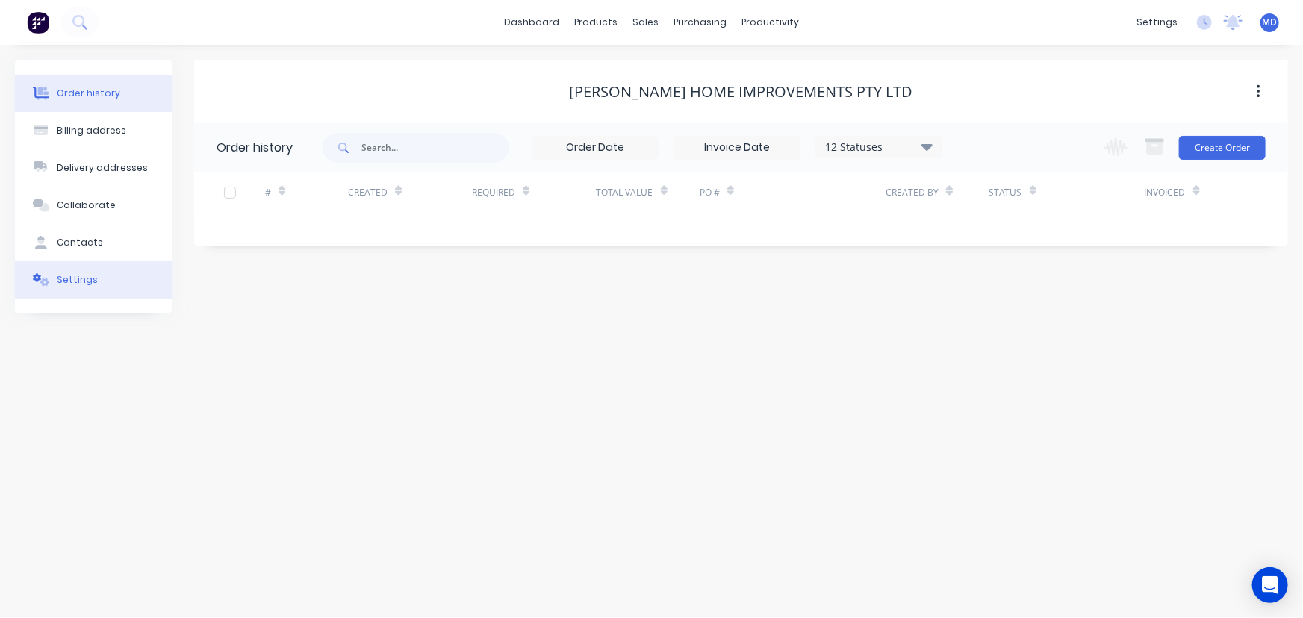
click at [89, 291] on button "Settings" at bounding box center [93, 279] width 157 height 37
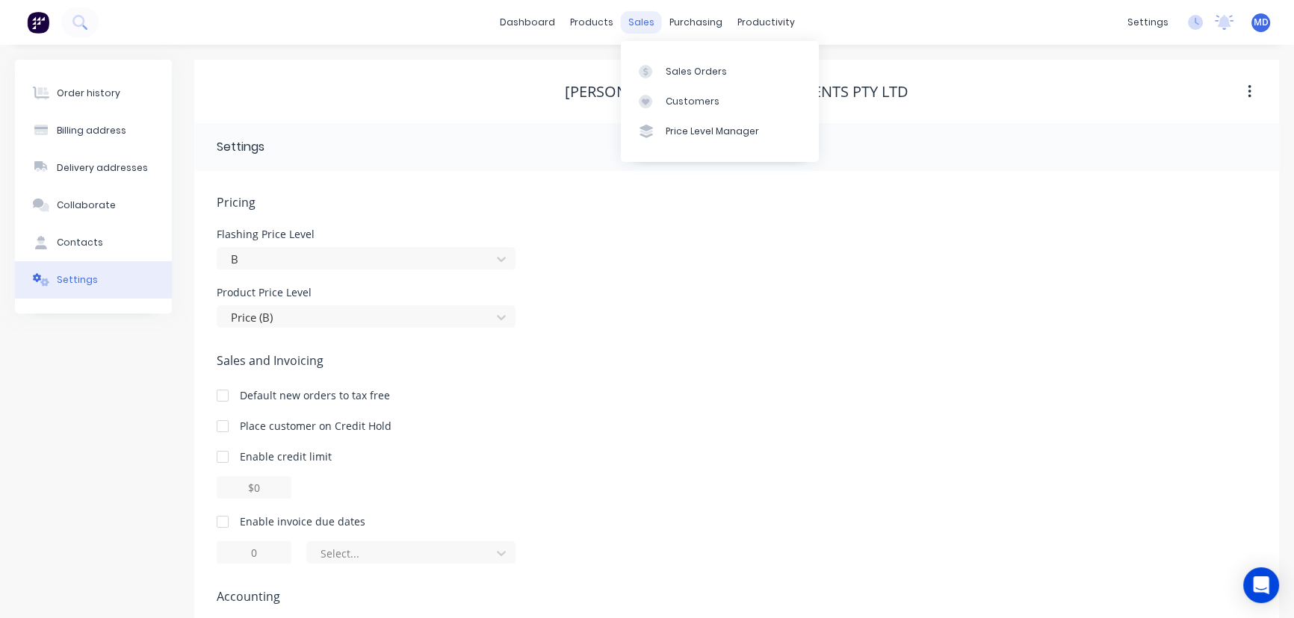
click at [651, 21] on div "sales" at bounding box center [641, 22] width 41 height 22
click at [698, 101] on div "Customers" at bounding box center [693, 101] width 54 height 13
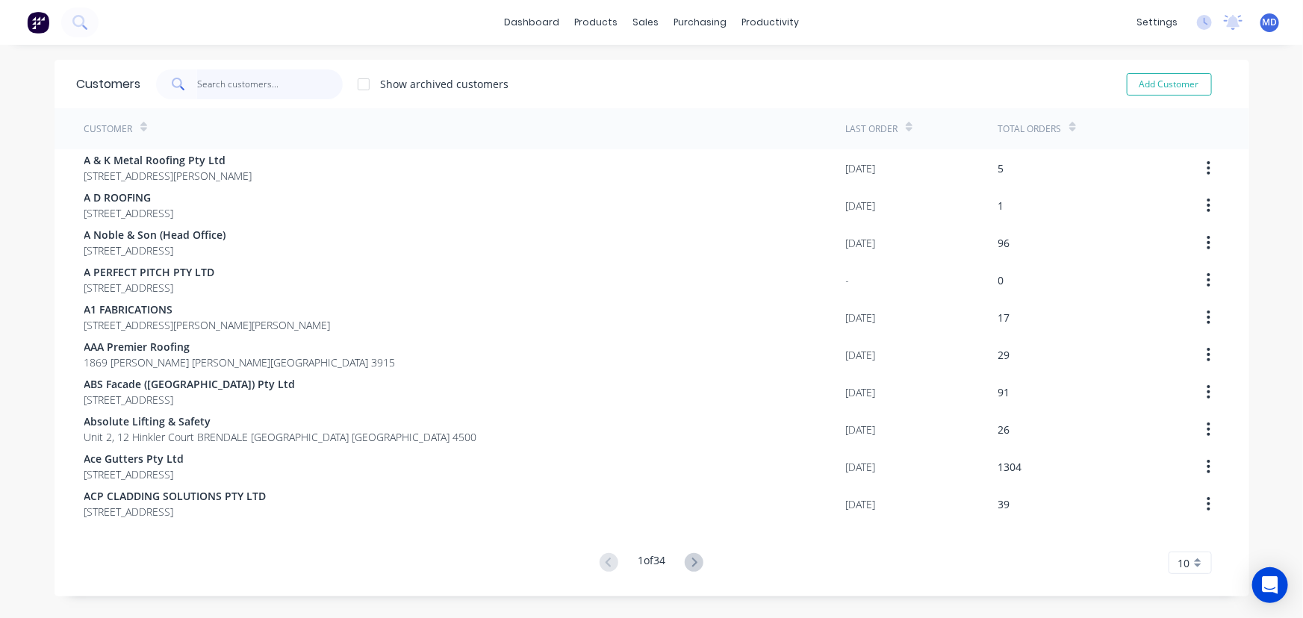
click at [273, 89] on input "text" at bounding box center [270, 84] width 146 height 30
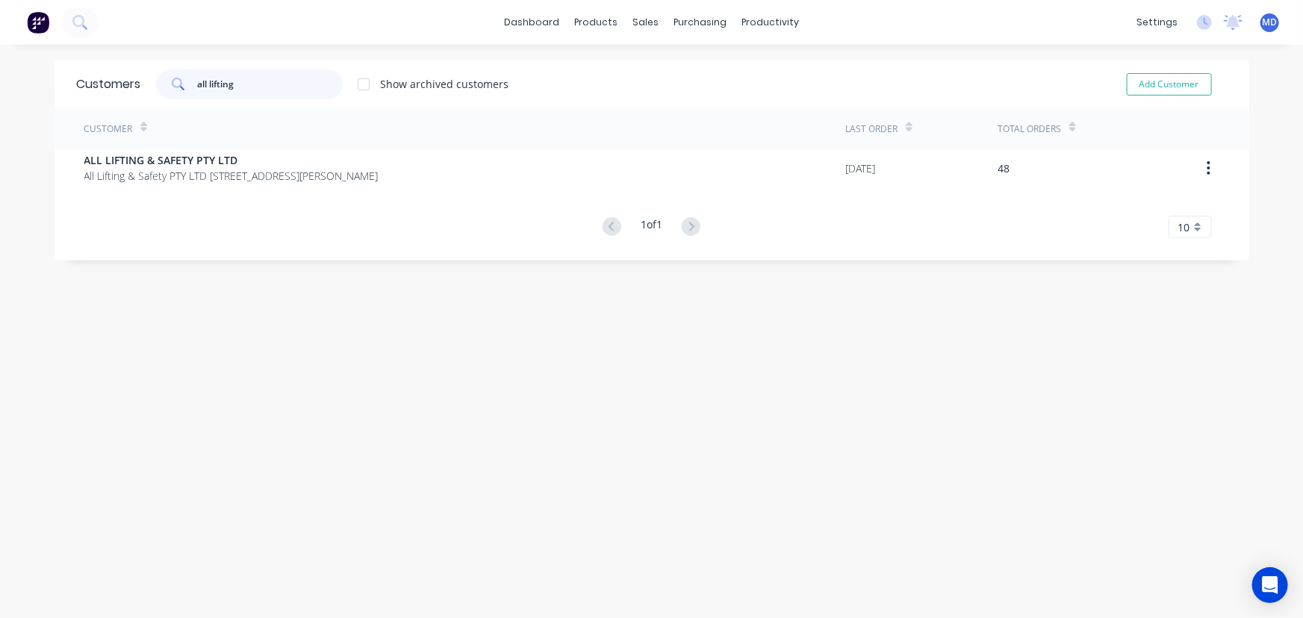
type input "all lifting"
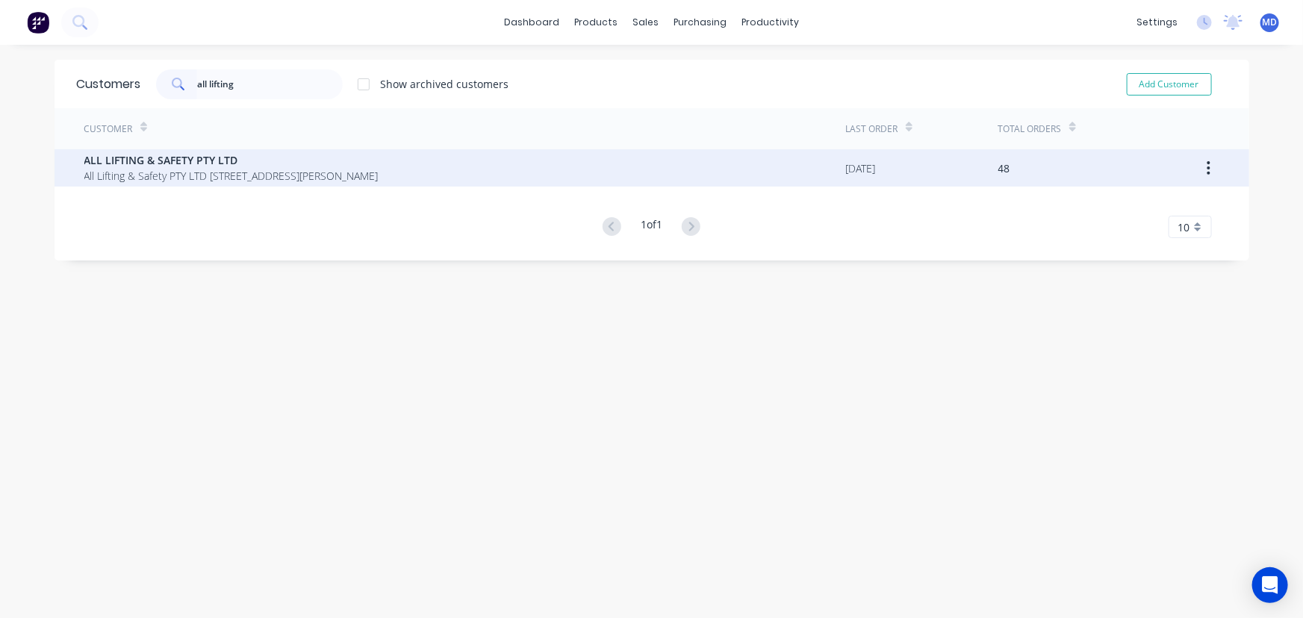
click at [173, 161] on span "ALL LIFTING & SAFETY PTY LTD" at bounding box center [231, 160] width 294 height 16
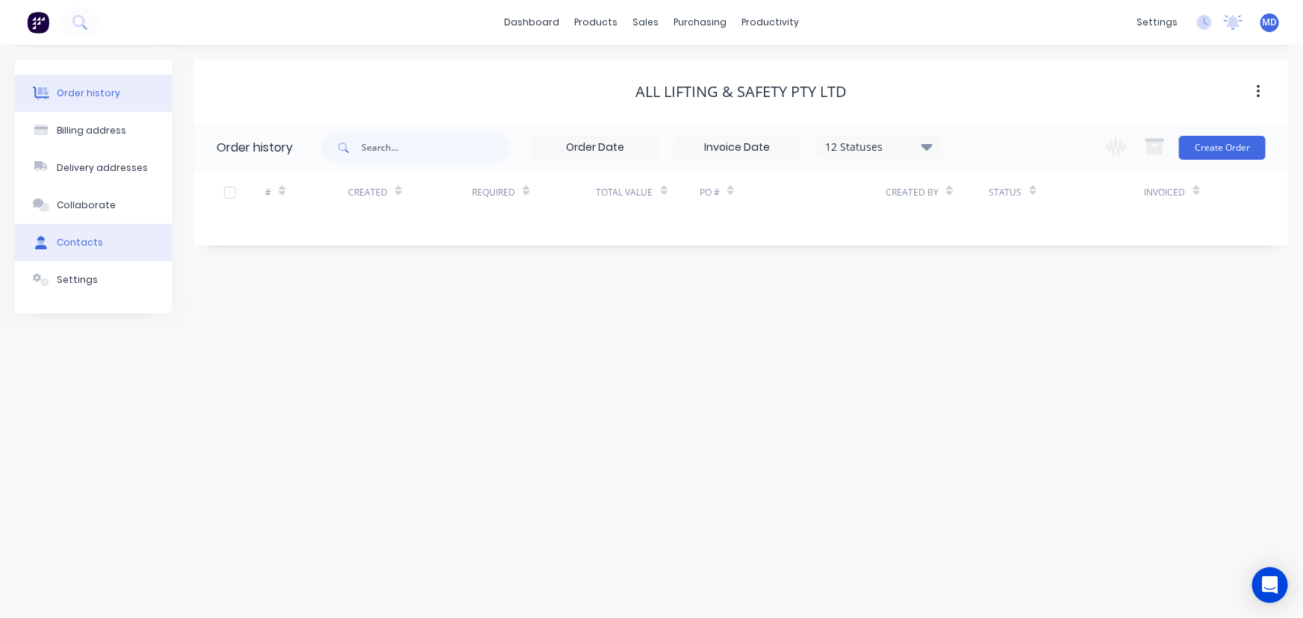
click at [73, 240] on div "Contacts" at bounding box center [80, 242] width 46 height 13
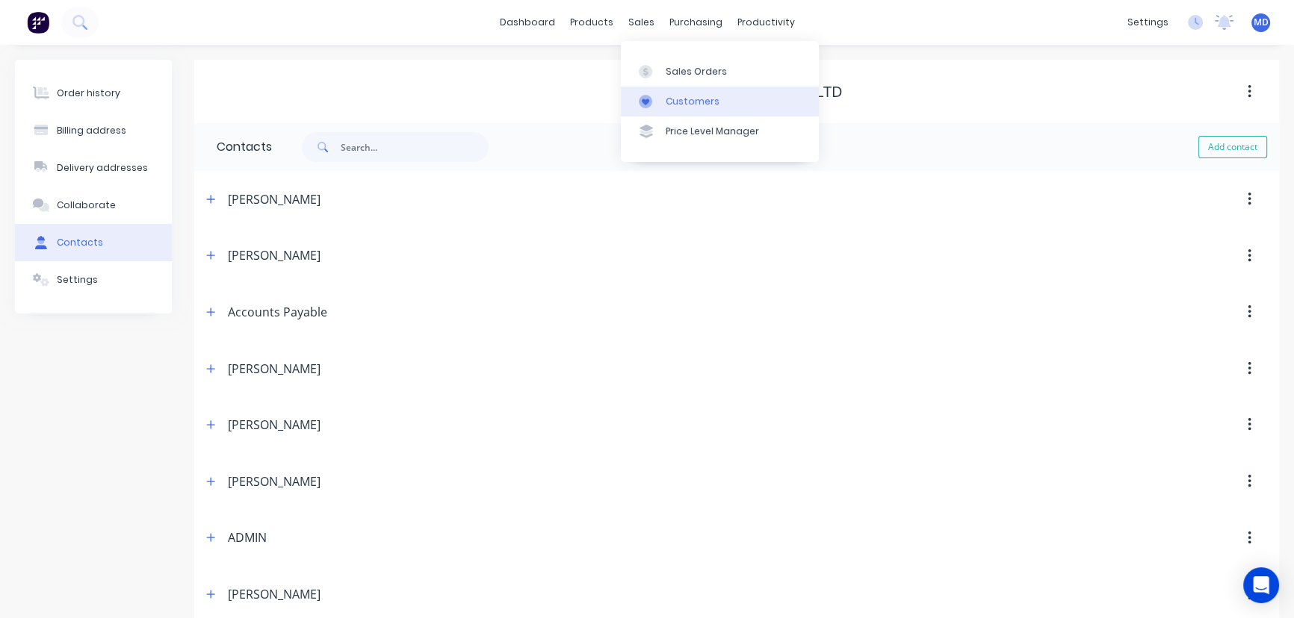
click at [681, 97] on div "Customers" at bounding box center [693, 101] width 54 height 13
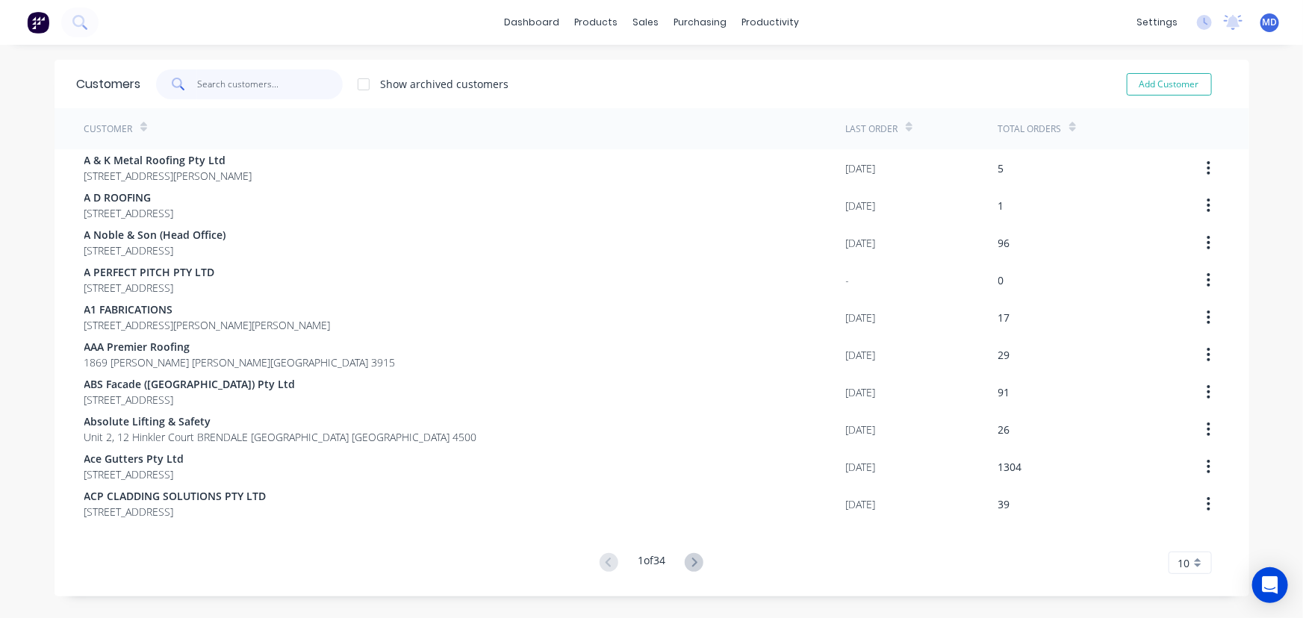
click at [247, 81] on input "text" at bounding box center [270, 84] width 146 height 30
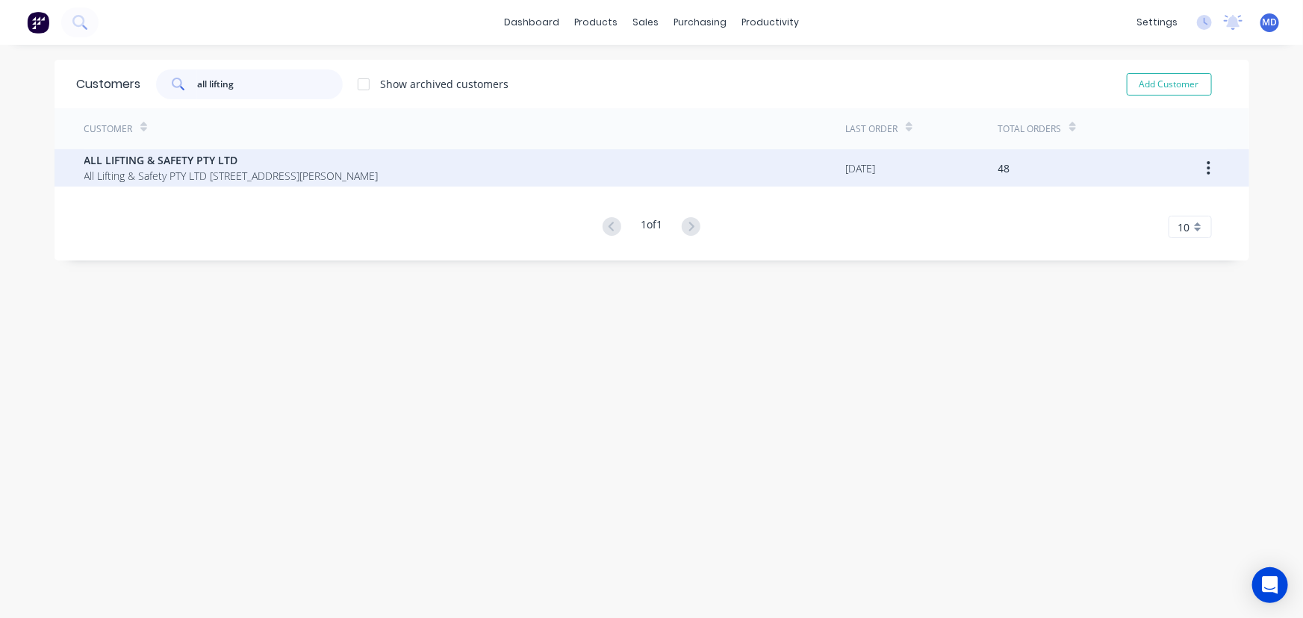
type input "all lifting"
click at [151, 168] on span "All Lifting & Safety PTY LTD 1952 HUME HWY CAMPBELLFIELD Victoria Australia 3061" at bounding box center [231, 176] width 294 height 16
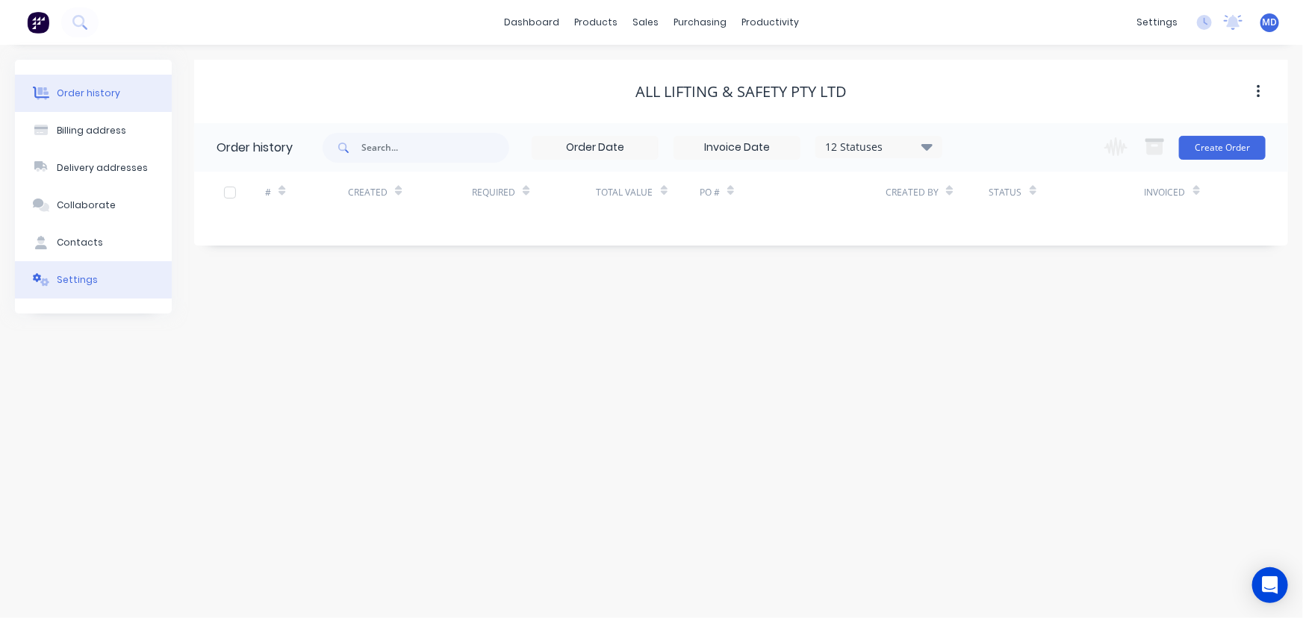
click at [82, 267] on button "Settings" at bounding box center [93, 279] width 157 height 37
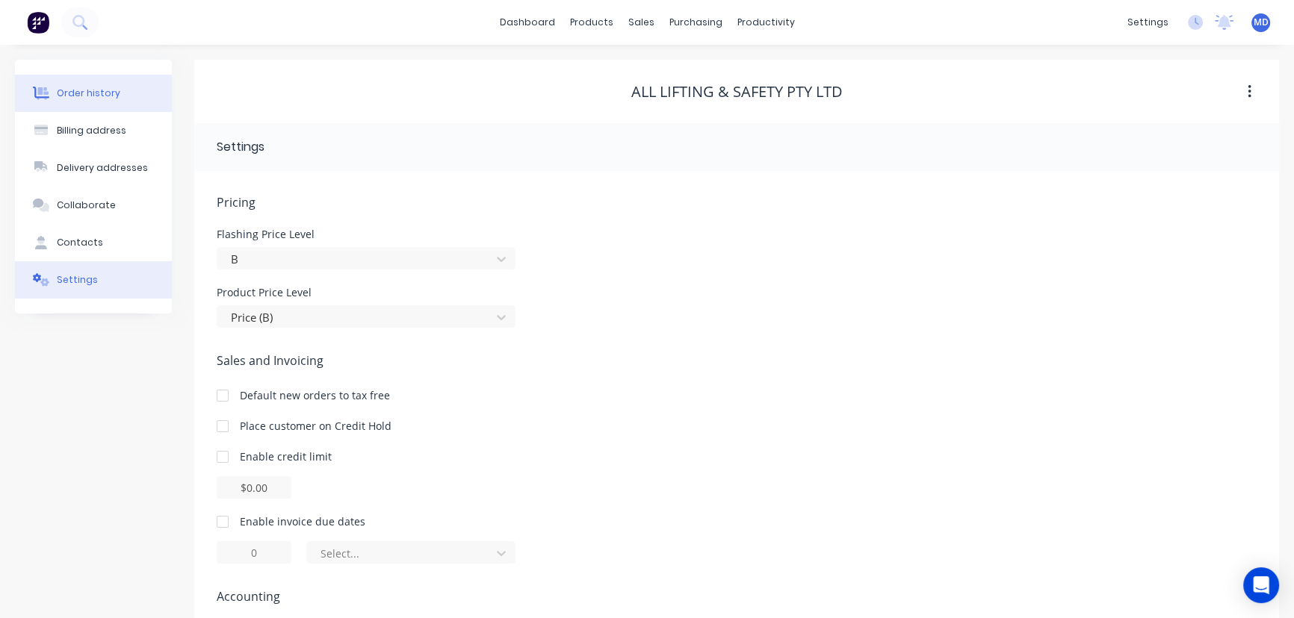
click at [94, 88] on div "Order history" at bounding box center [88, 93] width 63 height 13
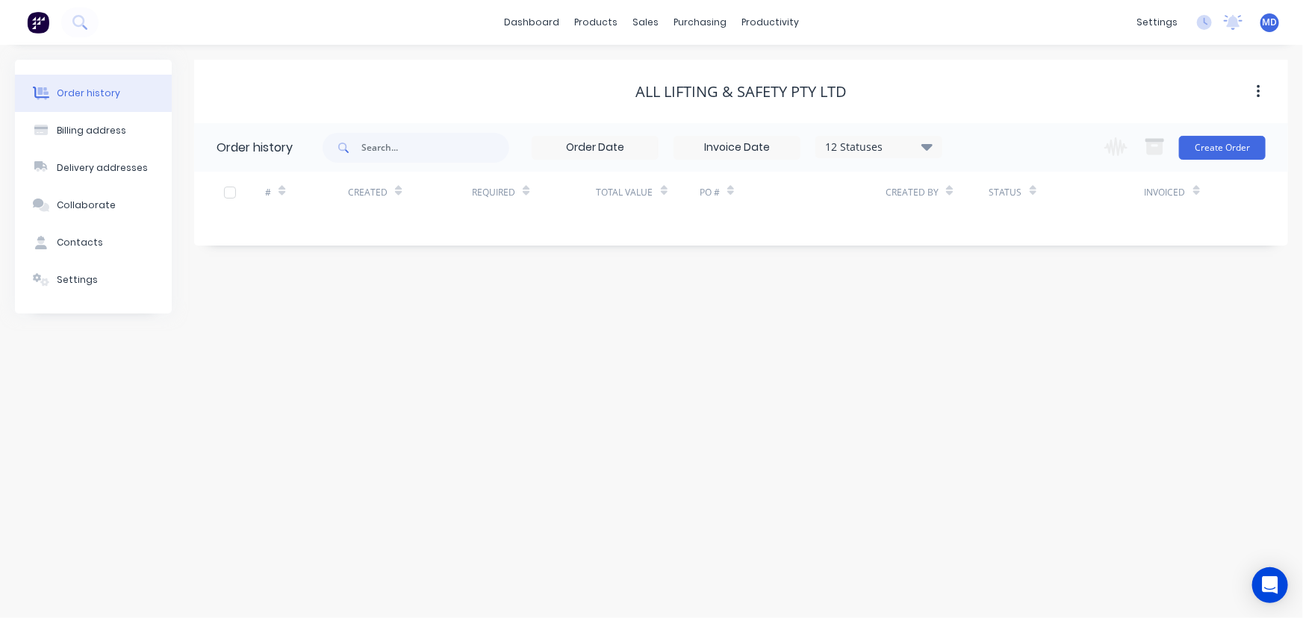
drag, startPoint x: 927, startPoint y: 142, endPoint x: 937, endPoint y: 152, distance: 13.7
click at [928, 142] on icon at bounding box center [927, 146] width 11 height 18
click at [1002, 319] on label at bounding box center [1002, 319] width 0 height 0
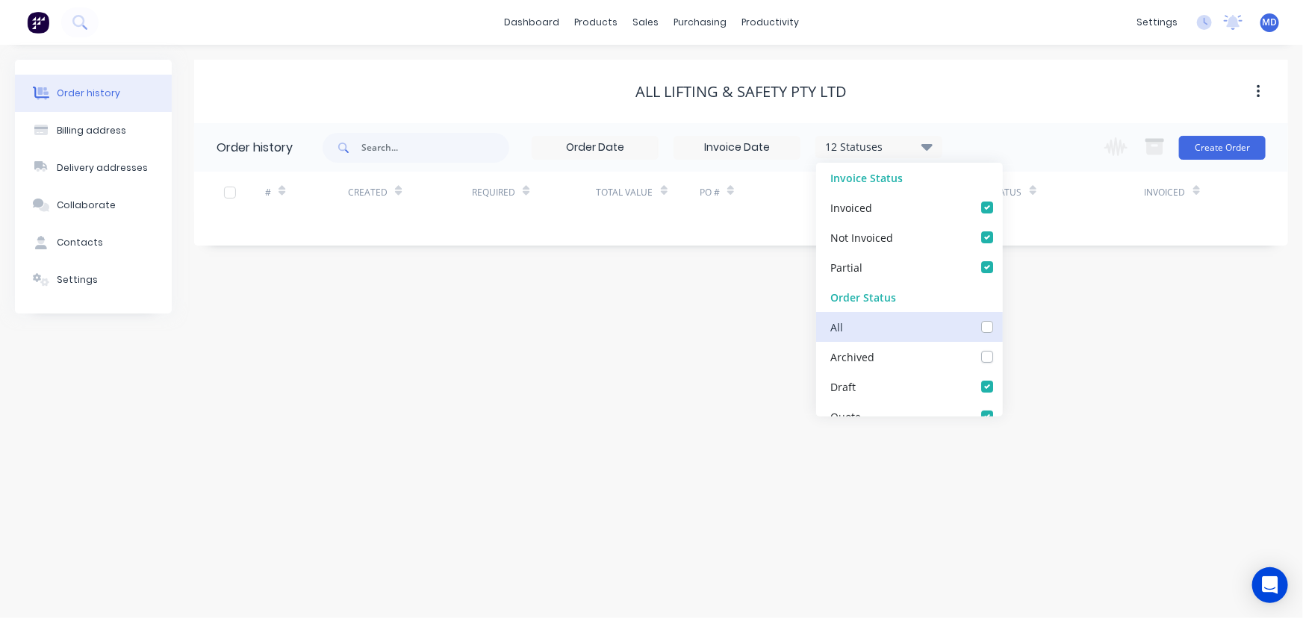
click at [1002, 328] on input "checkbox" at bounding box center [1008, 326] width 12 height 14
checkbox input "true"
click at [1059, 341] on div "Order history Billing address Delivery addresses Collaborate Contacts Settings …" at bounding box center [651, 332] width 1303 height 574
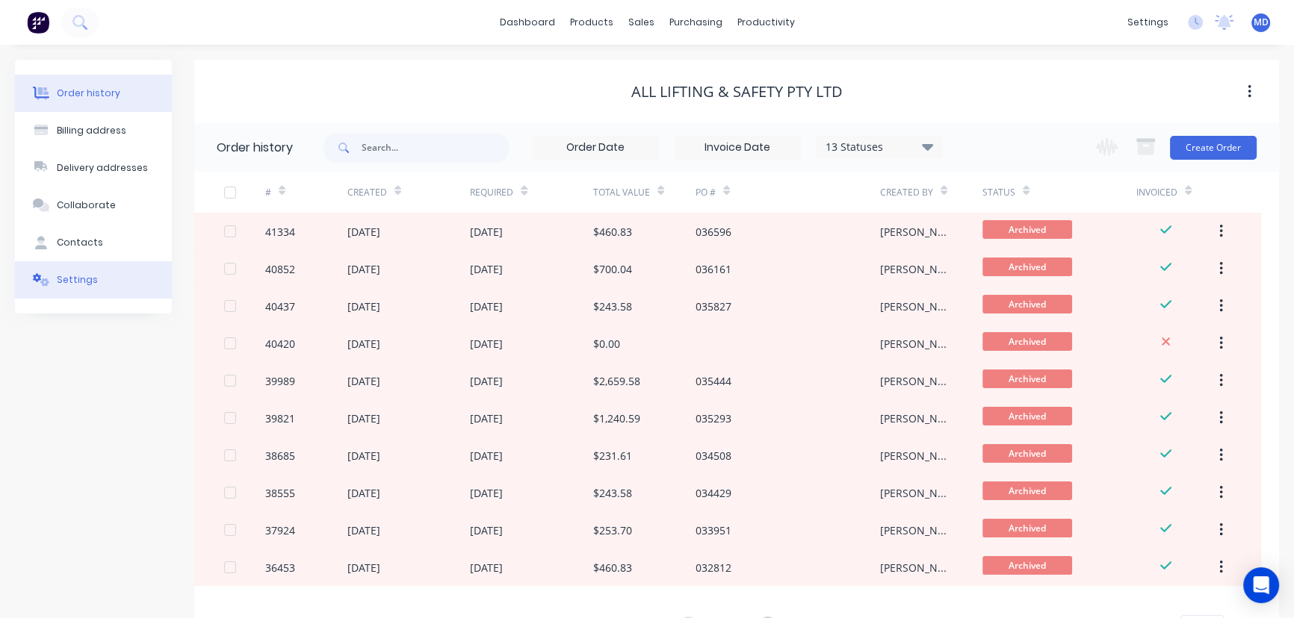
click at [73, 274] on div "Settings" at bounding box center [77, 279] width 41 height 13
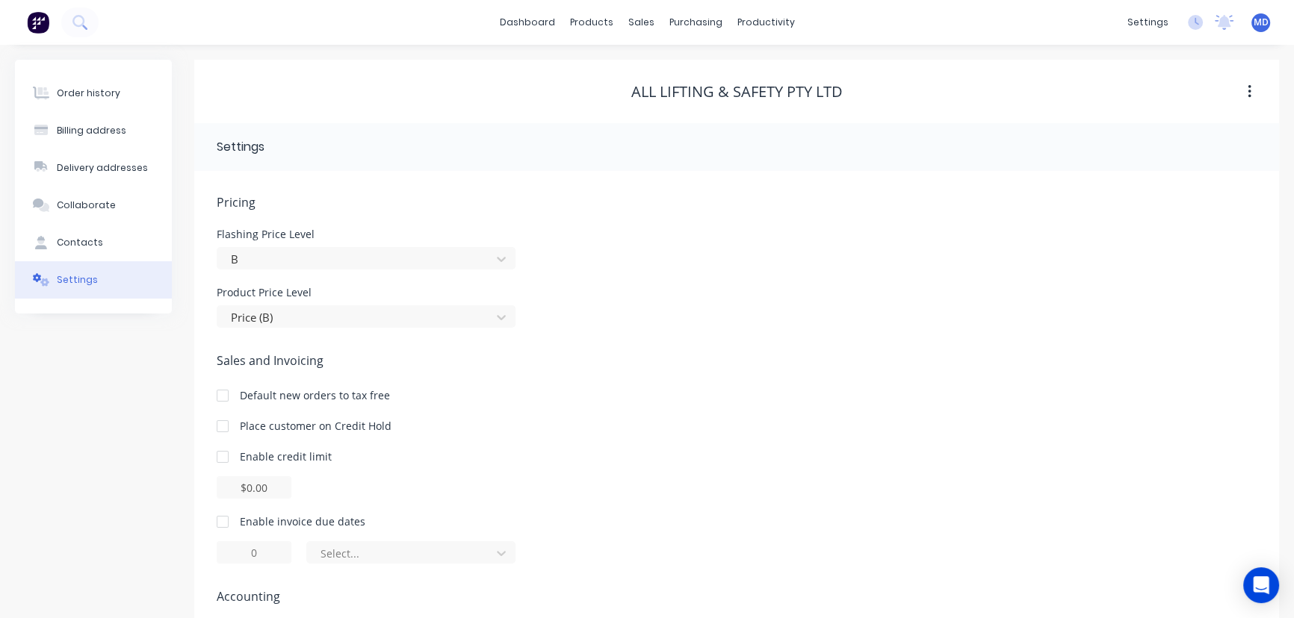
click at [223, 427] on div at bounding box center [223, 427] width 30 height 30
click at [719, 360] on span "Sales and Invoicing" at bounding box center [737, 361] width 1040 height 18
click at [707, 103] on div "Customers" at bounding box center [693, 101] width 54 height 13
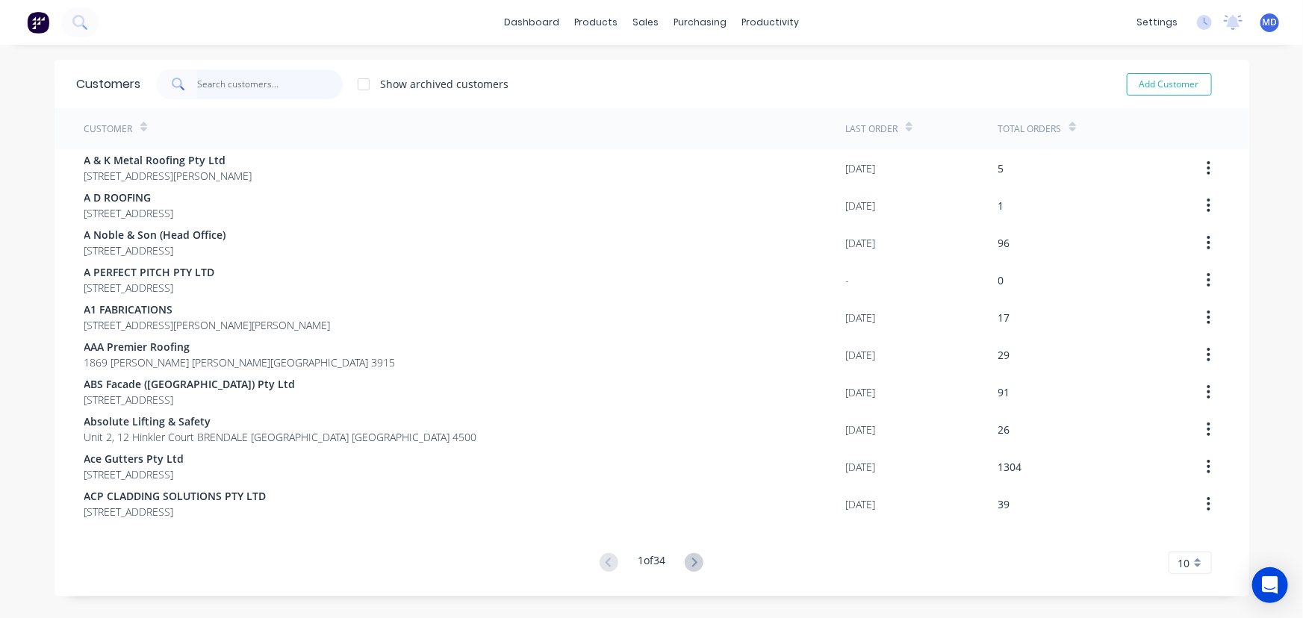
click at [277, 89] on input "text" at bounding box center [270, 84] width 146 height 30
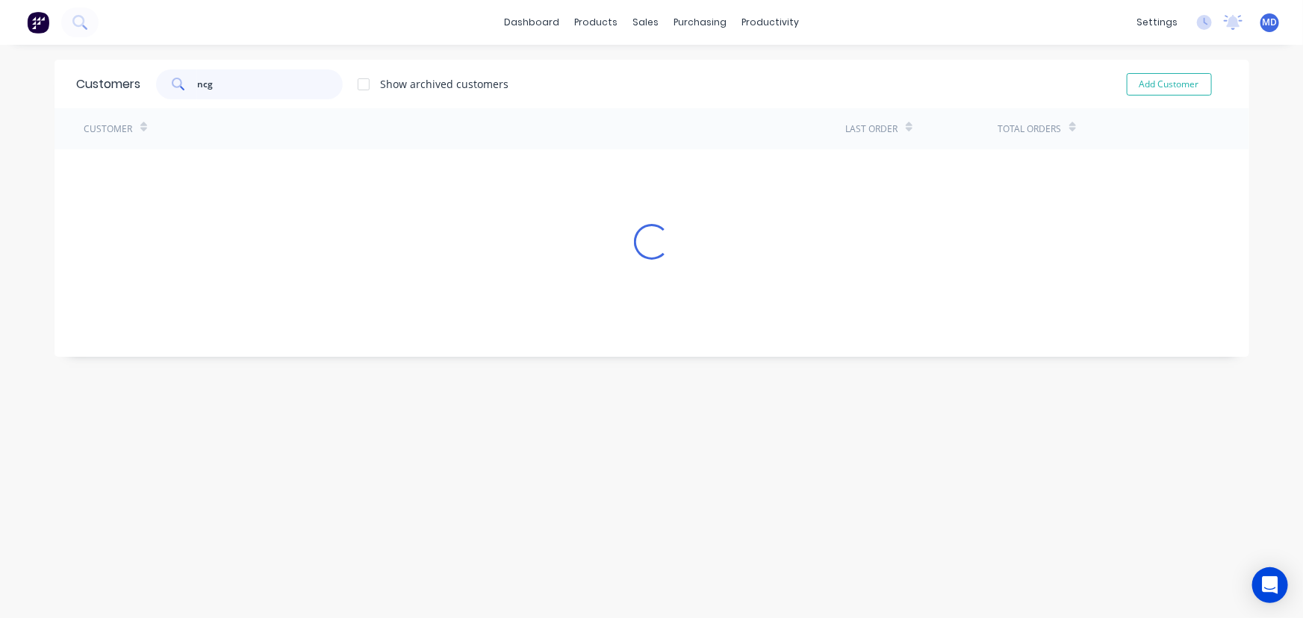
type input "ncg"
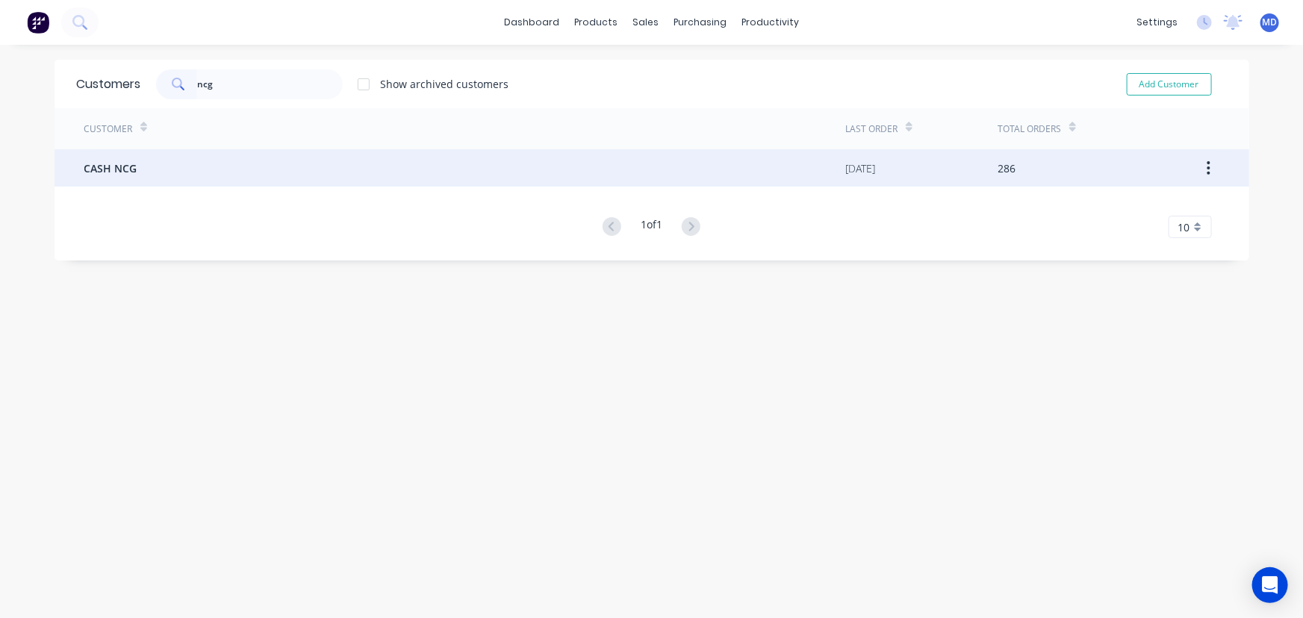
click at [117, 161] on span "CASH NCG" at bounding box center [110, 169] width 53 height 16
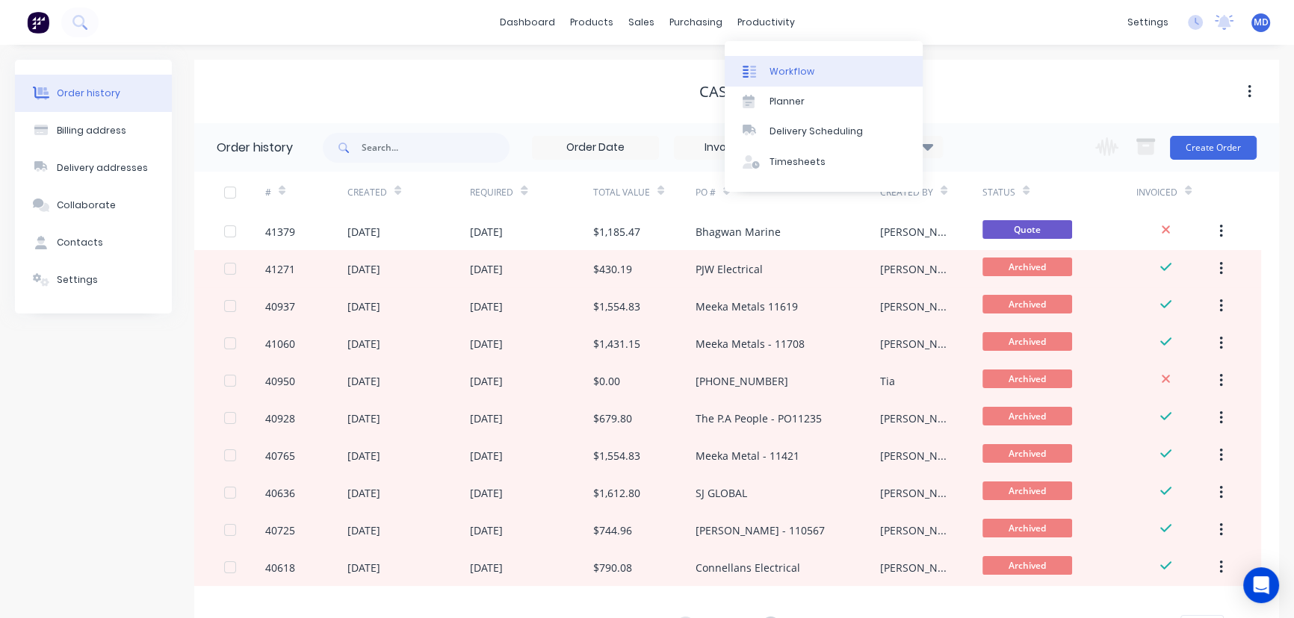
click at [810, 64] on link "Workflow" at bounding box center [824, 71] width 198 height 30
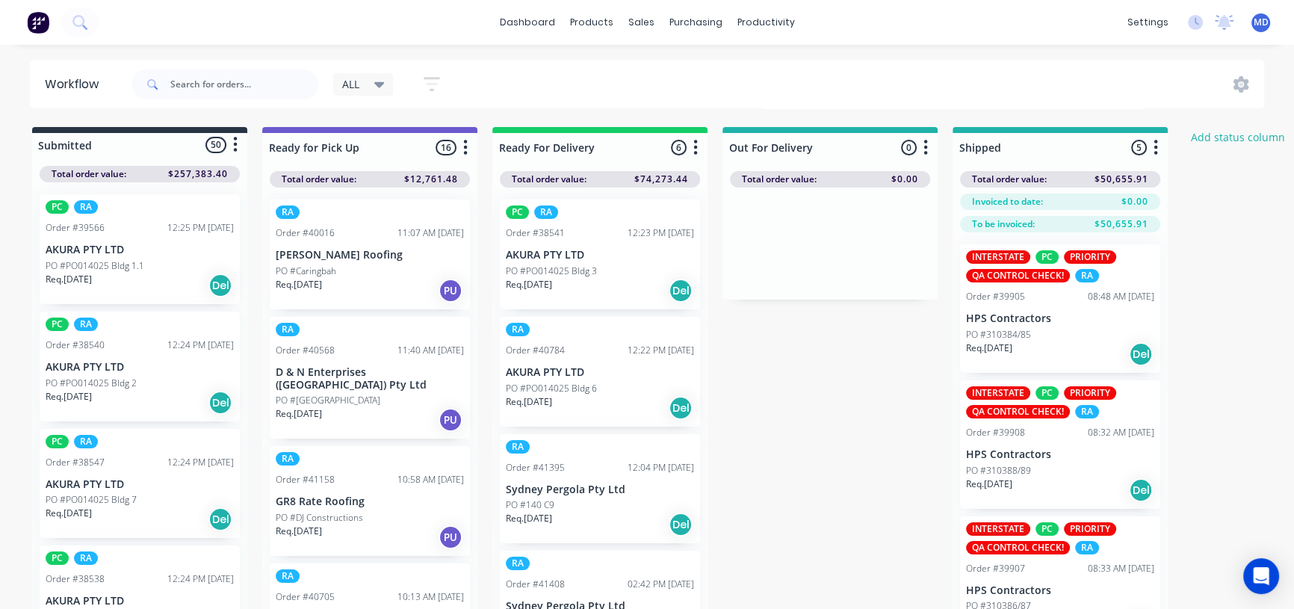
click at [385, 80] on icon at bounding box center [379, 84] width 10 height 16
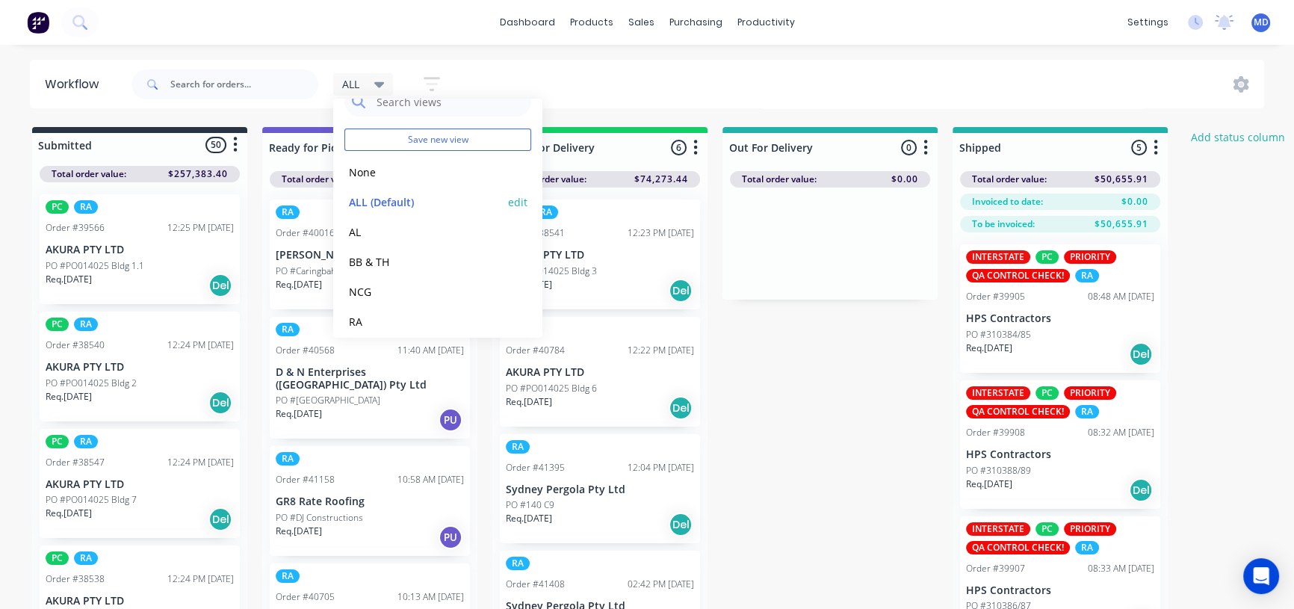
scroll to position [62, 0]
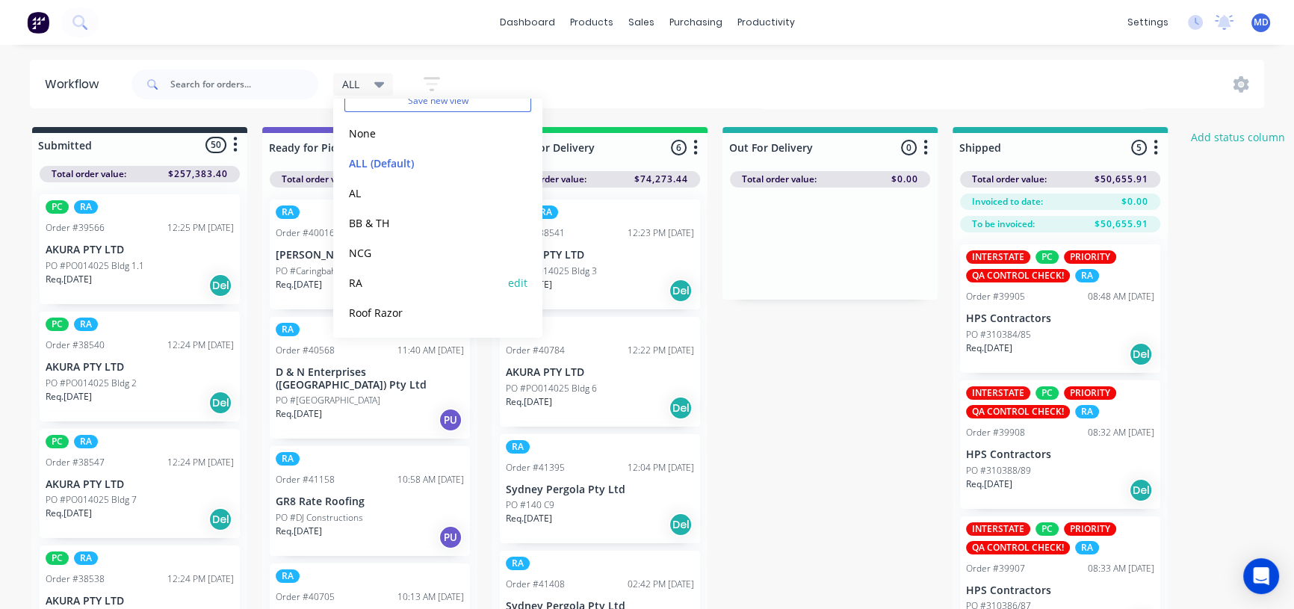
click at [358, 279] on button "RA" at bounding box center [423, 282] width 159 height 17
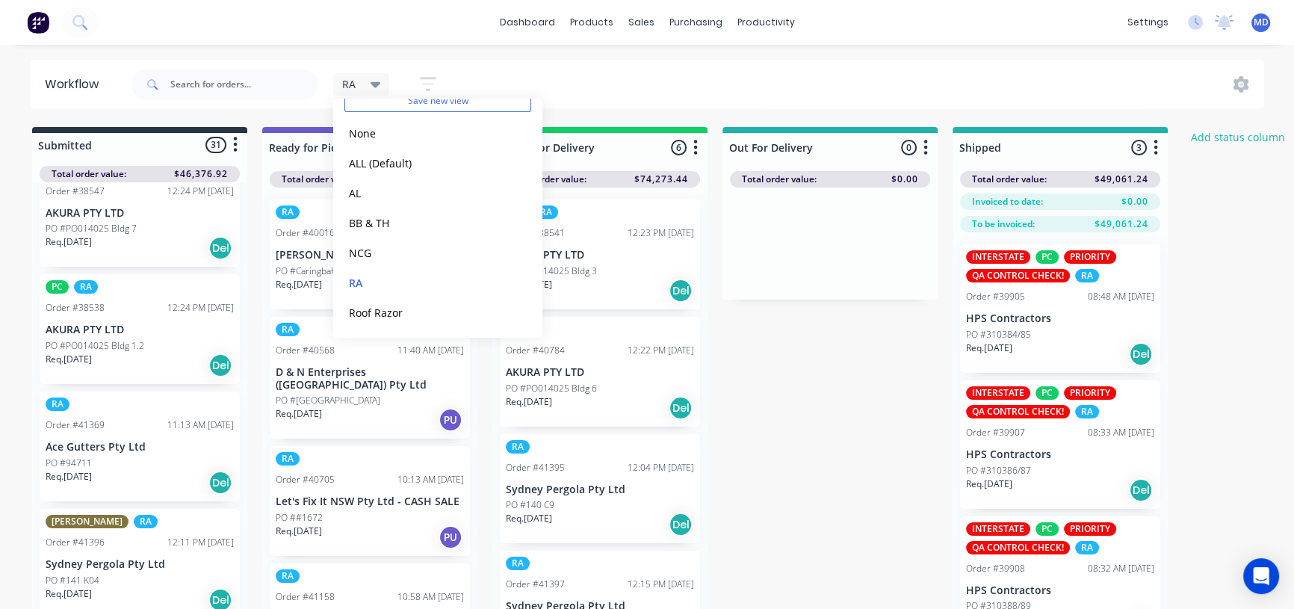
scroll to position [0, 0]
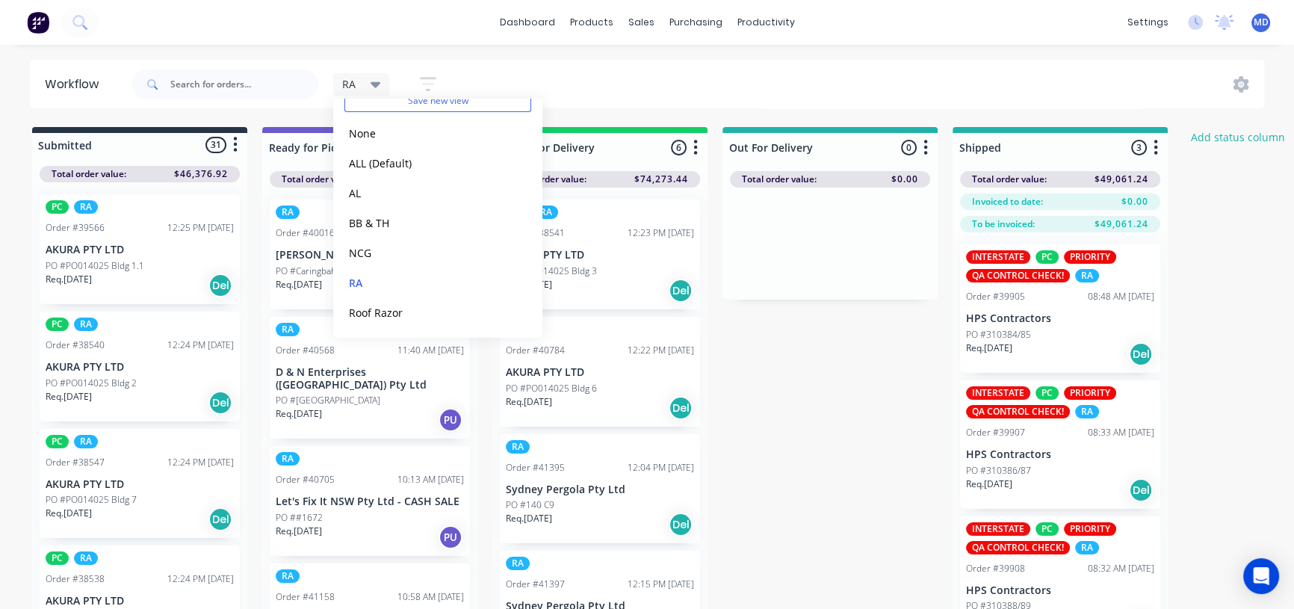
click at [785, 86] on div "RA Save new view None edit ALL (Default) edit AL edit BB & TH edit NCG edit RA …" at bounding box center [696, 84] width 1136 height 45
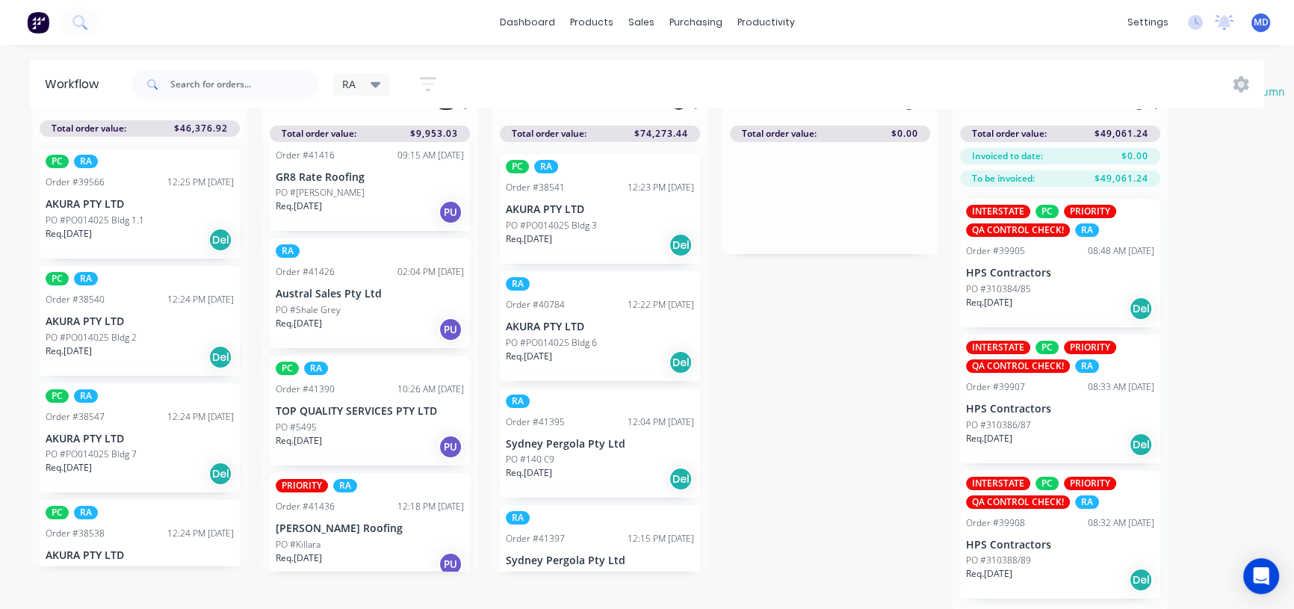
scroll to position [46, 0]
click at [350, 550] on div "Req. 02/09/25 PU" at bounding box center [370, 562] width 188 height 25
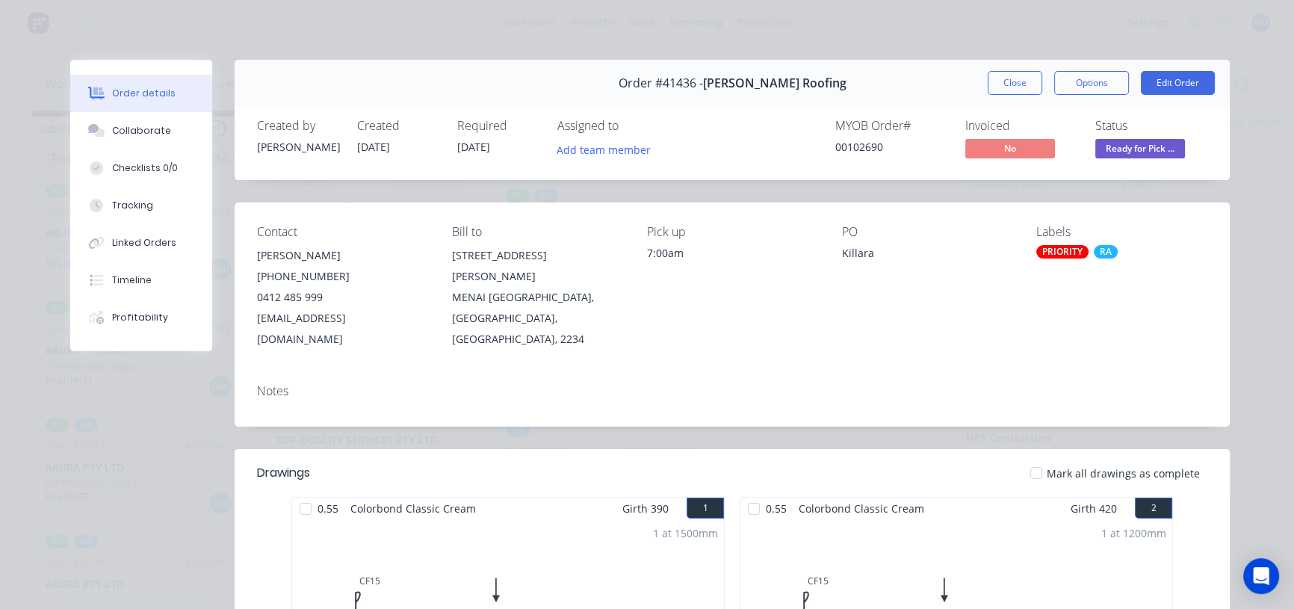
scroll to position [0, 0]
click at [1007, 81] on button "Close" at bounding box center [1014, 83] width 55 height 24
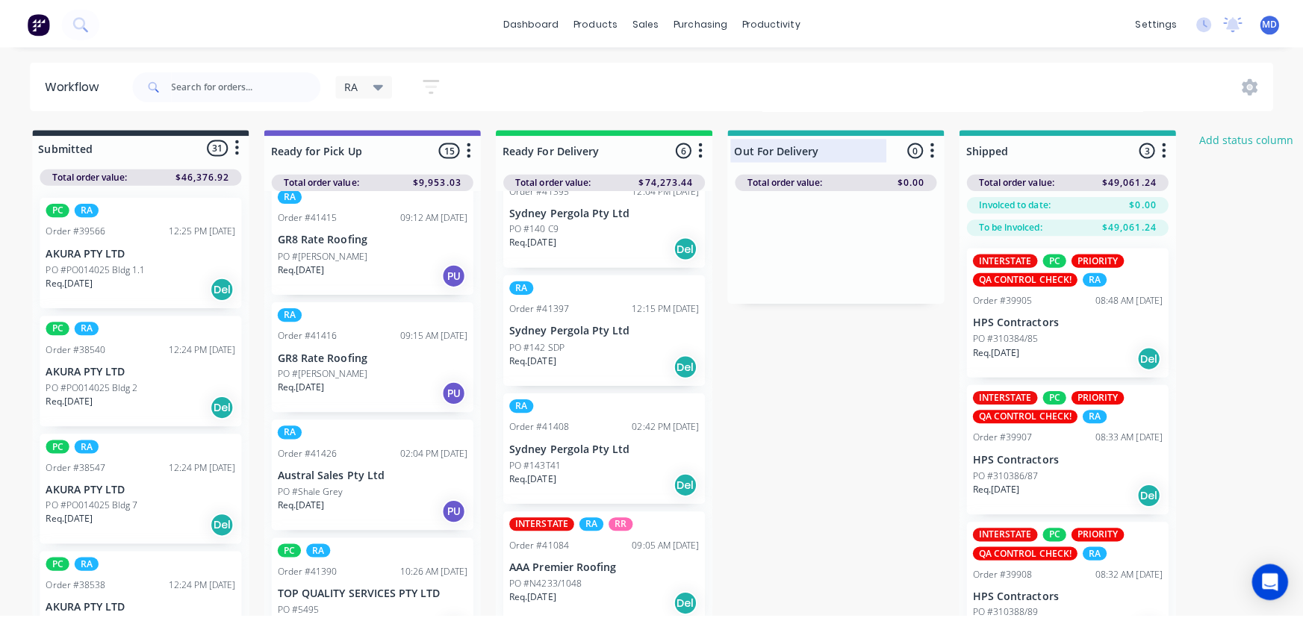
scroll to position [1197, 0]
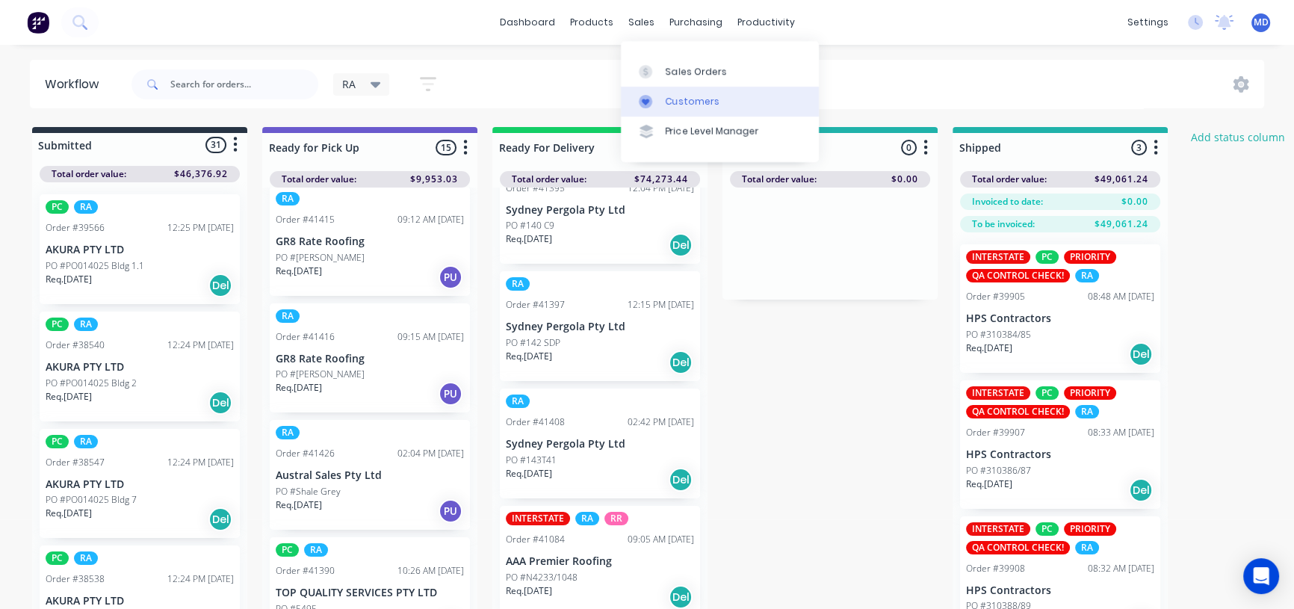
click at [698, 96] on div "Customers" at bounding box center [693, 101] width 54 height 13
